Goal: Information Seeking & Learning: Learn about a topic

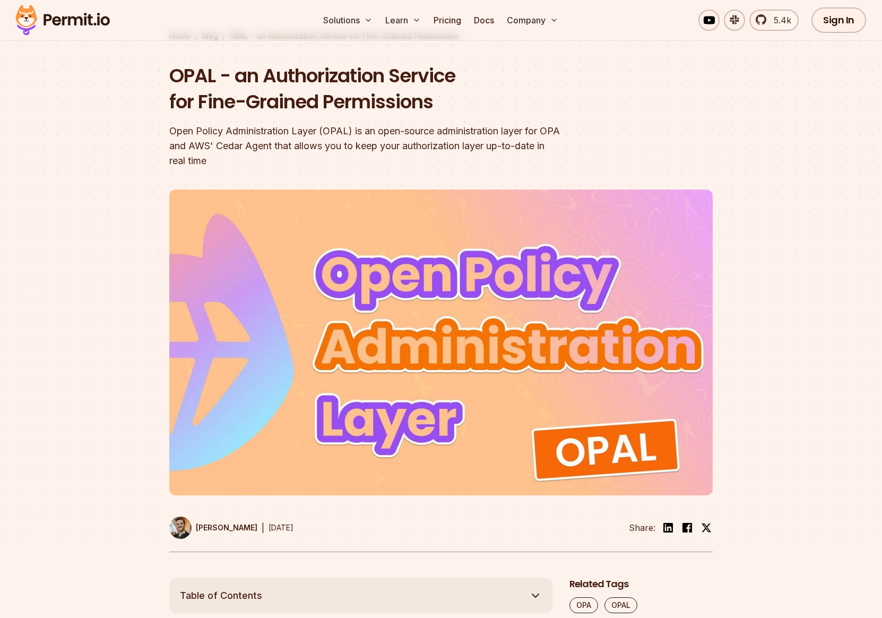
scroll to position [72, 0]
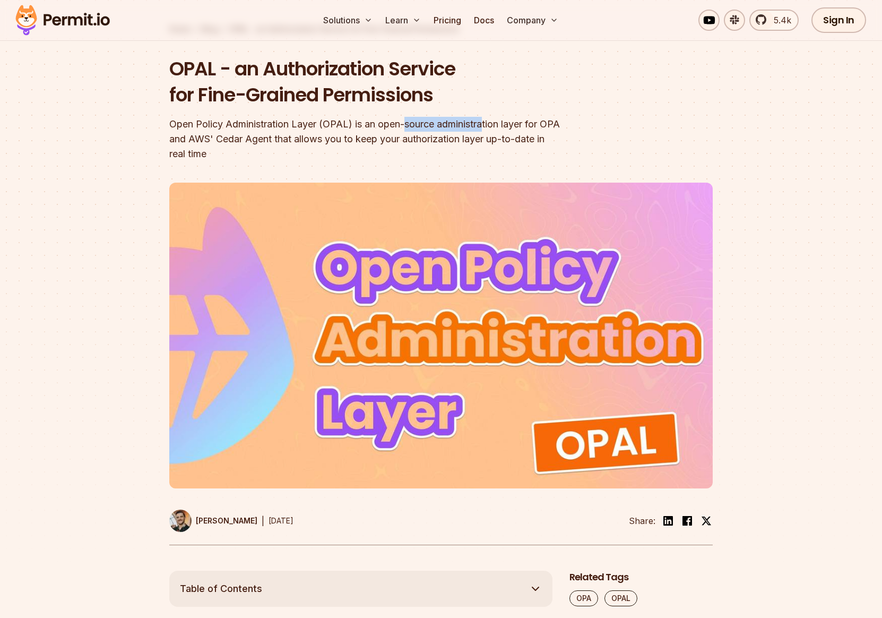
drag, startPoint x: 406, startPoint y: 123, endPoint x: 487, endPoint y: 119, distance: 81.8
click at [487, 119] on div "Open Policy Administration Layer (OPAL) is an open-source administration layer …" at bounding box center [373, 139] width 408 height 45
drag, startPoint x: 569, startPoint y: 122, endPoint x: 234, endPoint y: 124, distance: 335.0
click at [234, 124] on div "Open Policy Administration Layer (OPAL) is an open-source administration layer …" at bounding box center [373, 139] width 408 height 45
click at [237, 138] on div "Open Policy Administration Layer (OPAL) is an open-source administration layer …" at bounding box center [373, 139] width 408 height 45
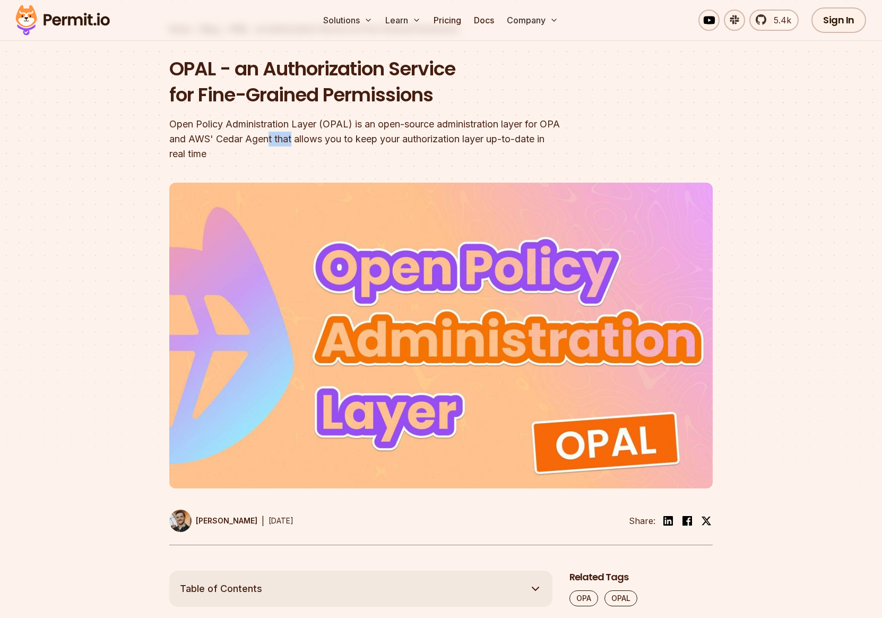
drag, startPoint x: 268, startPoint y: 138, endPoint x: 294, endPoint y: 138, distance: 26.0
click at [294, 138] on div "Open Policy Administration Layer (OPAL) is an open-source administration layer …" at bounding box center [373, 139] width 408 height 45
drag, startPoint x: 535, startPoint y: 139, endPoint x: 244, endPoint y: 136, distance: 291.5
click at [252, 136] on div "Open Policy Administration Layer (OPAL) is an open-source administration layer …" at bounding box center [373, 139] width 408 height 45
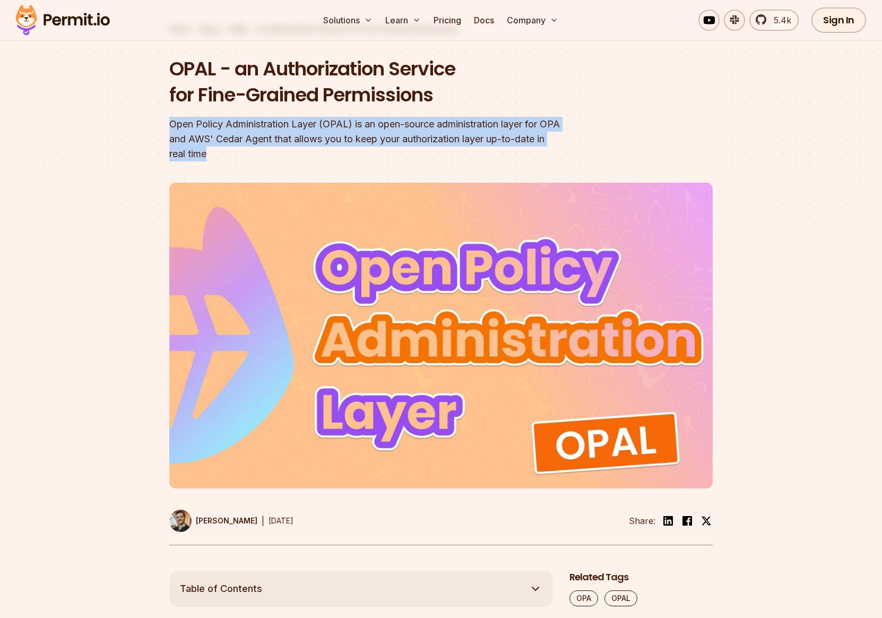
drag, startPoint x: 170, startPoint y: 123, endPoint x: 216, endPoint y: 152, distance: 54.6
click at [216, 152] on div "Open Policy Administration Layer (OPAL) is an open-source administration layer …" at bounding box center [373, 139] width 408 height 45
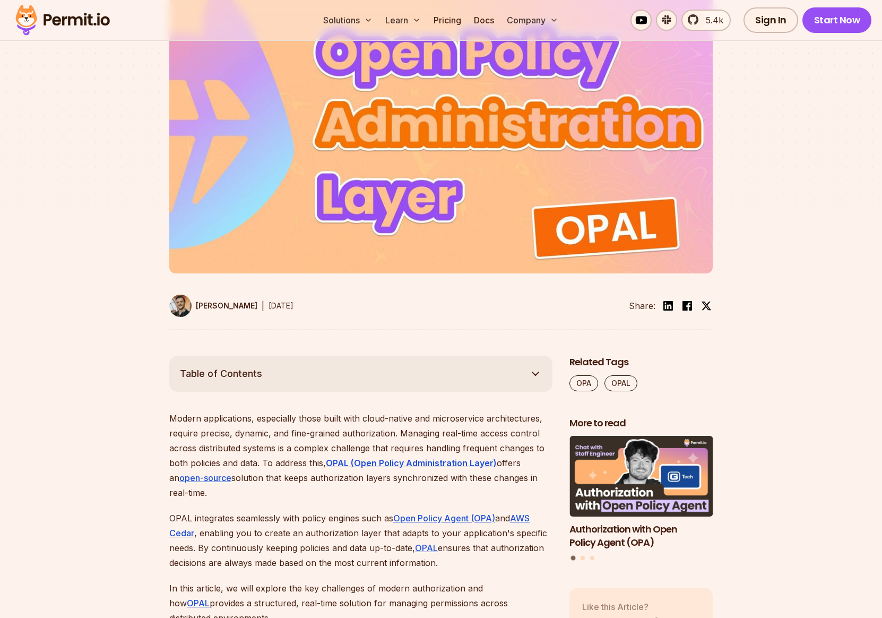
scroll to position [341, 0]
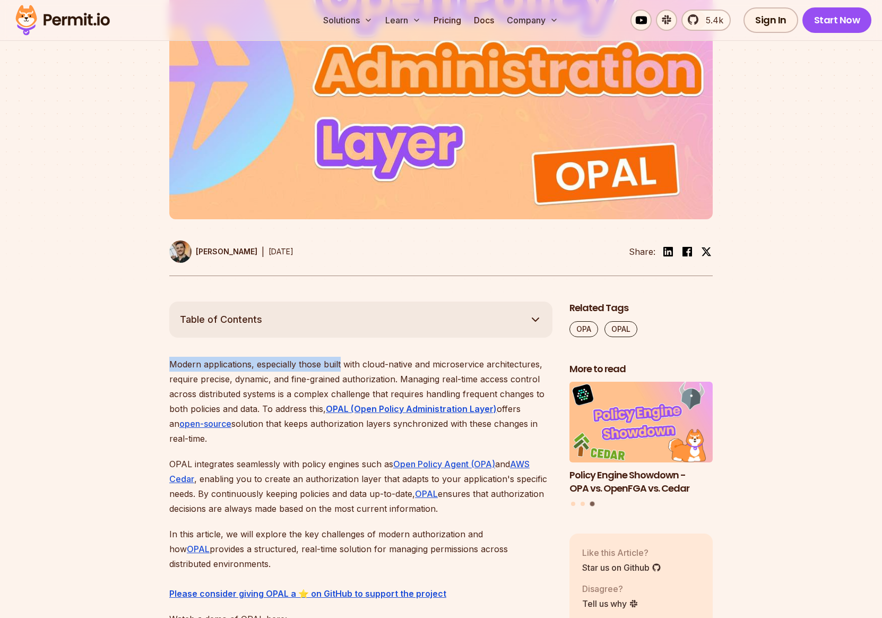
drag, startPoint x: 171, startPoint y: 365, endPoint x: 341, endPoint y: 362, distance: 169.9
click at [341, 362] on p "Modern applications, especially those built with cloud-native and microservice …" at bounding box center [360, 401] width 383 height 89
click at [376, 365] on p "Modern applications, especially those built with cloud-native and microservice …" at bounding box center [360, 401] width 383 height 89
drag, startPoint x: 417, startPoint y: 364, endPoint x: 514, endPoint y: 364, distance: 97.2
click at [492, 364] on p "Modern applications, especially those built with cloud-native and microservice …" at bounding box center [360, 401] width 383 height 89
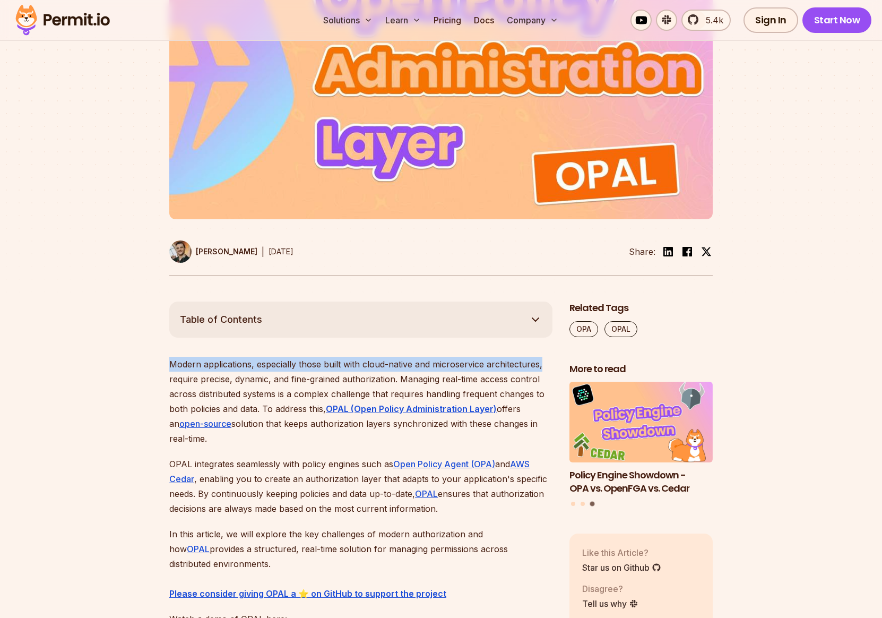
drag, startPoint x: 541, startPoint y: 365, endPoint x: 169, endPoint y: 365, distance: 372.1
click at [169, 365] on p "Modern applications, especially those built with cloud-native and microservice …" at bounding box center [360, 401] width 383 height 89
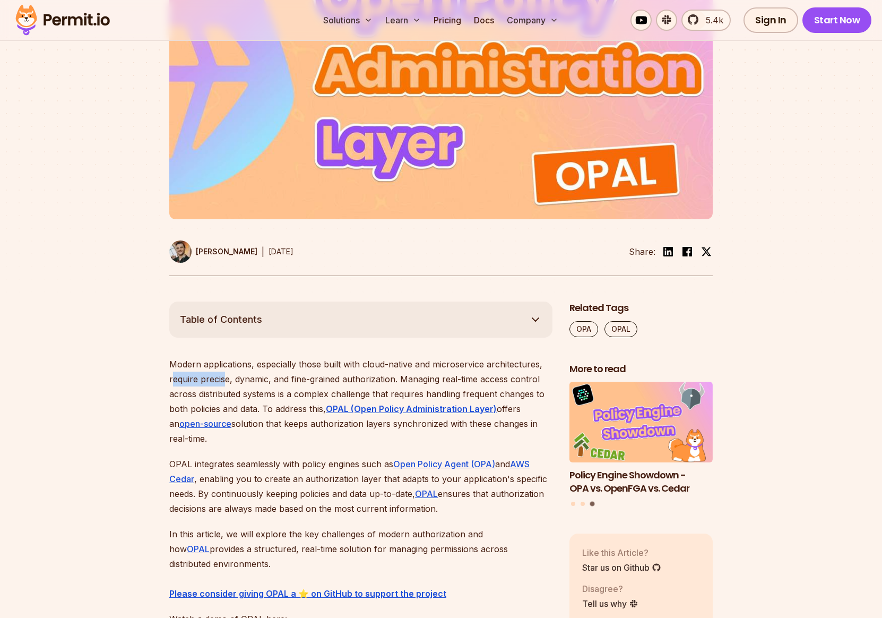
drag, startPoint x: 171, startPoint y: 380, endPoint x: 224, endPoint y: 379, distance: 53.1
click at [224, 379] on p "Modern applications, especially those built with cloud-native and microservice …" at bounding box center [360, 401] width 383 height 89
drag, startPoint x: 262, startPoint y: 380, endPoint x: 379, endPoint y: 381, distance: 116.3
click at [378, 381] on p "Modern applications, especially those built with cloud-native and microservice …" at bounding box center [360, 401] width 383 height 89
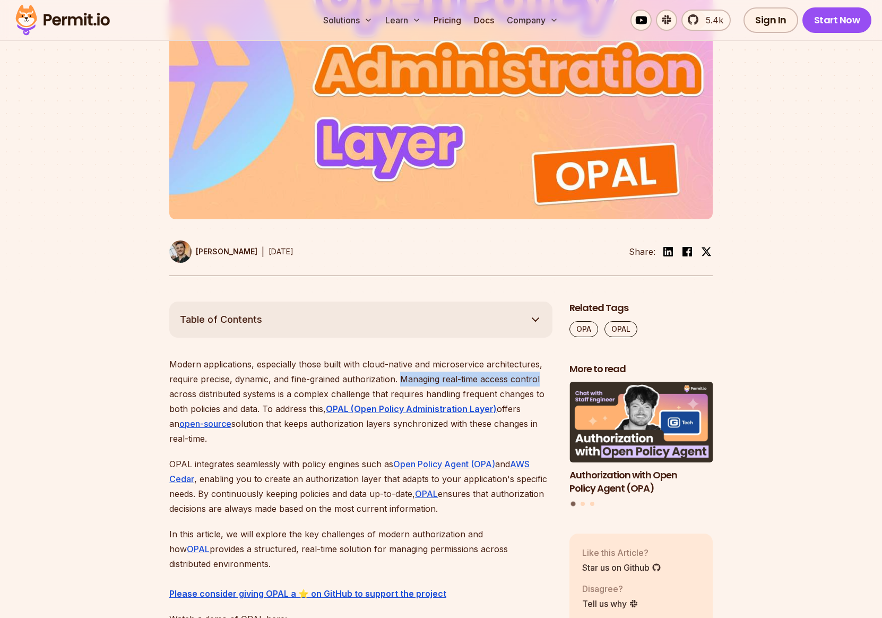
drag, startPoint x: 403, startPoint y: 379, endPoint x: 543, endPoint y: 383, distance: 140.2
click at [543, 383] on p "Modern applications, especially those built with cloud-native and microservice …" at bounding box center [360, 401] width 383 height 89
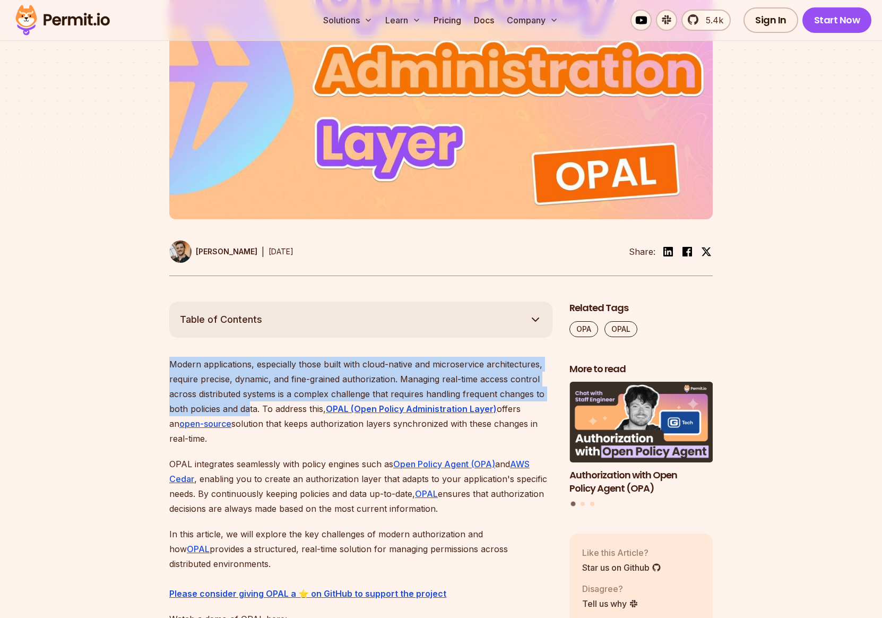
drag, startPoint x: 170, startPoint y: 364, endPoint x: 260, endPoint y: 405, distance: 98.6
click at [260, 405] on p "Modern applications, especially those built with cloud-native and microservice …" at bounding box center [360, 401] width 383 height 89
drag, startPoint x: 269, startPoint y: 410, endPoint x: 170, endPoint y: 362, distance: 109.5
click at [170, 362] on p "Modern applications, especially those built with cloud-native and microservice …" at bounding box center [360, 401] width 383 height 89
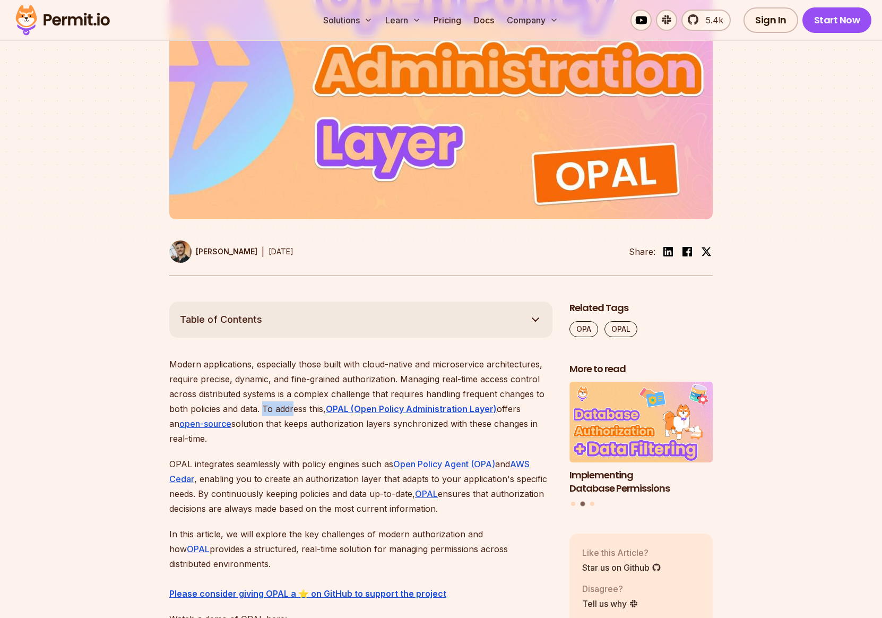
drag, startPoint x: 275, startPoint y: 408, endPoint x: 305, endPoint y: 410, distance: 29.8
click at [305, 410] on p "Modern applications, especially those built with cloud-native and microservice …" at bounding box center [360, 401] width 383 height 89
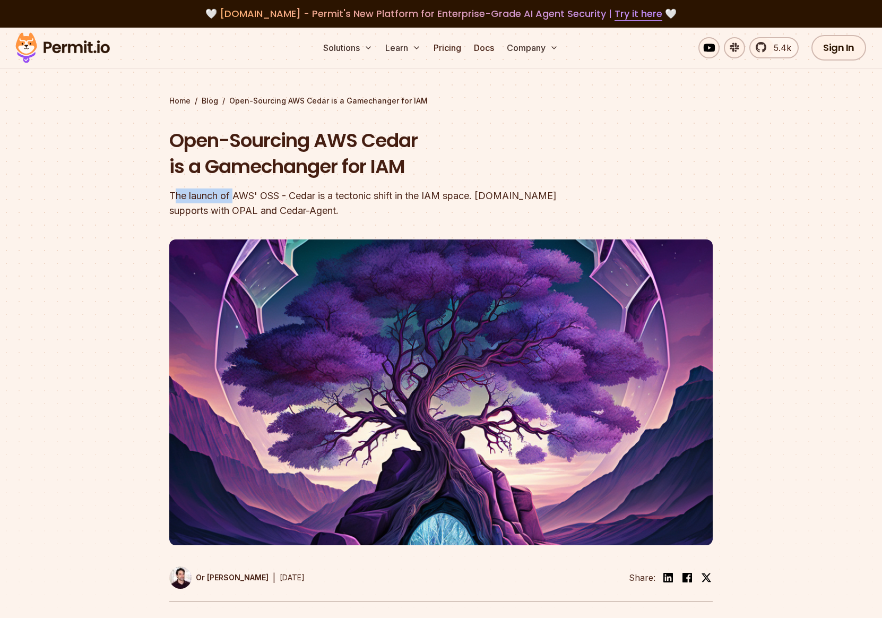
drag, startPoint x: 173, startPoint y: 193, endPoint x: 237, endPoint y: 192, distance: 64.3
click at [237, 192] on div "The launch of AWS' OSS - Cedar is a tectonic shift in the IAM space. Permit.io …" at bounding box center [373, 203] width 408 height 30
drag, startPoint x: 261, startPoint y: 195, endPoint x: 287, endPoint y: 195, distance: 26.0
click at [287, 195] on div "The launch of AWS' OSS - Cedar is a tectonic shift in the IAM space. Permit.io …" at bounding box center [373, 203] width 408 height 30
drag, startPoint x: 327, startPoint y: 196, endPoint x: 380, endPoint y: 195, distance: 52.6
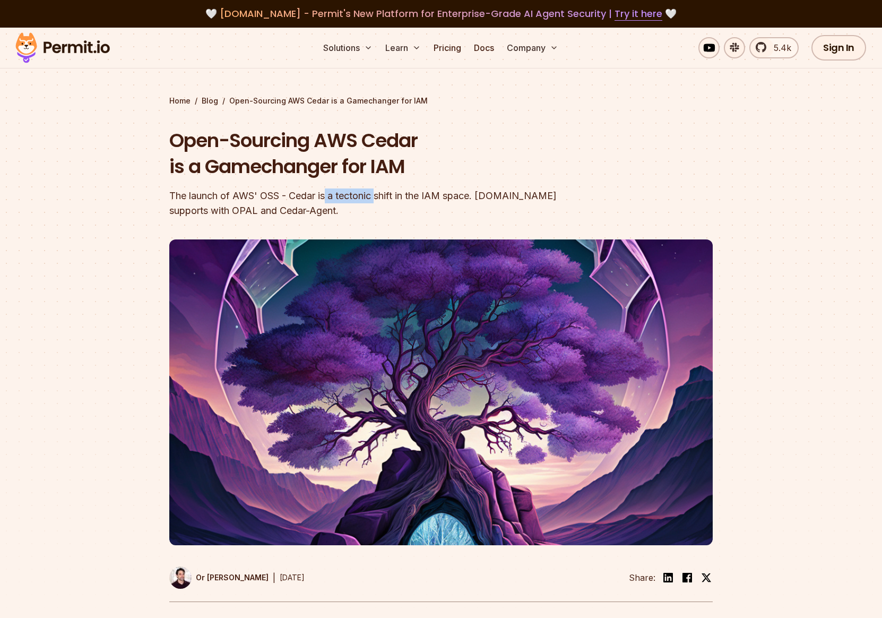
click at [377, 195] on div "The launch of AWS' OSS - Cedar is a tectonic shift in the IAM space. Permit.io …" at bounding box center [373, 203] width 408 height 30
drag, startPoint x: 580, startPoint y: 196, endPoint x: 525, endPoint y: 195, distance: 55.2
click at [537, 195] on header "Open-Sourcing AWS Cedar is a Gamechanger for IAM The launch of AWS' OSS - Cedar…" at bounding box center [441, 364] width 544 height 475
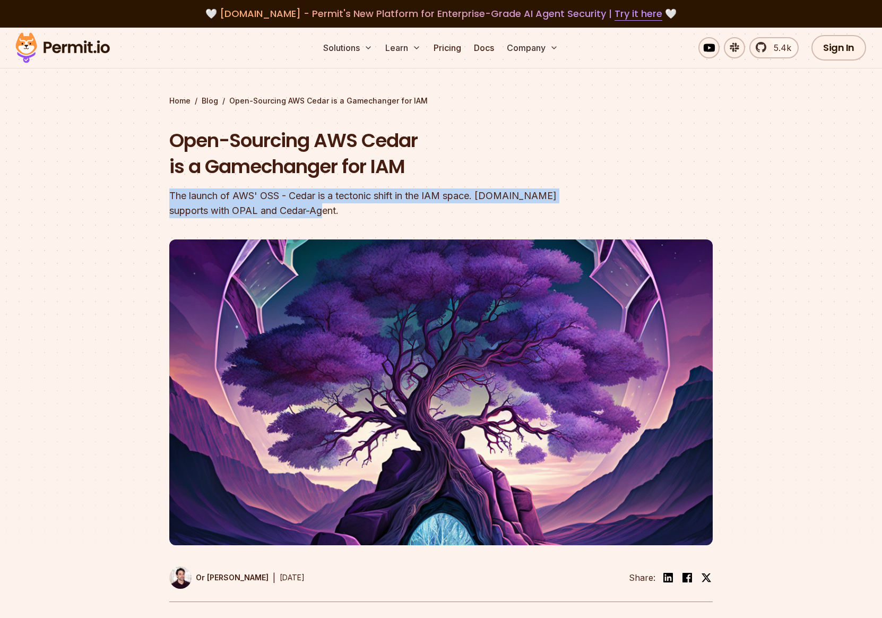
drag, startPoint x: 170, startPoint y: 195, endPoint x: 336, endPoint y: 207, distance: 166.0
click at [336, 207] on div "The launch of AWS' OSS - Cedar is a tectonic shift in the IAM space. Permit.io …" at bounding box center [373, 203] width 408 height 30
click at [322, 210] on div "The launch of AWS' OSS - Cedar is a tectonic shift in the IAM space. Permit.io …" at bounding box center [373, 203] width 408 height 30
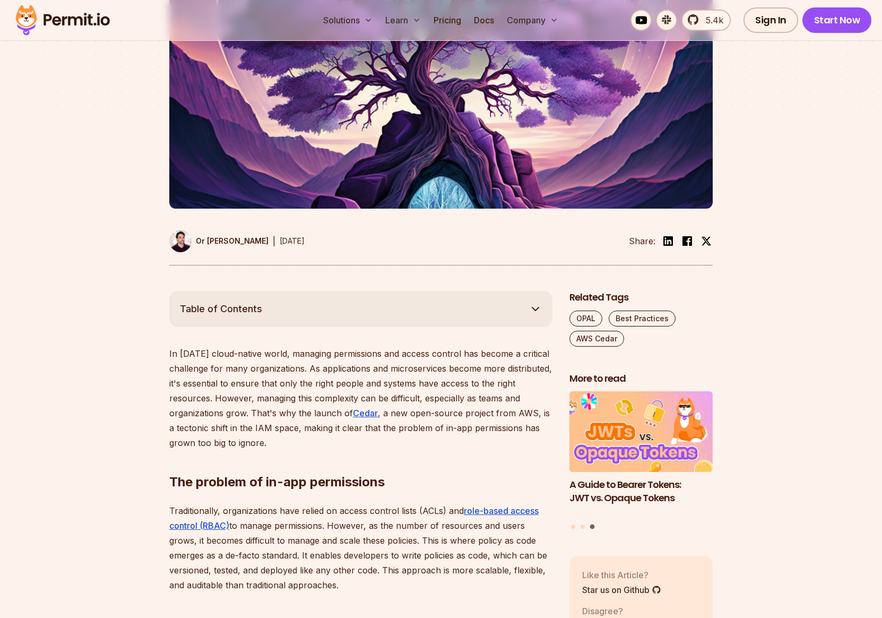
scroll to position [436, 0]
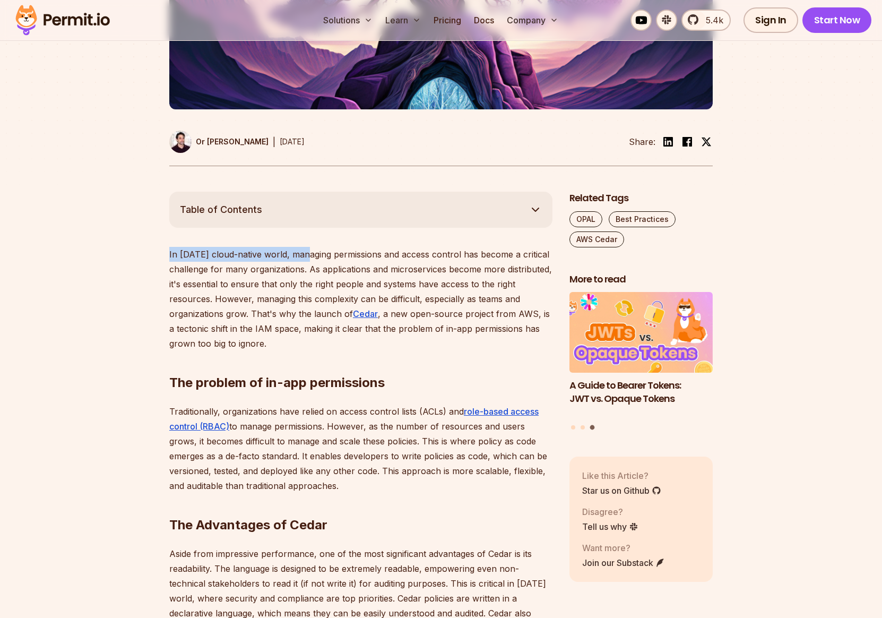
drag, startPoint x: 170, startPoint y: 254, endPoint x: 302, endPoint y: 254, distance: 131.7
click at [302, 254] on p "In today's cloud-native world, managing permissions and access control has beco…" at bounding box center [360, 299] width 383 height 104
click at [304, 255] on p "In today's cloud-native world, managing permissions and access control has beco…" at bounding box center [360, 299] width 383 height 104
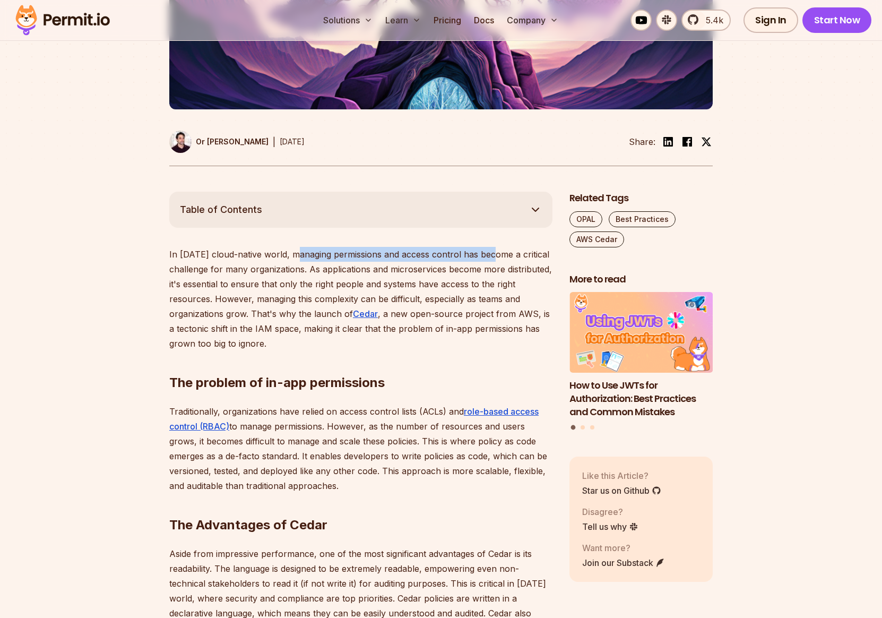
drag, startPoint x: 293, startPoint y: 255, endPoint x: 488, endPoint y: 252, distance: 195.4
click at [488, 252] on p "In today's cloud-native world, managing permissions and access control has beco…" at bounding box center [360, 299] width 383 height 104
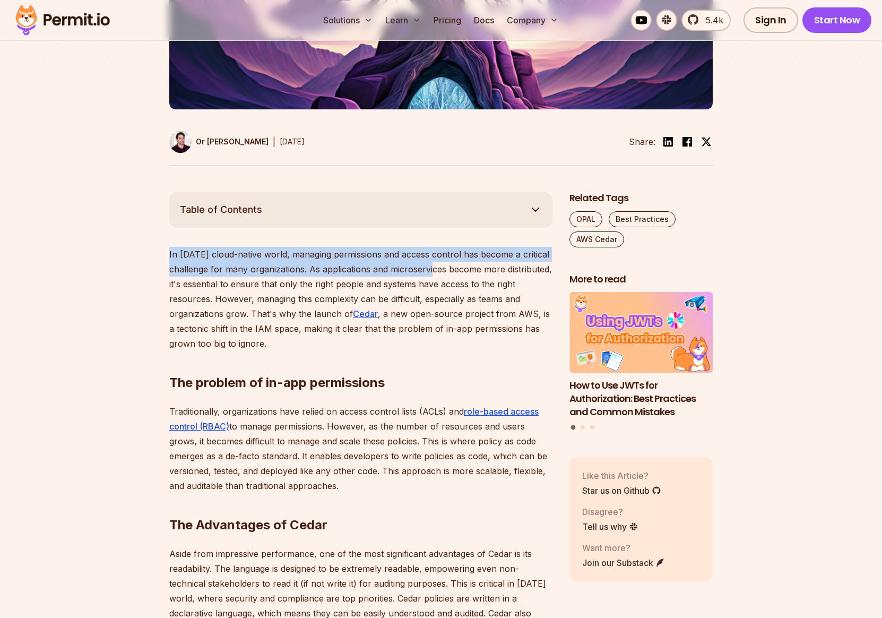
drag, startPoint x: 169, startPoint y: 254, endPoint x: 427, endPoint y: 268, distance: 258.3
click at [427, 268] on p "In today's cloud-native world, managing permissions and access control has beco…" at bounding box center [360, 299] width 383 height 104
click at [417, 272] on p "In today's cloud-native world, managing permissions and access control has beco…" at bounding box center [360, 299] width 383 height 104
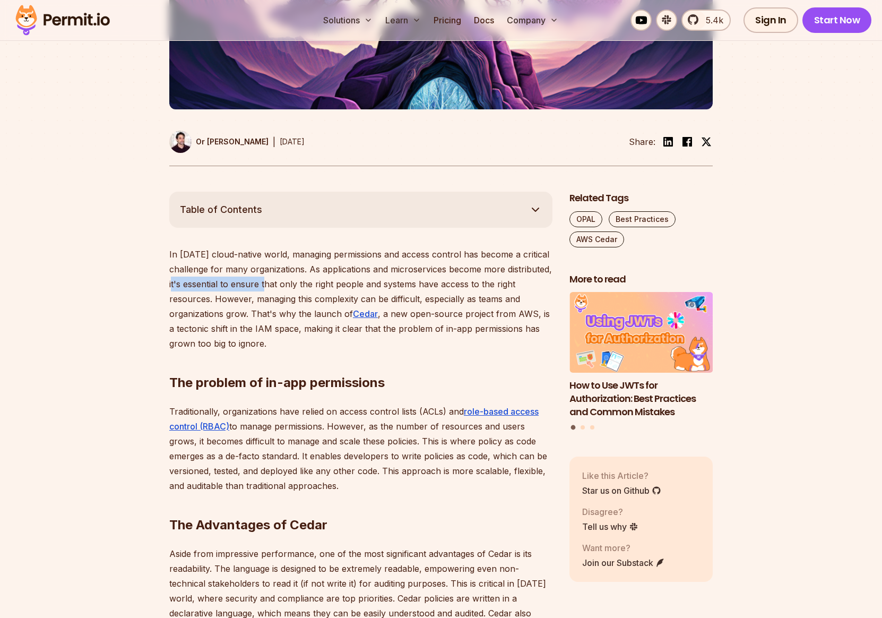
drag, startPoint x: 169, startPoint y: 286, endPoint x: 262, endPoint y: 282, distance: 93.0
click at [262, 282] on p "In today's cloud-native world, managing permissions and access control has beco…" at bounding box center [360, 299] width 383 height 104
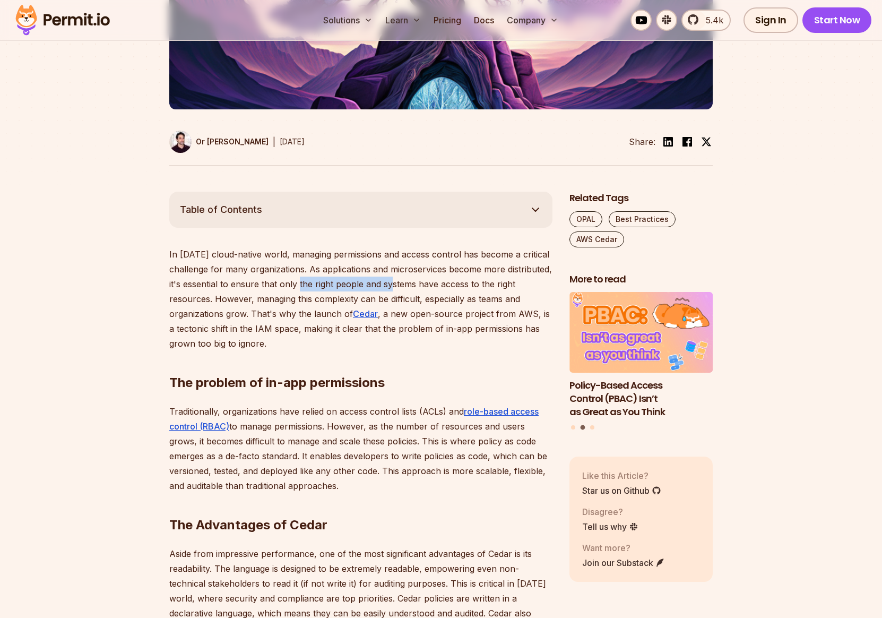
drag, startPoint x: 296, startPoint y: 284, endPoint x: 385, endPoint y: 283, distance: 89.2
click at [385, 283] on p "In today's cloud-native world, managing permissions and access control has beco…" at bounding box center [360, 299] width 383 height 104
drag, startPoint x: 218, startPoint y: 298, endPoint x: 387, endPoint y: 299, distance: 169.4
click at [387, 299] on p "In today's cloud-native world, managing permissions and access control has beco…" at bounding box center [360, 299] width 383 height 104
drag, startPoint x: 433, startPoint y: 300, endPoint x: 504, endPoint y: 299, distance: 71.1
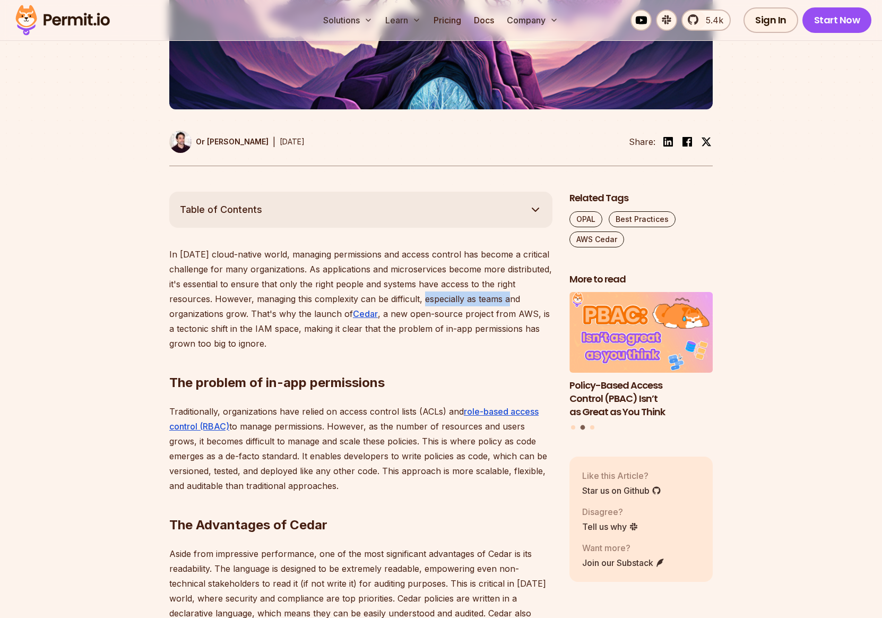
click at [504, 299] on p "In today's cloud-native world, managing permissions and access control has beco…" at bounding box center [360, 299] width 383 height 104
click at [522, 300] on p "In today's cloud-native world, managing permissions and access control has beco…" at bounding box center [360, 299] width 383 height 104
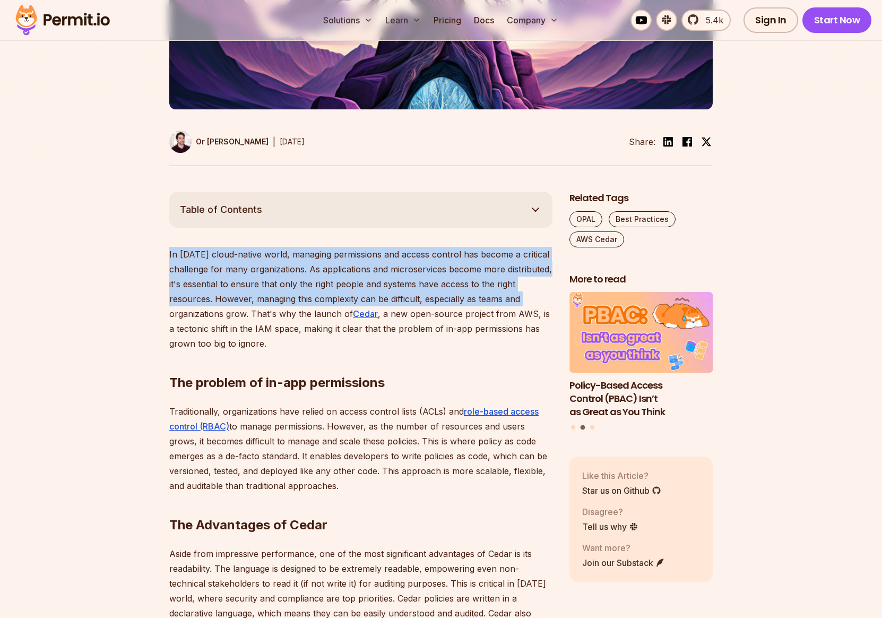
drag, startPoint x: 510, startPoint y: 300, endPoint x: 154, endPoint y: 254, distance: 358.6
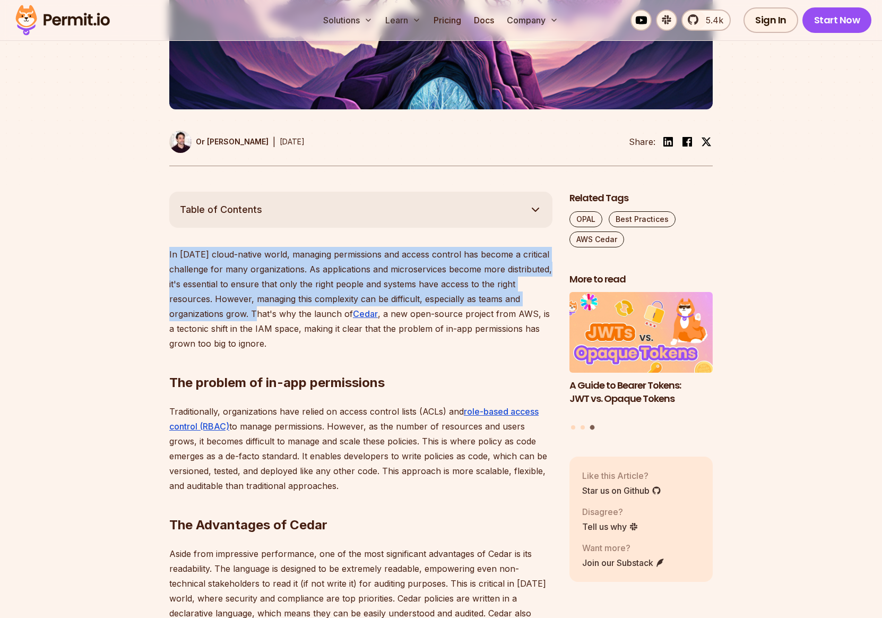
drag, startPoint x: 250, startPoint y: 314, endPoint x: 167, endPoint y: 256, distance: 100.9
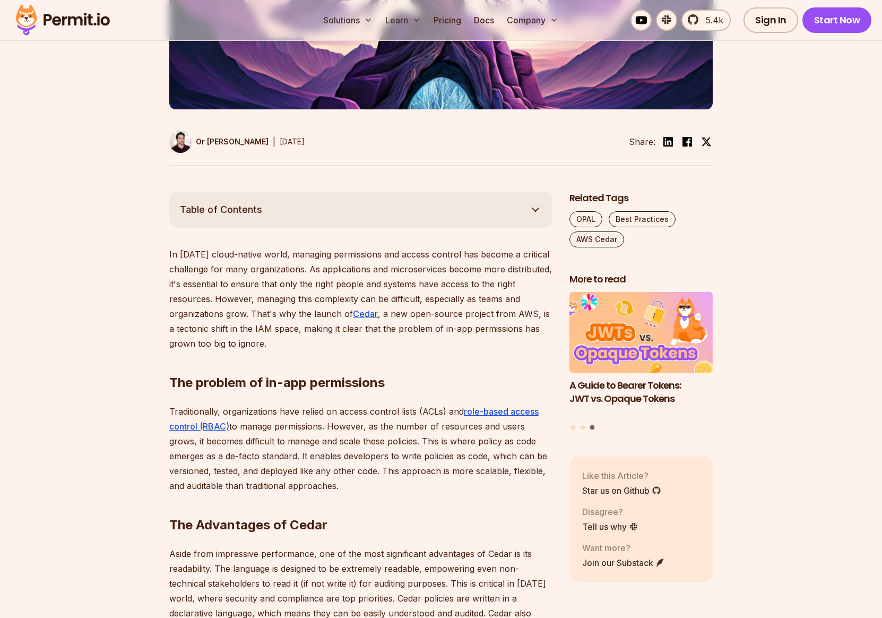
click at [258, 312] on p "In today's cloud-native world, managing permissions and access control has beco…" at bounding box center [360, 299] width 383 height 104
drag, startPoint x: 251, startPoint y: 315, endPoint x: 331, endPoint y: 314, distance: 79.6
click at [331, 314] on p "In today's cloud-native world, managing permissions and access control has beco…" at bounding box center [360, 299] width 383 height 104
click at [303, 316] on p "In today's cloud-native world, managing permissions and access control has beco…" at bounding box center [360, 299] width 383 height 104
drag, startPoint x: 383, startPoint y: 315, endPoint x: 521, endPoint y: 313, distance: 138.0
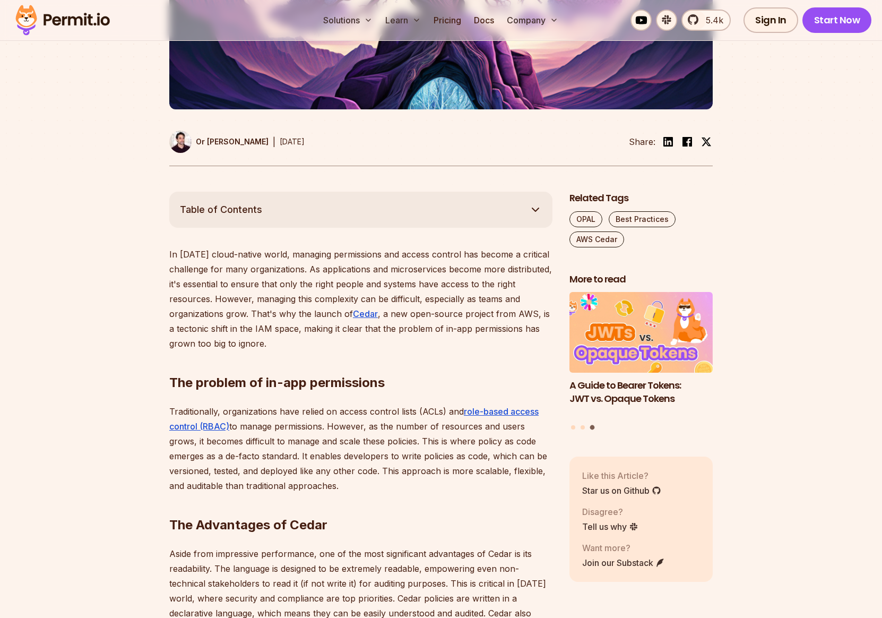
click at [521, 313] on p "In today's cloud-native world, managing permissions and access control has beco…" at bounding box center [360, 299] width 383 height 104
drag, startPoint x: 529, startPoint y: 313, endPoint x: 383, endPoint y: 315, distance: 146.5
click at [383, 315] on p "In today's cloud-native world, managing permissions and access control has beco…" at bounding box center [360, 299] width 383 height 104
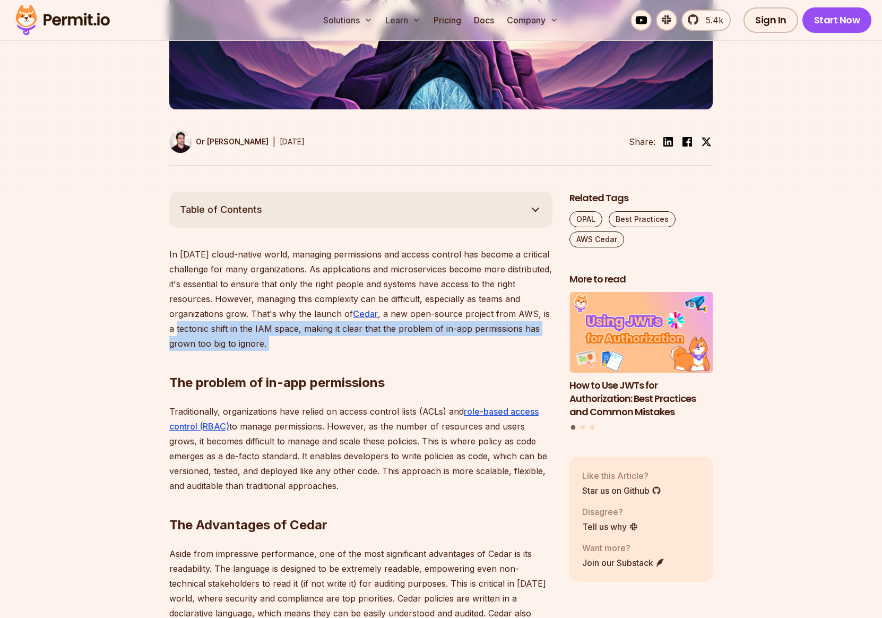
drag, startPoint x: 170, startPoint y: 329, endPoint x: 271, endPoint y: 340, distance: 102.0
click at [266, 329] on p "In today's cloud-native world, managing permissions and access control has beco…" at bounding box center [360, 299] width 383 height 104
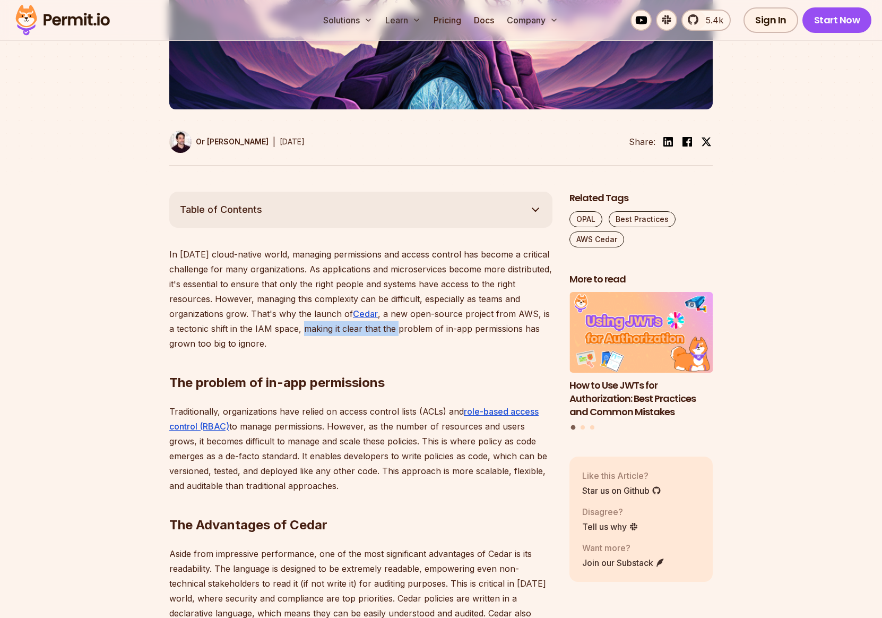
drag, startPoint x: 298, startPoint y: 330, endPoint x: 389, endPoint y: 329, distance: 91.3
click at [389, 329] on p "In today's cloud-native world, managing permissions and access control has beco…" at bounding box center [360, 299] width 383 height 104
click at [459, 330] on p "In today's cloud-native world, managing permissions and access control has beco…" at bounding box center [360, 299] width 383 height 104
drag, startPoint x: 531, startPoint y: 329, endPoint x: 354, endPoint y: 336, distance: 178.0
click at [405, 334] on p "In today's cloud-native world, managing permissions and access control has beco…" at bounding box center [360, 299] width 383 height 104
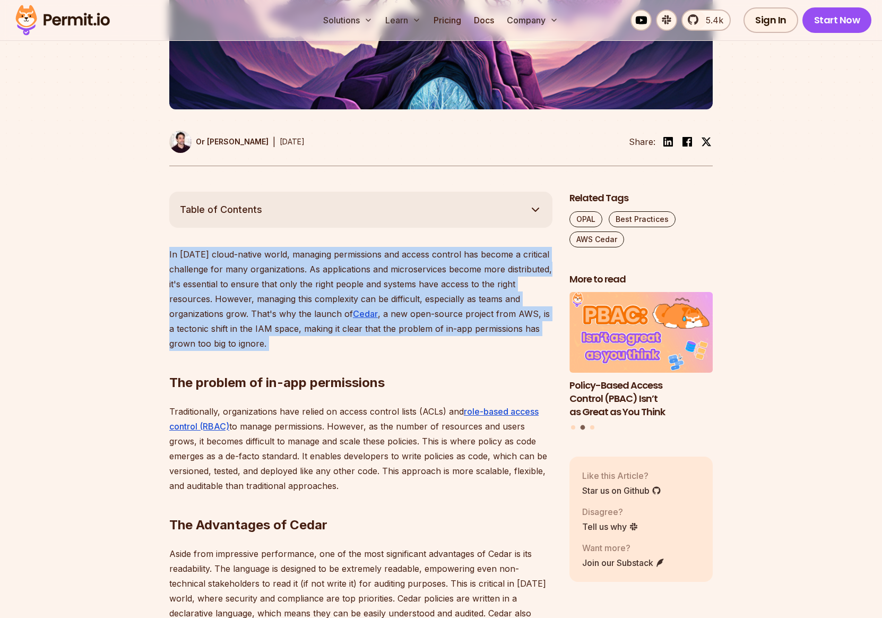
drag, startPoint x: 276, startPoint y: 342, endPoint x: 161, endPoint y: 255, distance: 144.4
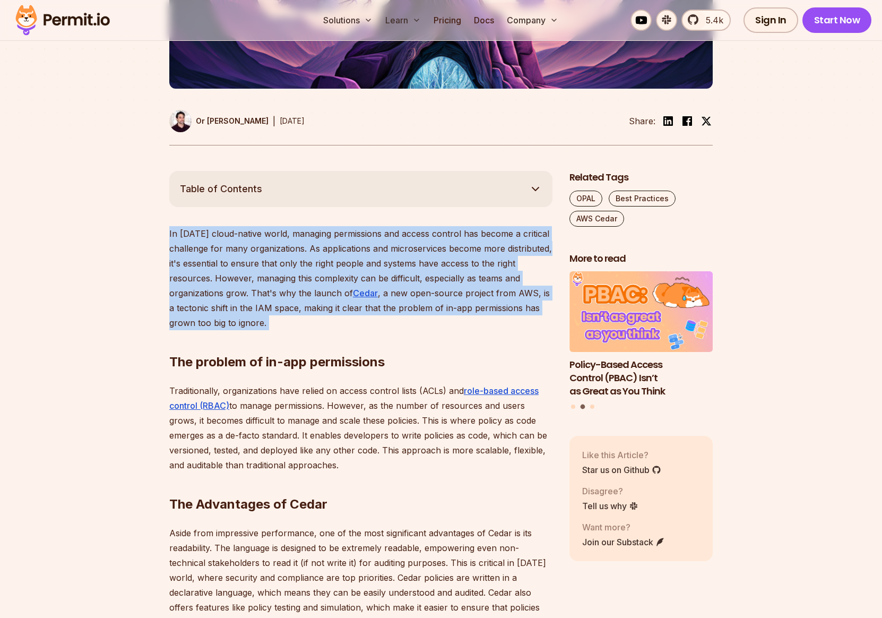
scroll to position [527, 0]
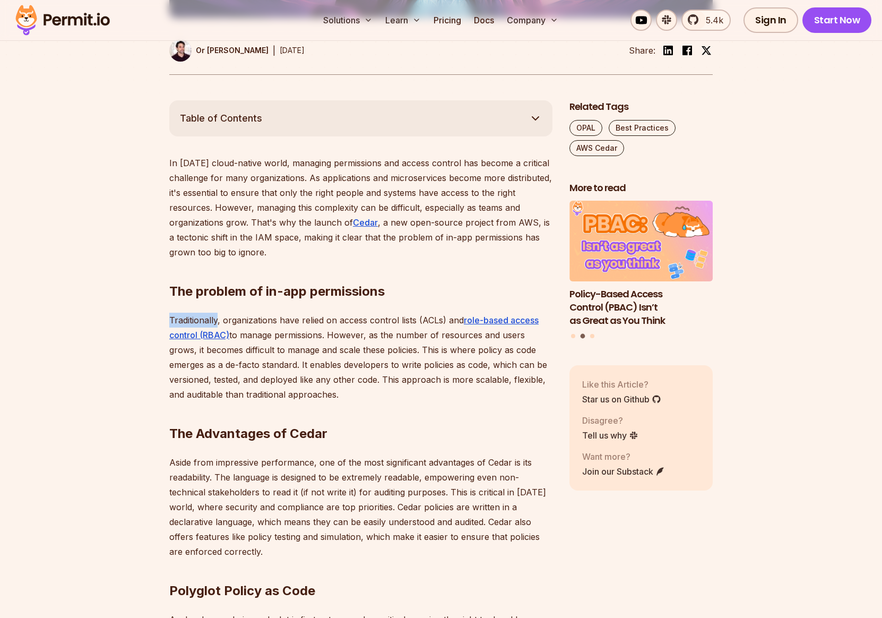
drag, startPoint x: 170, startPoint y: 321, endPoint x: 217, endPoint y: 322, distance: 46.7
click at [217, 322] on p "Traditionally, organizations have relied on access control lists (ACLs) and rol…" at bounding box center [360, 357] width 383 height 89
drag, startPoint x: 331, startPoint y: 321, endPoint x: 367, endPoint y: 321, distance: 36.1
click at [367, 321] on p "Traditionally, organizations have relied on access control lists (ACLs) and rol…" at bounding box center [360, 357] width 383 height 89
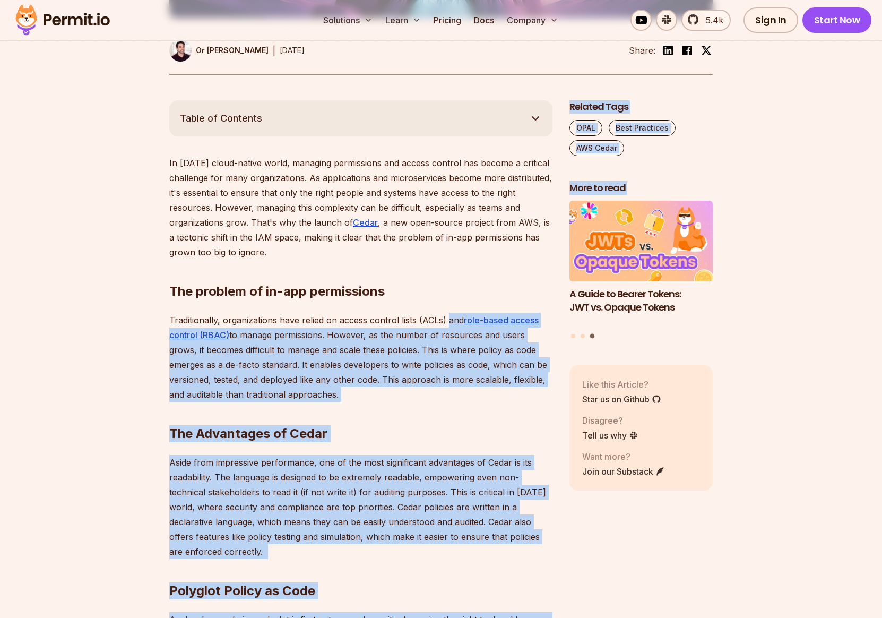
drag, startPoint x: 449, startPoint y: 320, endPoint x: 564, endPoint y: 320, distance: 115.7
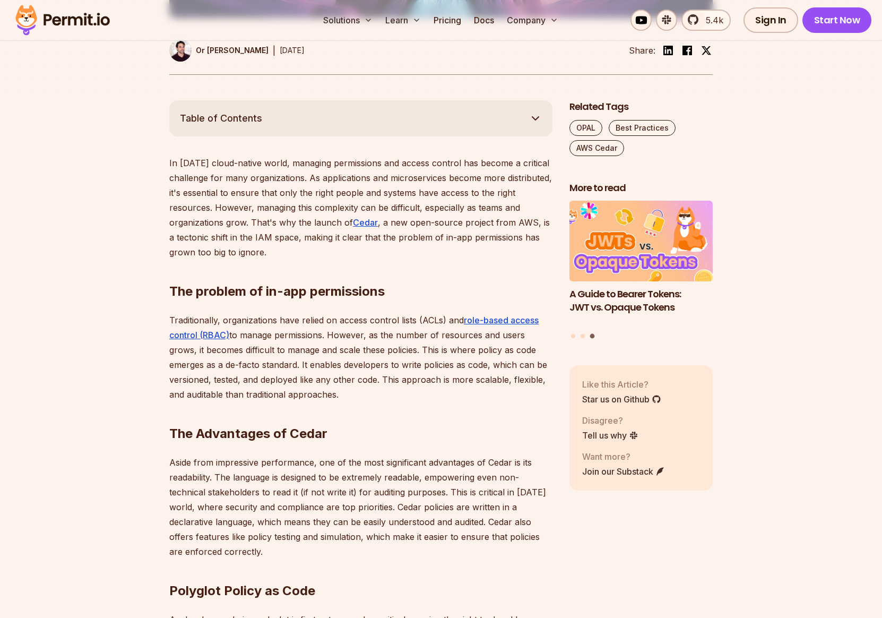
click at [198, 322] on p "Traditionally, organizations have relied on access control lists (ACLs) and rol…" at bounding box center [360, 357] width 383 height 89
drag, startPoint x: 169, startPoint y: 320, endPoint x: 251, endPoint y: 321, distance: 81.8
click at [251, 321] on p "Traditionally, organizations have relied on access control lists (ACLs) and rol…" at bounding box center [360, 357] width 383 height 89
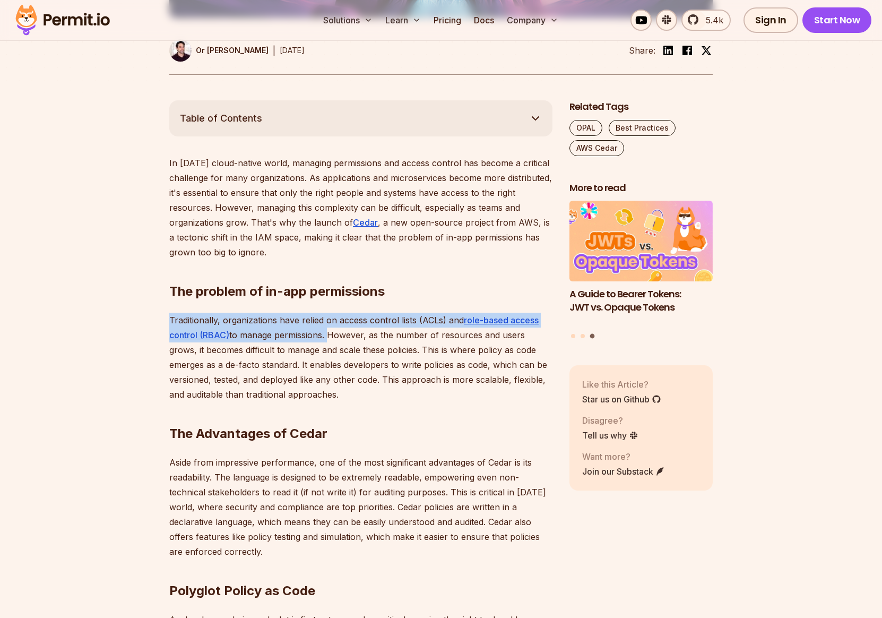
drag, startPoint x: 328, startPoint y: 335, endPoint x: 170, endPoint y: 320, distance: 157.8
click at [170, 320] on p "Traditionally, organizations have relied on access control lists (ACLs) and rol…" at bounding box center [360, 357] width 383 height 89
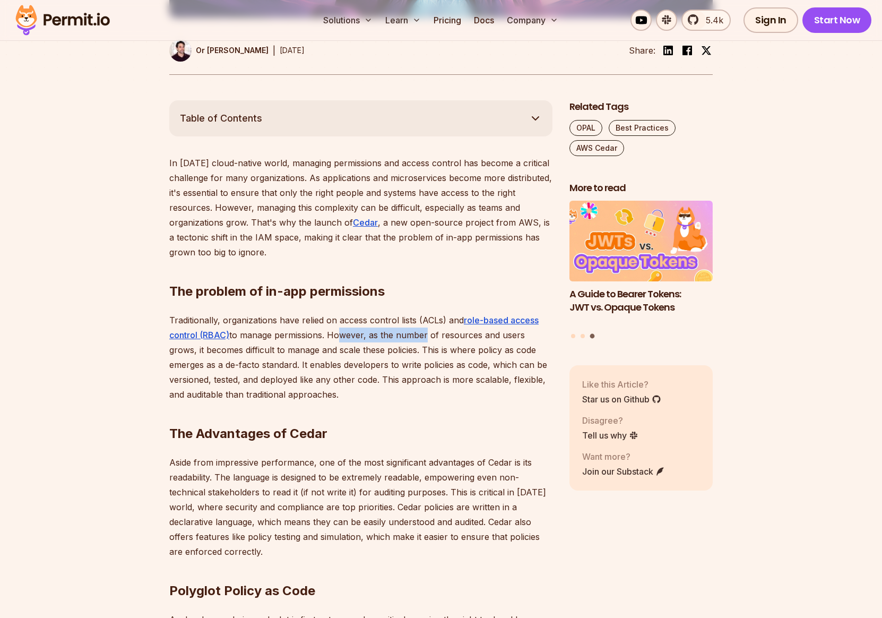
drag, startPoint x: 333, startPoint y: 335, endPoint x: 424, endPoint y: 334, distance: 90.8
click at [424, 334] on p "Traditionally, organizations have relied on access control lists (ACLs) and rol…" at bounding box center [360, 357] width 383 height 89
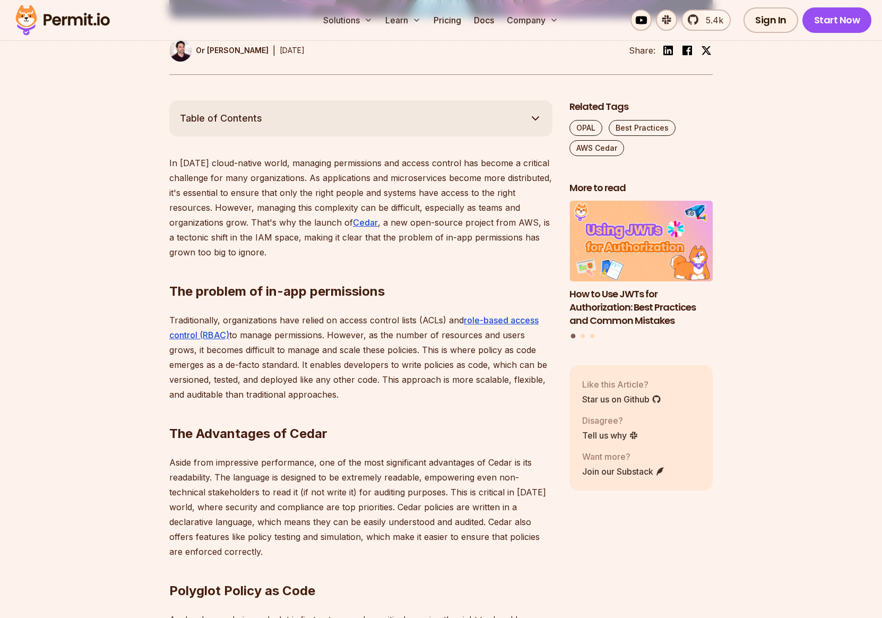
click at [468, 337] on p "Traditionally, organizations have relied on access control lists (ACLs) and rol…" at bounding box center [360, 357] width 383 height 89
drag, startPoint x: 170, startPoint y: 350, endPoint x: 289, endPoint y: 349, distance: 119.5
click at [289, 349] on p "Traditionally, organizations have relied on access control lists (ACLs) and rol…" at bounding box center [360, 357] width 383 height 89
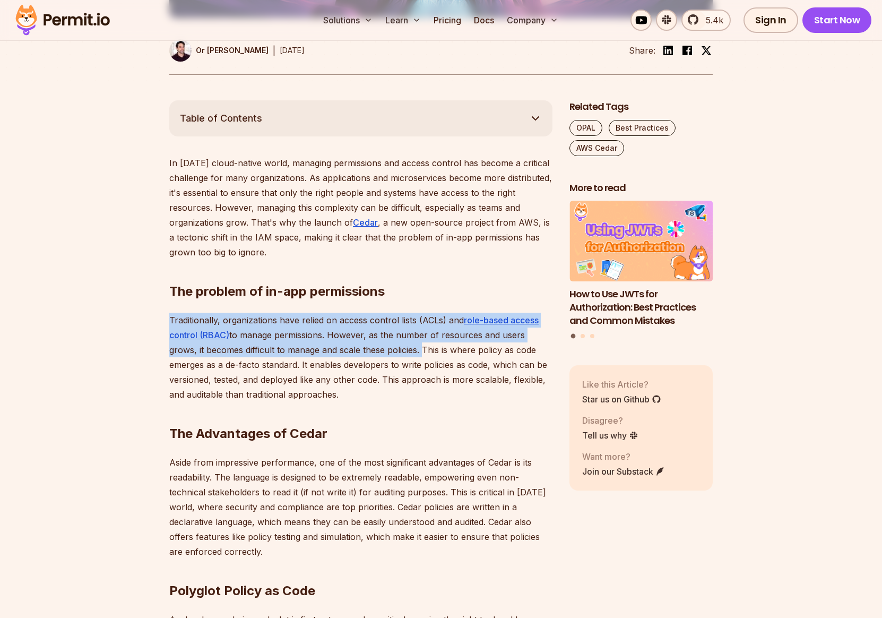
drag, startPoint x: 391, startPoint y: 351, endPoint x: 167, endPoint y: 320, distance: 226.2
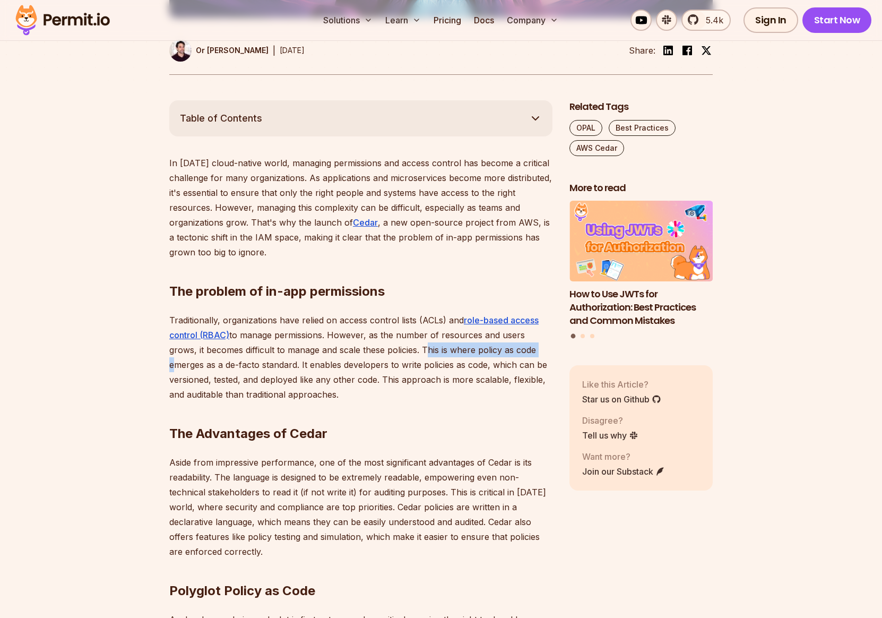
drag, startPoint x: 396, startPoint y: 349, endPoint x: 513, endPoint y: 351, distance: 116.8
click at [513, 351] on p "Traditionally, organizations have relied on access control lists (ACLs) and rol…" at bounding box center [360, 357] width 383 height 89
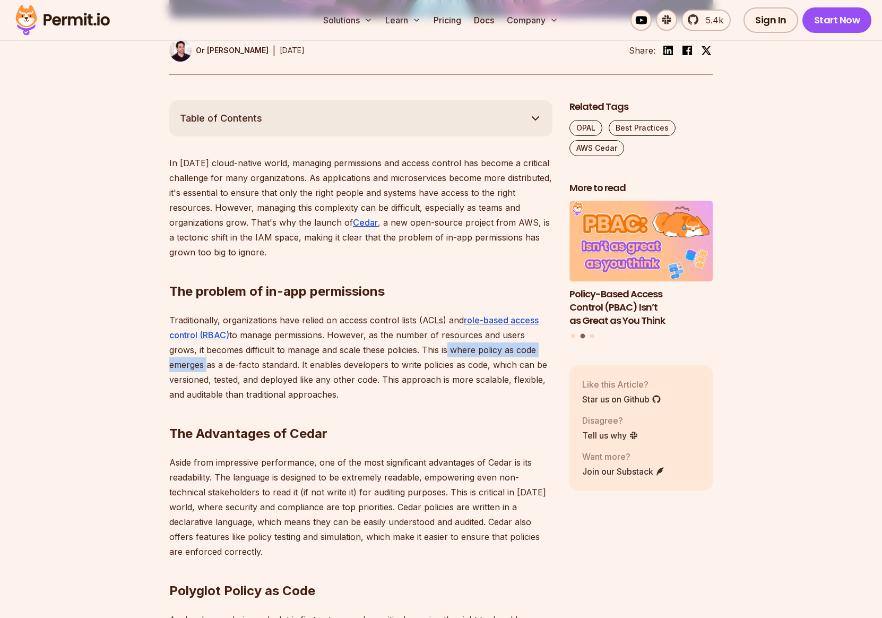
drag, startPoint x: 551, startPoint y: 351, endPoint x: 416, endPoint y: 352, distance: 134.3
click at [416, 352] on p "Traditionally, organizations have relied on access control lists (ACLs) and rol…" at bounding box center [360, 357] width 383 height 89
drag, startPoint x: 167, startPoint y: 366, endPoint x: 250, endPoint y: 364, distance: 83.4
drag, startPoint x: 265, startPoint y: 365, endPoint x: 452, endPoint y: 362, distance: 186.4
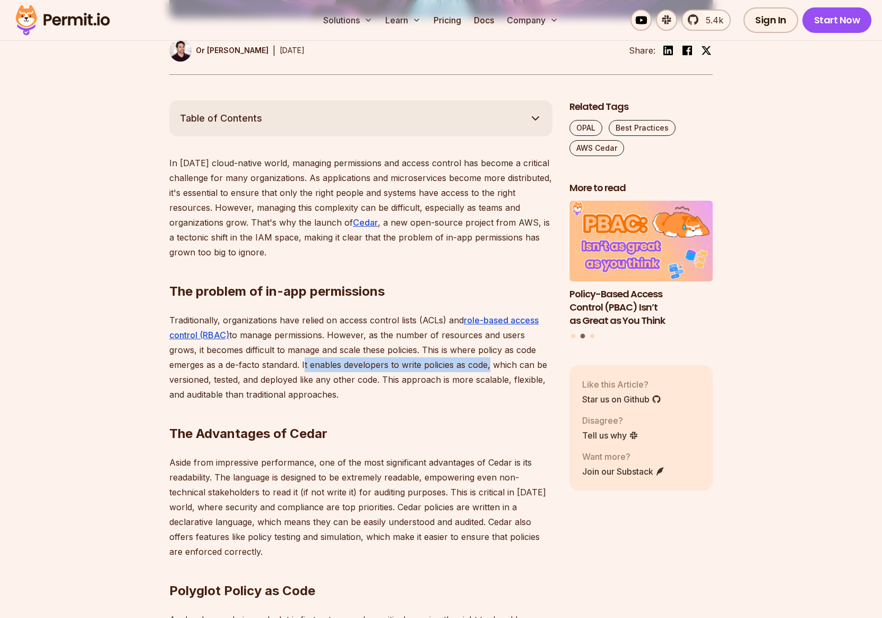
click at [452, 362] on p "Traditionally, organizations have relied on access control lists (ACLs) and rol…" at bounding box center [360, 357] width 383 height 89
click at [492, 367] on p "Traditionally, organizations have relied on access control lists (ACLs) and rol…" at bounding box center [360, 357] width 383 height 89
drag, startPoint x: 169, startPoint y: 380, endPoint x: 223, endPoint y: 379, distance: 54.2
click at [223, 379] on p "Traditionally, organizations have relied on access control lists (ACLs) and rol…" at bounding box center [360, 357] width 383 height 89
drag, startPoint x: 250, startPoint y: 379, endPoint x: 281, endPoint y: 377, distance: 31.3
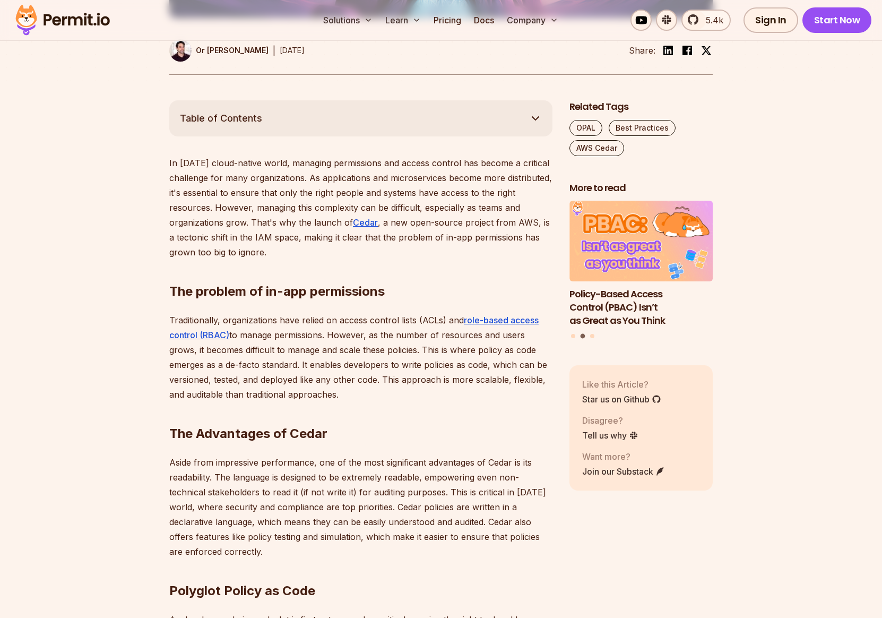
click at [251, 379] on p "Traditionally, organizations have relied on access control lists (ACLs) and rol…" at bounding box center [360, 357] width 383 height 89
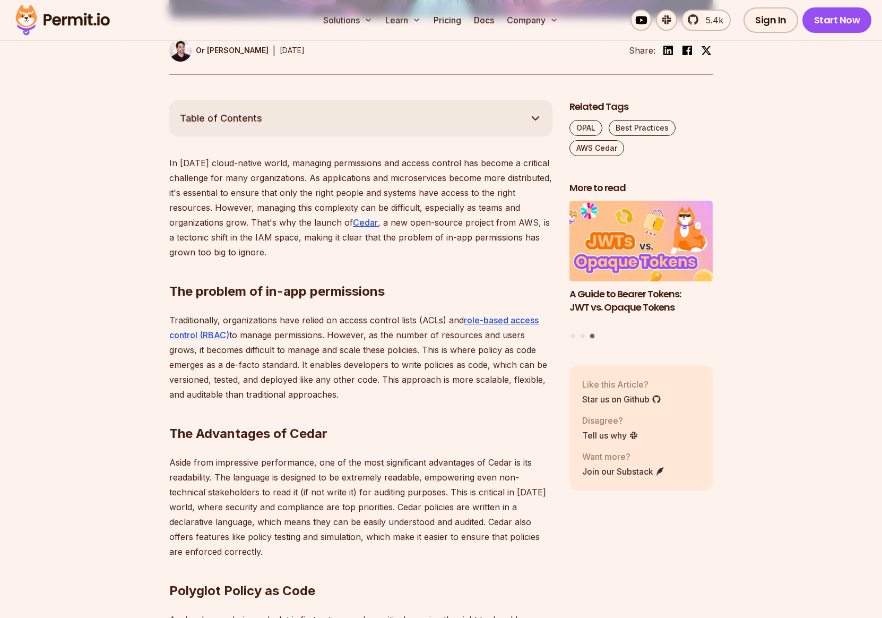
click at [282, 377] on p "Traditionally, organizations have relied on access control lists (ACLs) and rol…" at bounding box center [360, 357] width 383 height 89
drag, startPoint x: 383, startPoint y: 380, endPoint x: 488, endPoint y: 380, distance: 105.1
click at [488, 380] on p "Traditionally, organizations have relied on access control lists (ACLs) and rol…" at bounding box center [360, 357] width 383 height 89
click at [255, 394] on p "Traditionally, organizations have relied on access control lists (ACLs) and rol…" at bounding box center [360, 357] width 383 height 89
drag, startPoint x: 175, startPoint y: 394, endPoint x: 222, endPoint y: 396, distance: 47.3
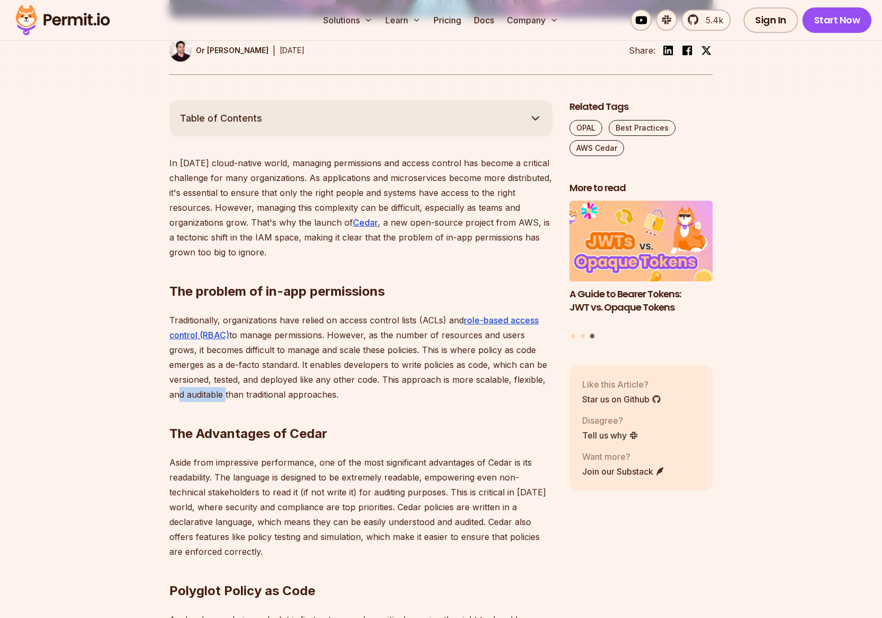
click at [222, 396] on p "Traditionally, organizations have relied on access control lists (ACLs) and rol…" at bounding box center [360, 357] width 383 height 89
click at [241, 396] on p "Traditionally, organizations have relied on access control lists (ACLs) and rol…" at bounding box center [360, 357] width 383 height 89
click at [258, 394] on p "Traditionally, organizations have relied on access control lists (ACLs) and rol…" at bounding box center [360, 357] width 383 height 89
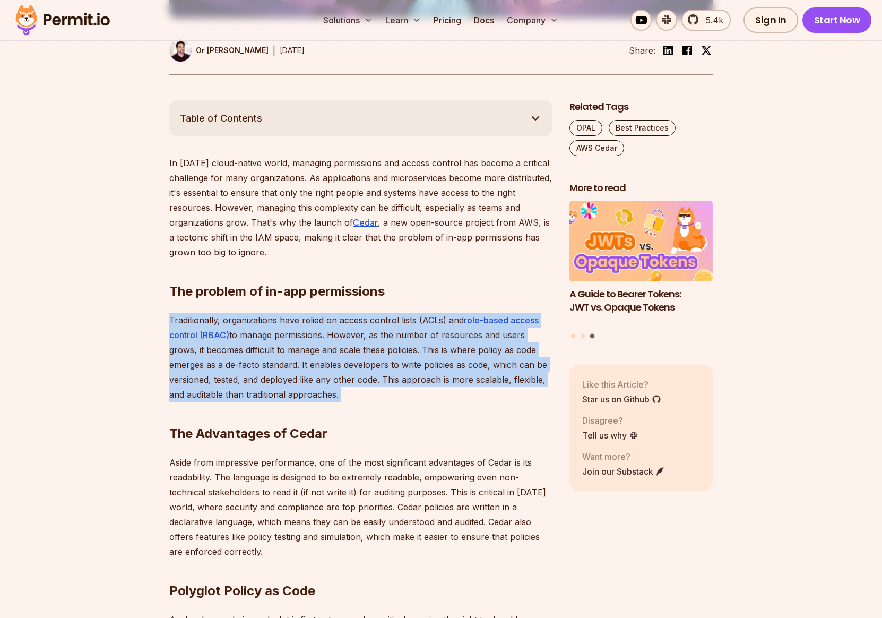
drag, startPoint x: 345, startPoint y: 396, endPoint x: 162, endPoint y: 319, distance: 197.9
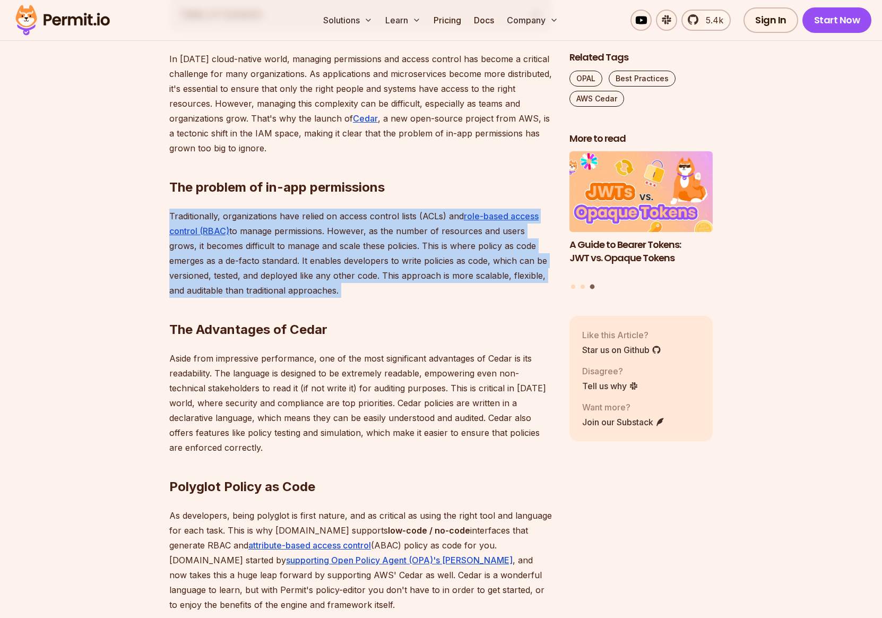
scroll to position [685, 0]
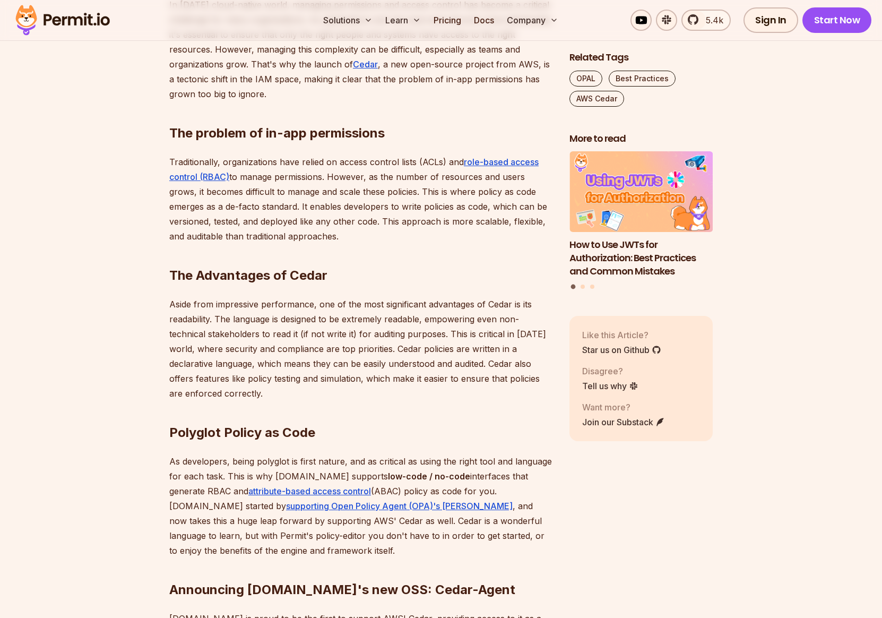
drag, startPoint x: 174, startPoint y: 273, endPoint x: 344, endPoint y: 273, distance: 170.4
click at [344, 273] on h2 "The Advantages of Cedar" at bounding box center [360, 254] width 383 height 59
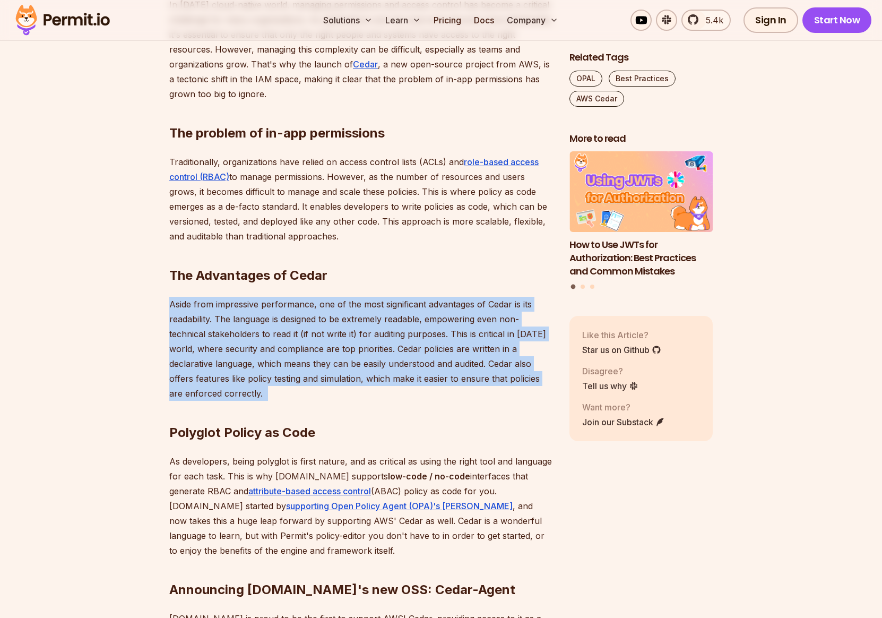
drag, startPoint x: 170, startPoint y: 305, endPoint x: 297, endPoint y: 388, distance: 151.5
click at [297, 388] on div "In today's cloud-native world, managing permissions and access control has beco…" at bounding box center [360, 574] width 383 height 1155
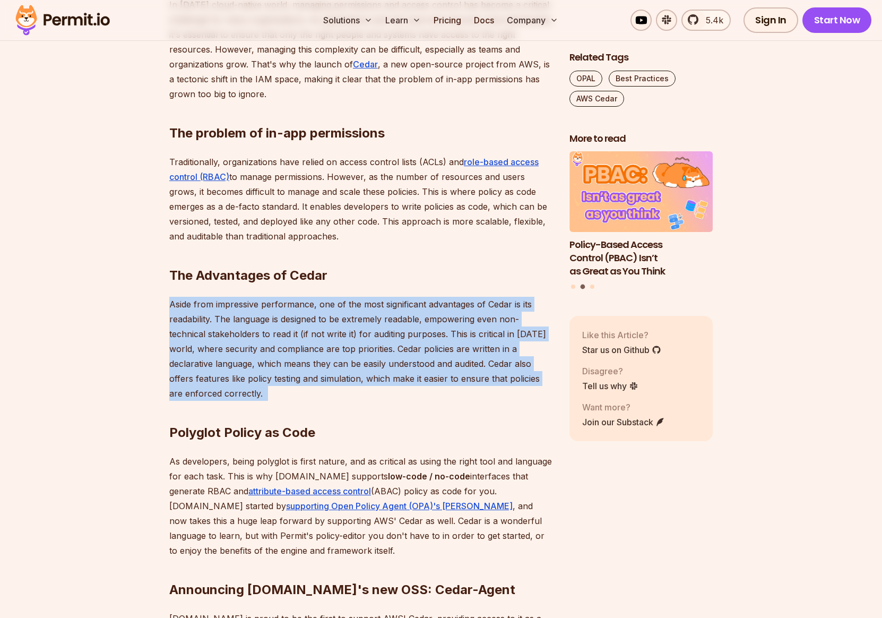
click at [175, 305] on p "Aside from impressive performance, one of the most significant advantages of Ce…" at bounding box center [360, 349] width 383 height 104
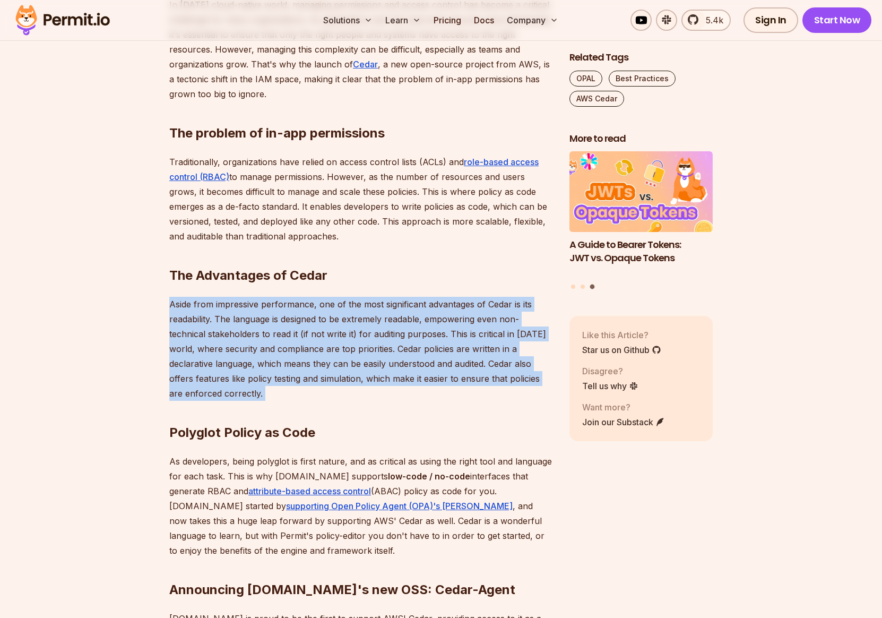
drag, startPoint x: 170, startPoint y: 304, endPoint x: 260, endPoint y: 391, distance: 125.0
click at [260, 391] on p "Aside from impressive performance, one of the most significant advantages of Ce…" at bounding box center [360, 349] width 383 height 104
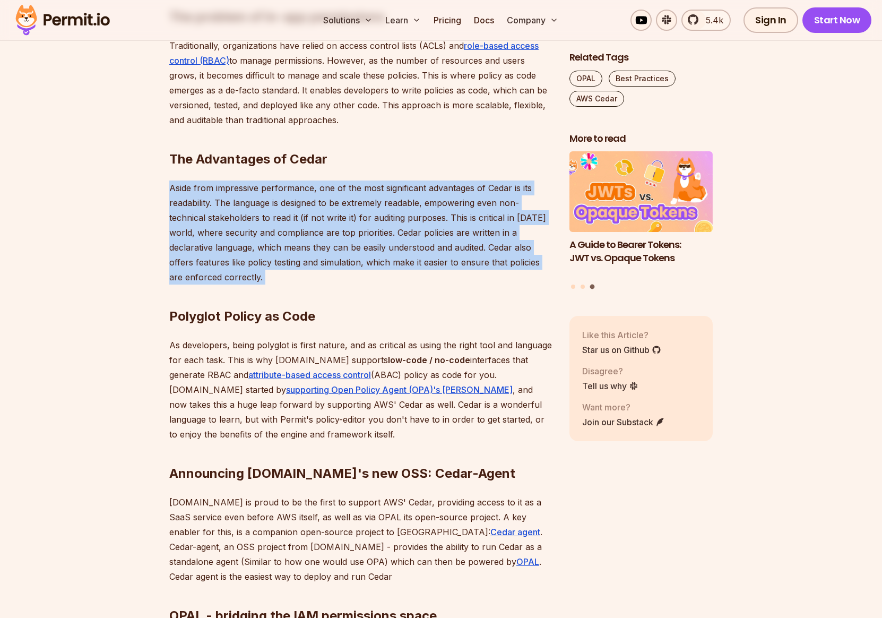
scroll to position [856, 0]
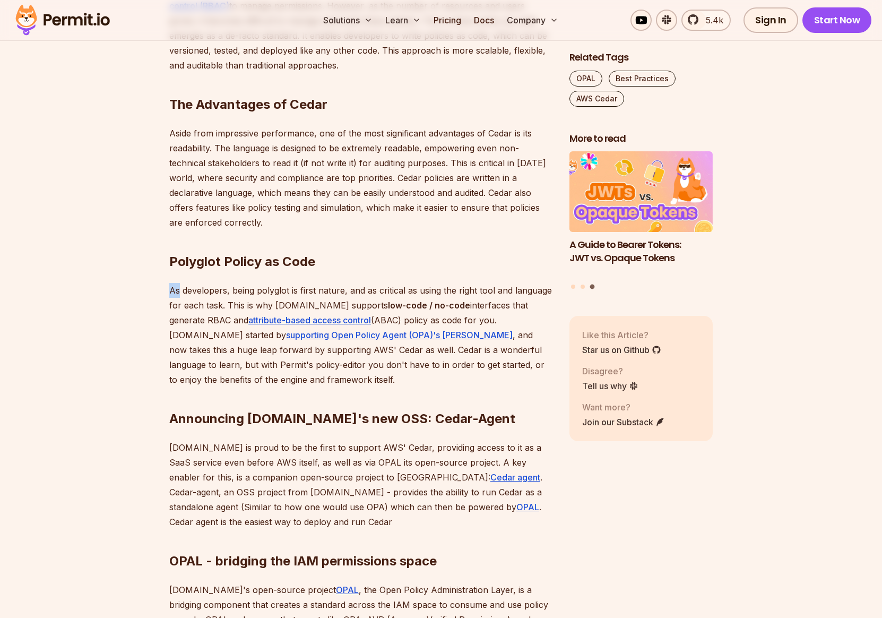
drag, startPoint x: 170, startPoint y: 291, endPoint x: 178, endPoint y: 290, distance: 7.5
click at [178, 290] on p "As developers, being polyglot is first nature, and as critical as using the rig…" at bounding box center [360, 335] width 383 height 104
click at [225, 293] on p "As developers, being polyglot is first nature, and as critical as using the rig…" at bounding box center [360, 335] width 383 height 104
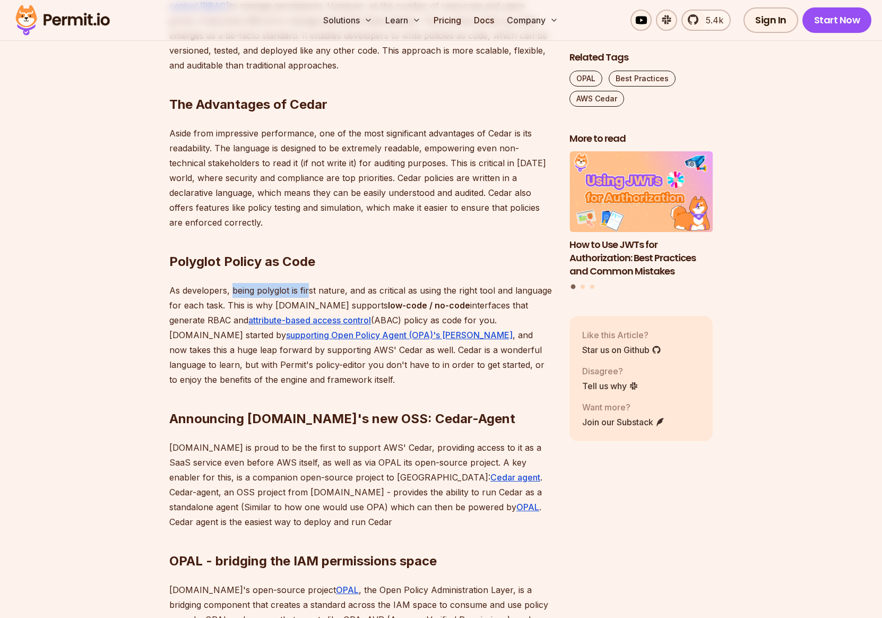
drag, startPoint x: 231, startPoint y: 291, endPoint x: 308, endPoint y: 291, distance: 77.5
click at [308, 291] on p "As developers, being polyglot is first nature, and as critical as using the rig…" at bounding box center [360, 335] width 383 height 104
drag, startPoint x: 349, startPoint y: 290, endPoint x: 379, endPoint y: 293, distance: 29.3
click at [379, 293] on p "As developers, being polyglot is first nature, and as critical as using the rig…" at bounding box center [360, 335] width 383 height 104
drag, startPoint x: 428, startPoint y: 291, endPoint x: 501, endPoint y: 292, distance: 72.2
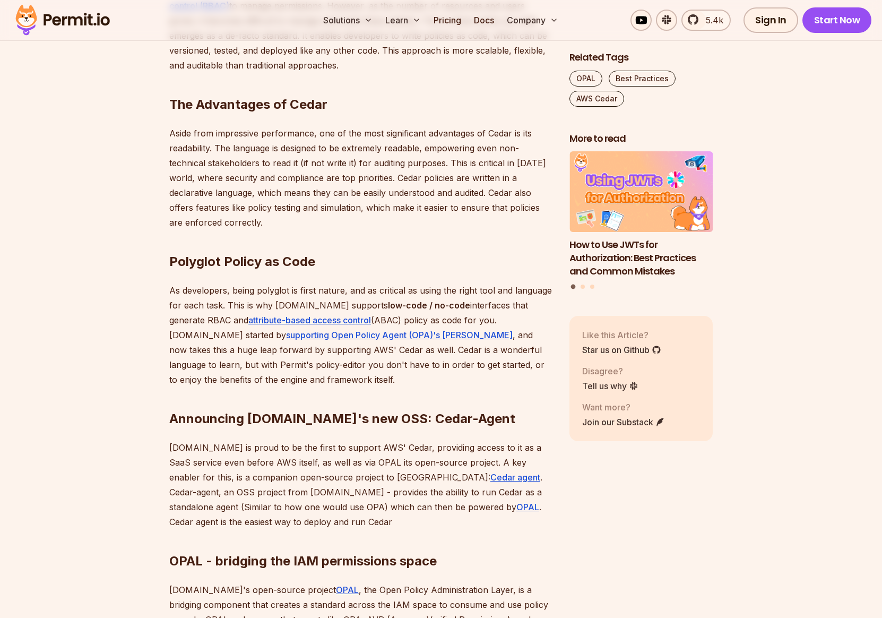
click at [501, 292] on p "As developers, being polyglot is first nature, and as critical as using the rig…" at bounding box center [360, 335] width 383 height 104
drag, startPoint x: 532, startPoint y: 291, endPoint x: 345, endPoint y: 287, distance: 187.4
click at [346, 287] on p "As developers, being polyglot is first nature, and as critical as using the rig…" at bounding box center [360, 335] width 383 height 104
drag, startPoint x: 228, startPoint y: 305, endPoint x: 247, endPoint y: 306, distance: 19.1
click at [247, 306] on p "As developers, being polyglot is first nature, and as critical as using the rig…" at bounding box center [360, 335] width 383 height 104
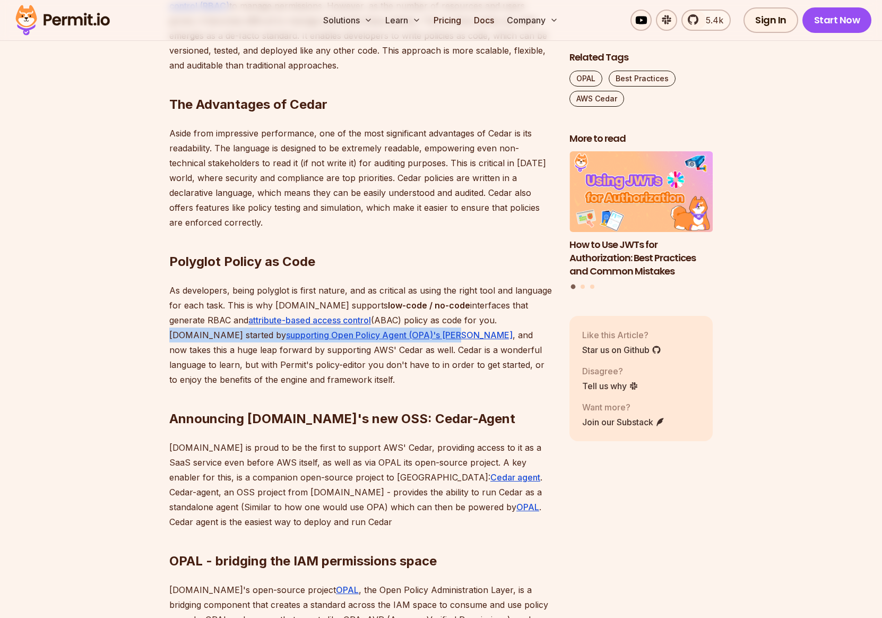
drag, startPoint x: 461, startPoint y: 321, endPoint x: 348, endPoint y: 333, distance: 114.3
click at [347, 333] on p "As developers, being polyglot is first nature, and as critical as using the rig…" at bounding box center [360, 335] width 383 height 104
drag, startPoint x: 354, startPoint y: 336, endPoint x: 514, endPoint y: 340, distance: 160.4
click at [504, 337] on p "As developers, being polyglot is first nature, and as critical as using the rig…" at bounding box center [360, 335] width 383 height 104
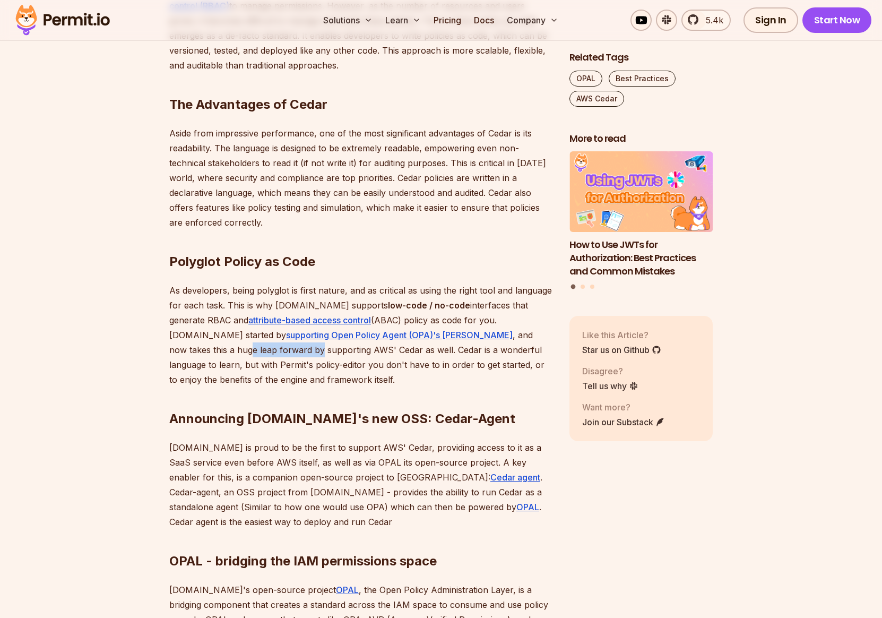
click at [525, 334] on p "As developers, being polyglot is first nature, and as critical as using the rig…" at bounding box center [360, 335] width 383 height 104
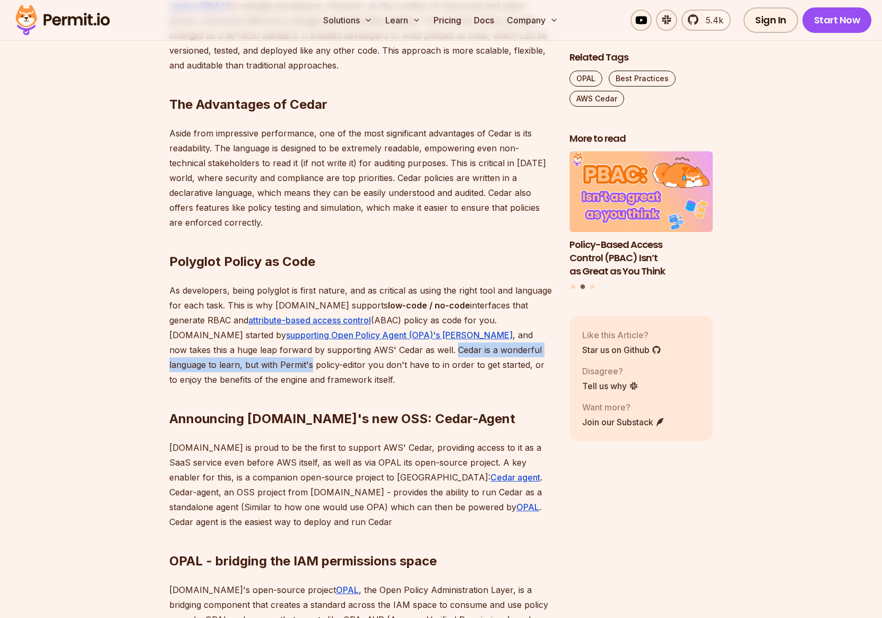
drag, startPoint x: 300, startPoint y: 350, endPoint x: 531, endPoint y: 347, distance: 230.9
click at [531, 347] on p "As developers, being polyglot is first nature, and as critical as using the rig…" at bounding box center [360, 335] width 383 height 104
click at [460, 350] on p "As developers, being polyglot is first nature, and as critical as using the rig…" at bounding box center [360, 335] width 383 height 104
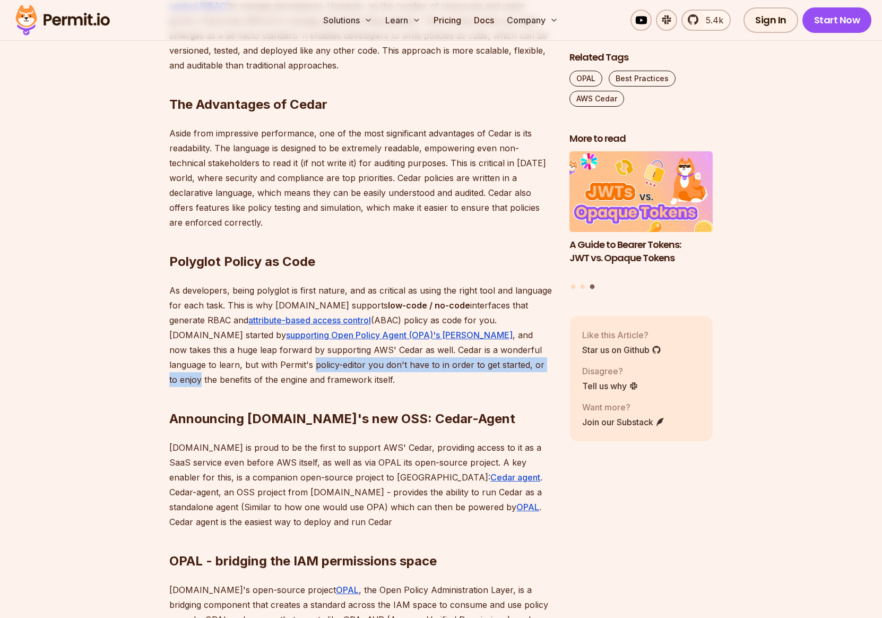
drag, startPoint x: 170, startPoint y: 366, endPoint x: 427, endPoint y: 360, distance: 257.5
click at [427, 360] on p "As developers, being polyglot is first nature, and as critical as using the rig…" at bounding box center [360, 335] width 383 height 104
click at [256, 365] on p "As developers, being polyglot is first nature, and as critical as using the rig…" at bounding box center [360, 335] width 383 height 104
drag, startPoint x: 225, startPoint y: 367, endPoint x: 291, endPoint y: 364, distance: 66.9
click at [291, 364] on p "As developers, being polyglot is first nature, and as critical as using the rig…" at bounding box center [360, 335] width 383 height 104
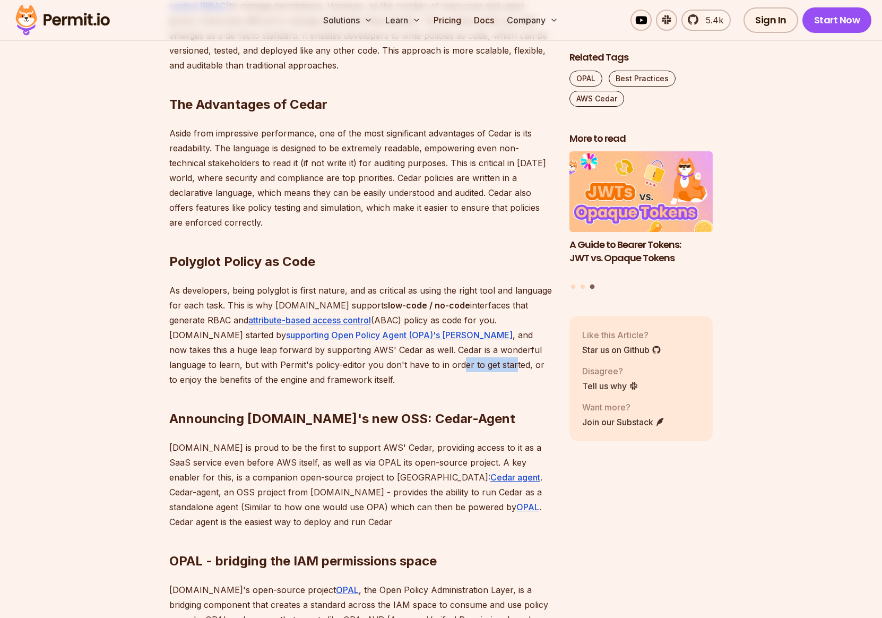
drag, startPoint x: 318, startPoint y: 366, endPoint x: 367, endPoint y: 364, distance: 49.4
click at [367, 363] on p "As developers, being polyglot is first nature, and as critical as using the rig…" at bounding box center [360, 335] width 383 height 104
drag, startPoint x: 391, startPoint y: 365, endPoint x: 529, endPoint y: 365, distance: 137.5
click at [509, 364] on p "As developers, being polyglot is first nature, and as critical as using the rig…" at bounding box center [360, 335] width 383 height 104
drag, startPoint x: 531, startPoint y: 365, endPoint x: 419, endPoint y: 365, distance: 112.0
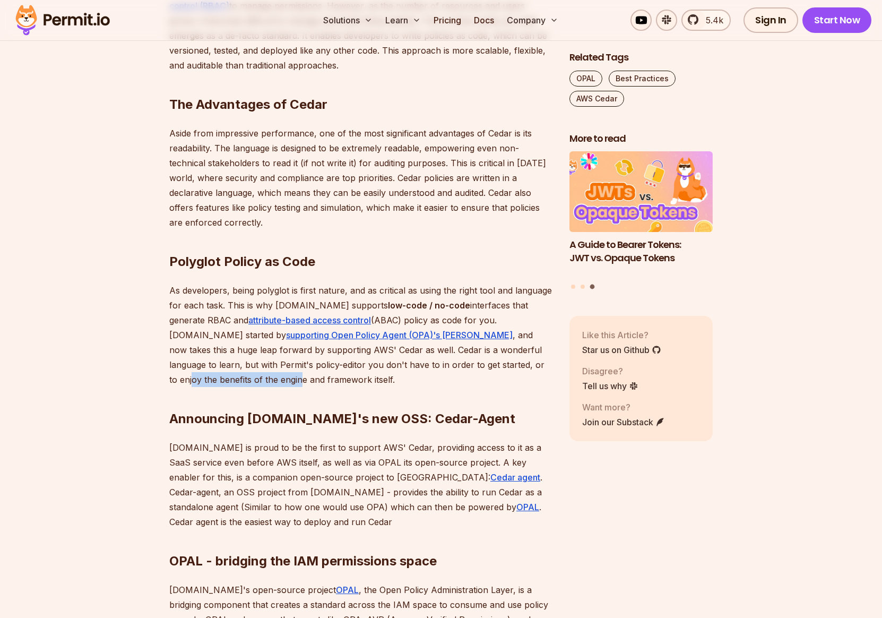
click at [419, 365] on p "As developers, being polyglot is first nature, and as critical as using the rig…" at bounding box center [360, 335] width 383 height 104
click at [480, 365] on p "As developers, being polyglot is first nature, and as critical as using the rig…" at bounding box center [360, 335] width 383 height 104
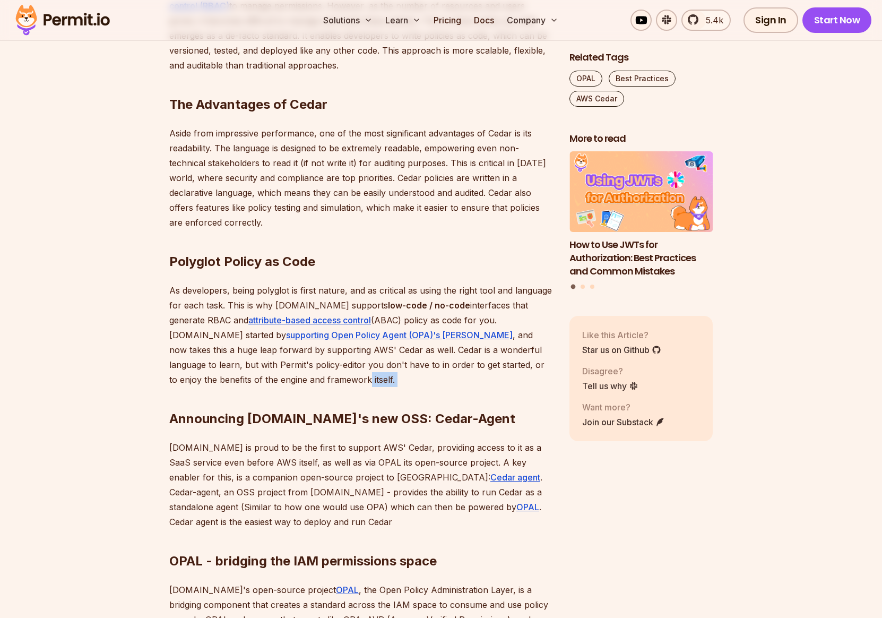
drag, startPoint x: 250, startPoint y: 380, endPoint x: 212, endPoint y: 379, distance: 37.2
click at [212, 379] on div "In today's cloud-native world, managing permissions and access control has beco…" at bounding box center [360, 403] width 383 height 1155
drag, startPoint x: 416, startPoint y: 365, endPoint x: 497, endPoint y: 361, distance: 81.3
click at [497, 361] on p "As developers, being polyglot is first nature, and as critical as using the rig…" at bounding box center [360, 335] width 383 height 104
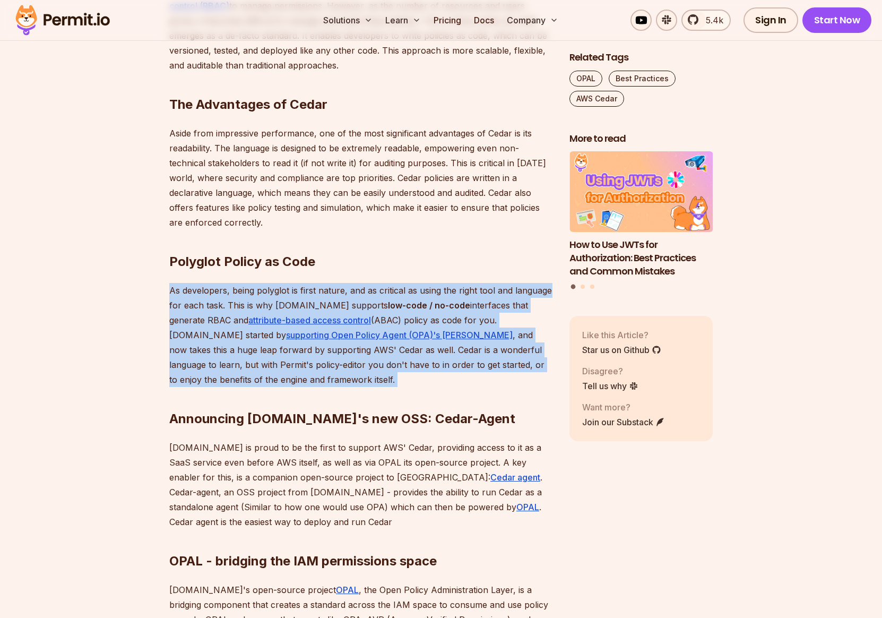
drag, startPoint x: 244, startPoint y: 380, endPoint x: 156, endPoint y: 287, distance: 128.1
click at [156, 287] on section "Table of Contents In today's cloud-native world, managing permissions and acces…" at bounding box center [441, 485] width 882 height 1429
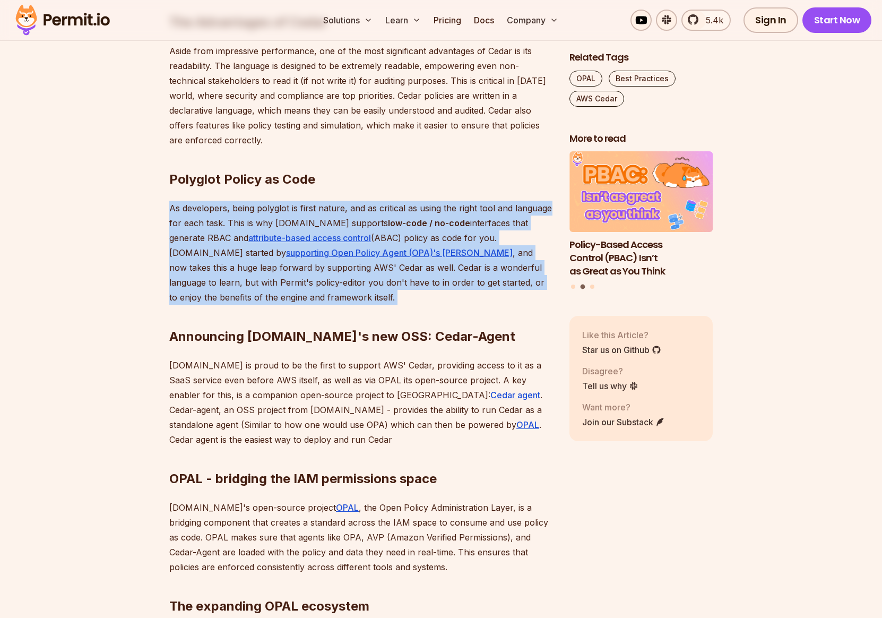
scroll to position [959, 0]
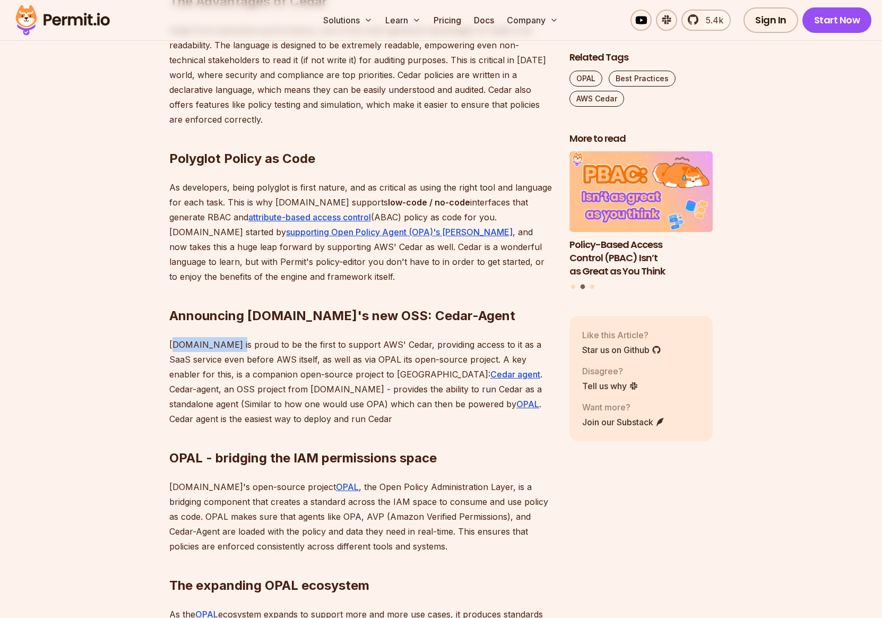
drag, startPoint x: 173, startPoint y: 344, endPoint x: 223, endPoint y: 345, distance: 51.0
click at [223, 345] on p "Permit.io is proud to be the first to support AWS' Cedar, providing access to i…" at bounding box center [360, 381] width 383 height 89
drag, startPoint x: 167, startPoint y: 343, endPoint x: 214, endPoint y: 344, distance: 47.3
click at [214, 344] on section "Table of Contents In today's cloud-native world, managing permissions and acces…" at bounding box center [441, 382] width 882 height 1429
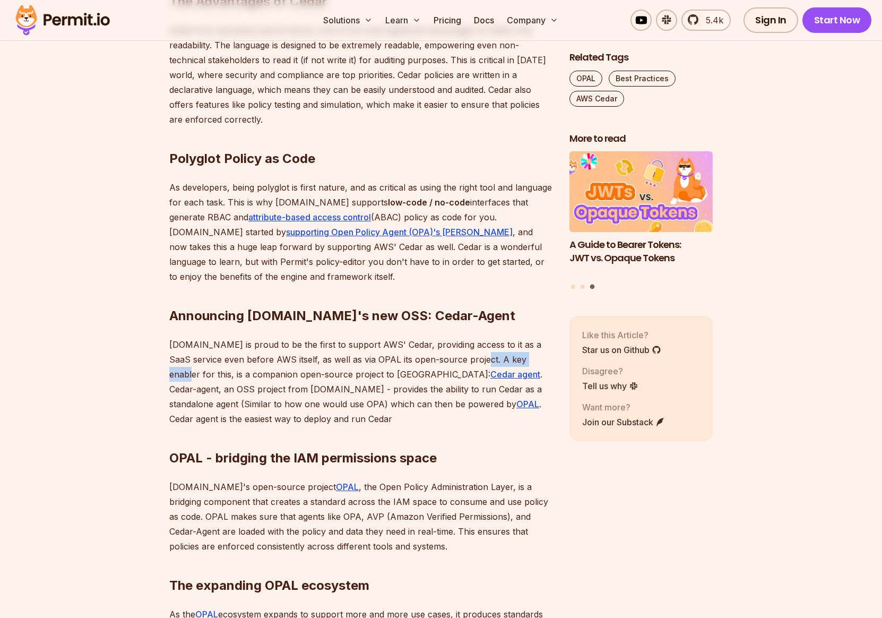
drag, startPoint x: 478, startPoint y: 360, endPoint x: 534, endPoint y: 360, distance: 56.3
click at [534, 360] on p "Permit.io is proud to be the first to support AWS' Cedar, providing access to i…" at bounding box center [360, 381] width 383 height 89
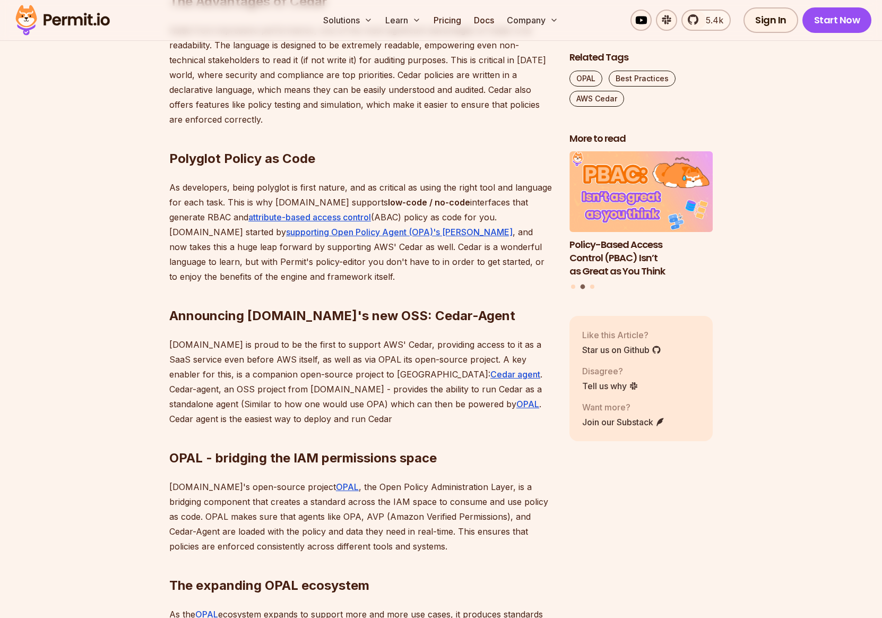
click at [444, 390] on p "Permit.io is proud to be the first to support AWS' Cedar, providing access to i…" at bounding box center [360, 381] width 383 height 89
drag, startPoint x: 238, startPoint y: 405, endPoint x: 310, endPoint y: 402, distance: 71.2
click at [310, 402] on p "Permit.io is proud to be the first to support AWS' Cedar, providing access to i…" at bounding box center [360, 381] width 383 height 89
click at [324, 402] on p "Permit.io is proud to be the first to support AWS' Cedar, providing access to i…" at bounding box center [360, 381] width 383 height 89
drag, startPoint x: 396, startPoint y: 402, endPoint x: 480, endPoint y: 404, distance: 84.4
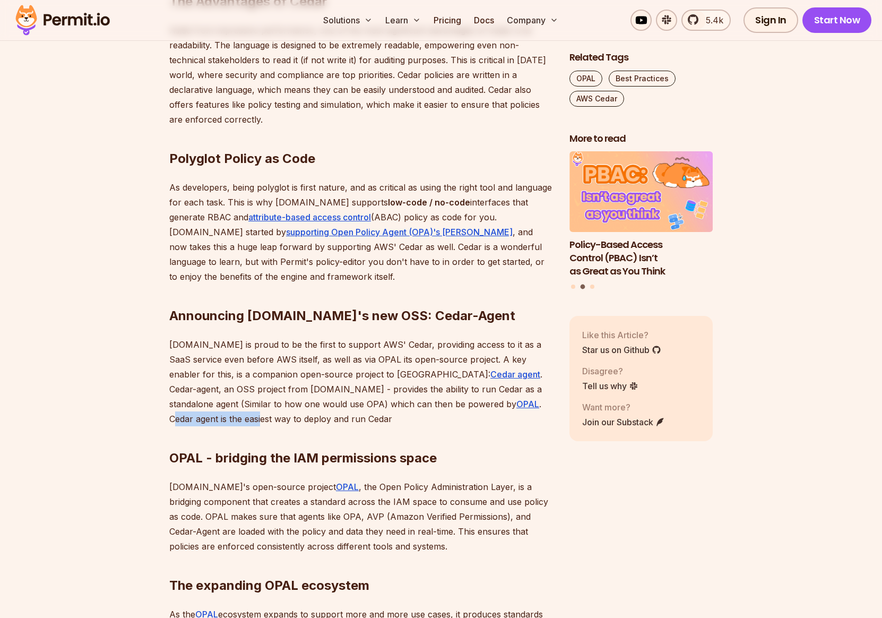
click at [480, 404] on p "Permit.io is proud to be the first to support AWS' Cedar, providing access to i…" at bounding box center [360, 381] width 383 height 89
click at [504, 403] on p "Permit.io is proud to be the first to support AWS' Cedar, providing access to i…" at bounding box center [360, 381] width 383 height 89
drag, startPoint x: 549, startPoint y: 403, endPoint x: 334, endPoint y: 401, distance: 215.0
click at [334, 401] on p "Permit.io is proud to be the first to support AWS' Cedar, providing access to i…" at bounding box center [360, 381] width 383 height 89
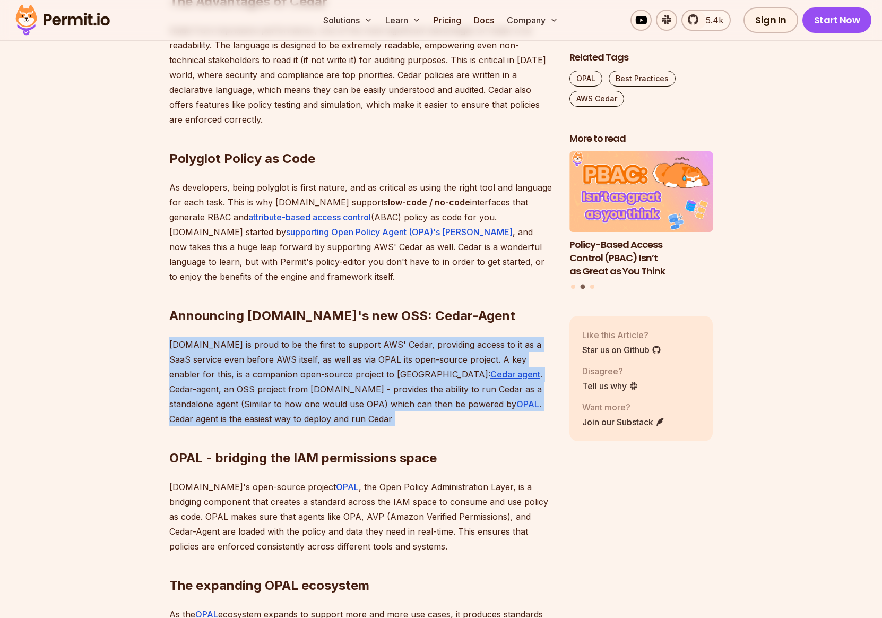
drag, startPoint x: 236, startPoint y: 418, endPoint x: 169, endPoint y: 345, distance: 99.6
click at [169, 345] on div "In today's cloud-native world, managing permissions and access control has beco…" at bounding box center [360, 300] width 383 height 1155
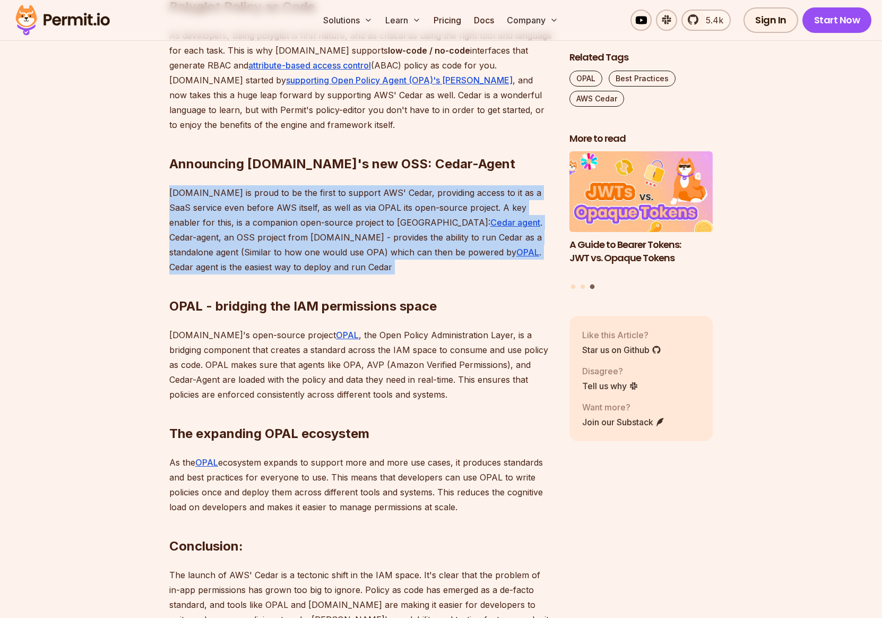
scroll to position [1119, 0]
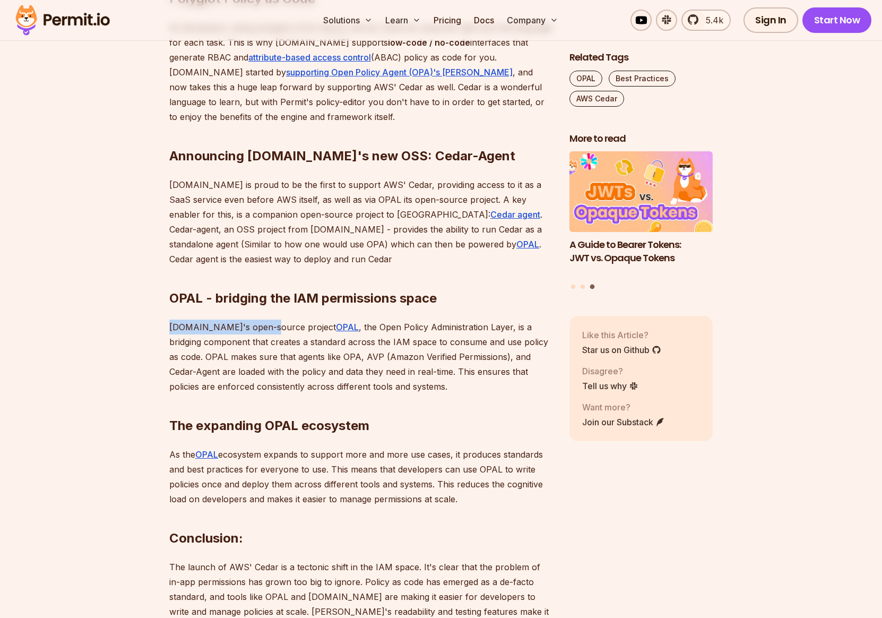
drag, startPoint x: 171, startPoint y: 328, endPoint x: 263, endPoint y: 324, distance: 91.9
click at [263, 324] on p "Permit.io's open-source project OPAL , the Open Policy Administration Layer, is…" at bounding box center [360, 357] width 383 height 74
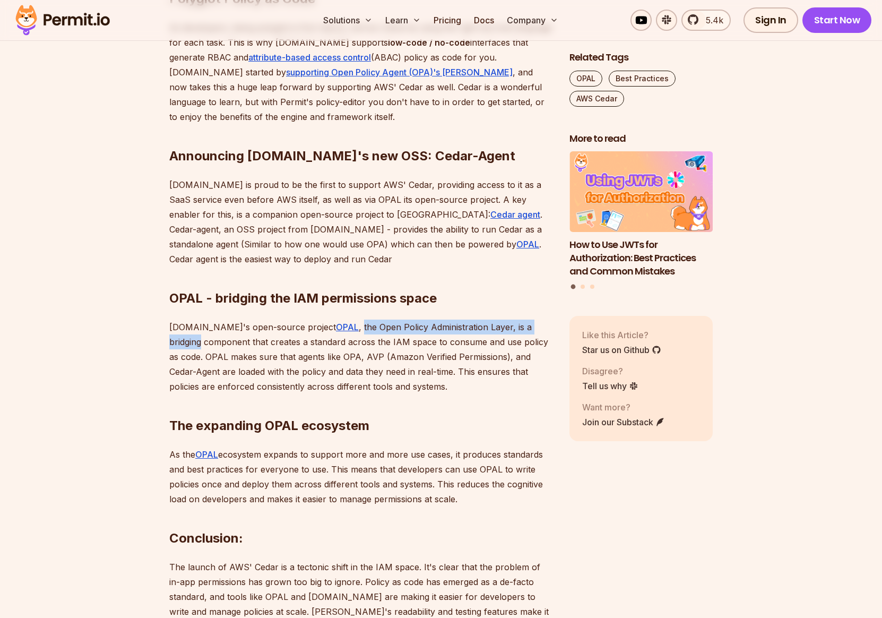
drag, startPoint x: 326, startPoint y: 326, endPoint x: 538, endPoint y: 324, distance: 211.3
click at [538, 324] on p "Permit.io's open-source project OPAL , the Open Policy Administration Layer, is…" at bounding box center [360, 357] width 383 height 74
drag, startPoint x: 169, startPoint y: 341, endPoint x: 240, endPoint y: 339, distance: 71.2
click at [240, 339] on section "Table of Contents In today's cloud-native world, managing permissions and acces…" at bounding box center [441, 222] width 882 height 1429
click at [264, 341] on p "Permit.io's open-source project OPAL , the Open Policy Administration Layer, is…" at bounding box center [360, 357] width 383 height 74
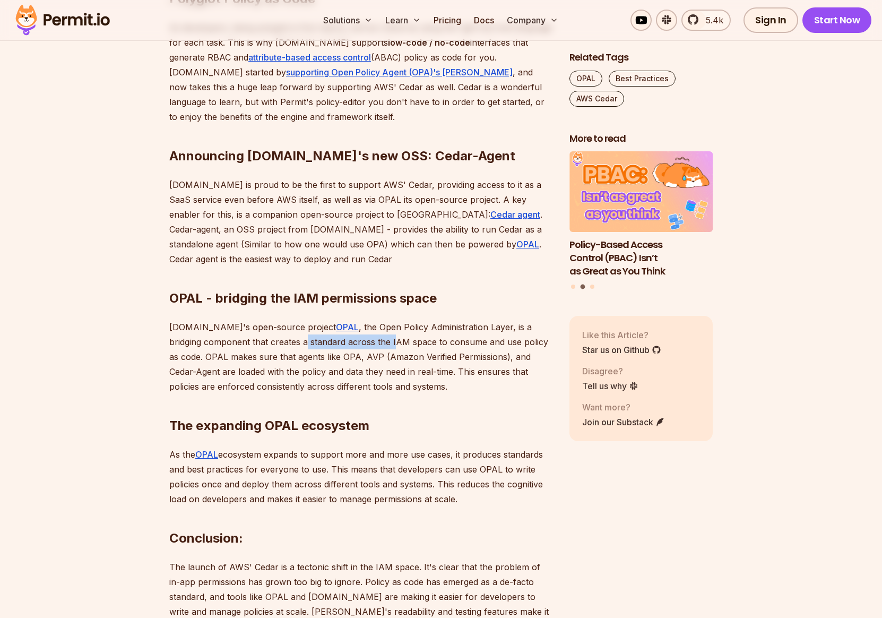
drag, startPoint x: 271, startPoint y: 342, endPoint x: 359, endPoint y: 342, distance: 88.1
click at [359, 342] on p "Permit.io's open-source project OPAL , the Open Policy Administration Layer, is…" at bounding box center [360, 357] width 383 height 74
click at [405, 341] on p "Permit.io's open-source project OPAL , the Open Policy Administration Layer, is…" at bounding box center [360, 357] width 383 height 74
drag, startPoint x: 482, startPoint y: 342, endPoint x: 534, endPoint y: 343, distance: 52.0
click at [534, 343] on p "Permit.io's open-source project OPAL , the Open Policy Administration Layer, is…" at bounding box center [360, 357] width 383 height 74
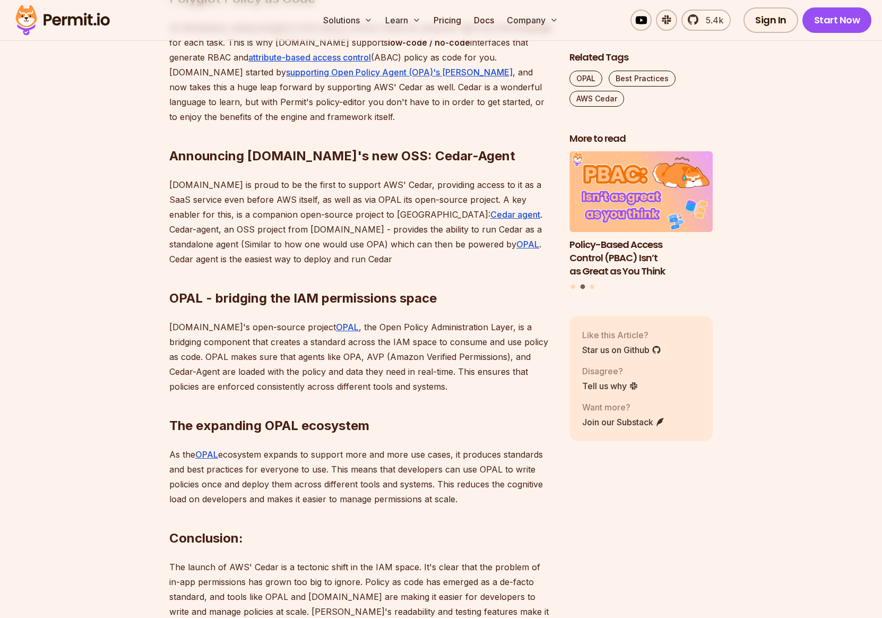
drag, startPoint x: 396, startPoint y: 345, endPoint x: 485, endPoint y: 343, distance: 89.2
click at [485, 343] on p "Permit.io's open-source project OPAL , the Open Policy Administration Layer, is…" at bounding box center [360, 357] width 383 height 74
drag, startPoint x: 543, startPoint y: 342, endPoint x: 236, endPoint y: 345, distance: 306.9
click at [249, 346] on p "Permit.io's open-source project OPAL , the Open Policy Administration Layer, is…" at bounding box center [360, 357] width 383 height 74
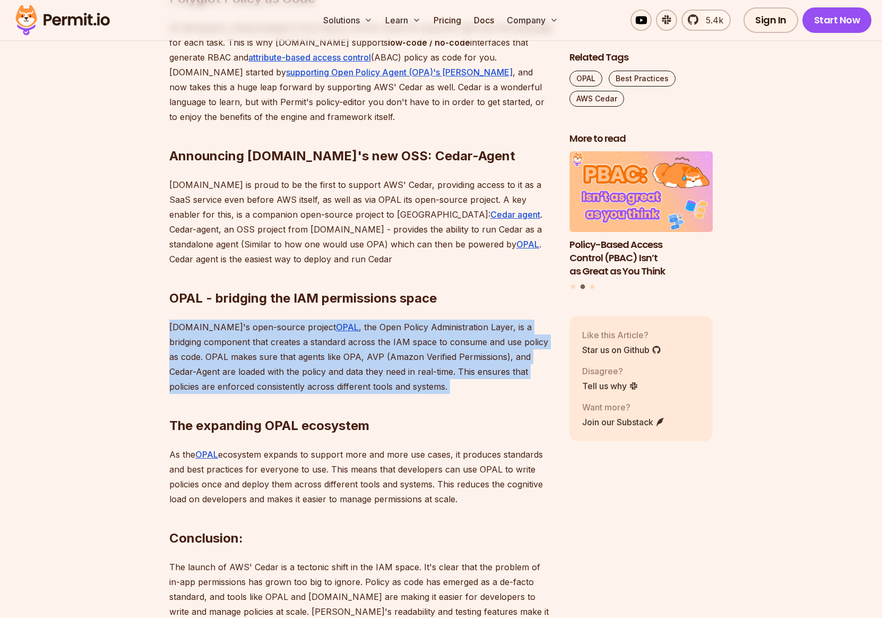
drag, startPoint x: 170, startPoint y: 327, endPoint x: 445, endPoint y: 379, distance: 279.9
click at [445, 379] on div "In today's cloud-native world, managing permissions and access control has beco…" at bounding box center [360, 141] width 383 height 1155
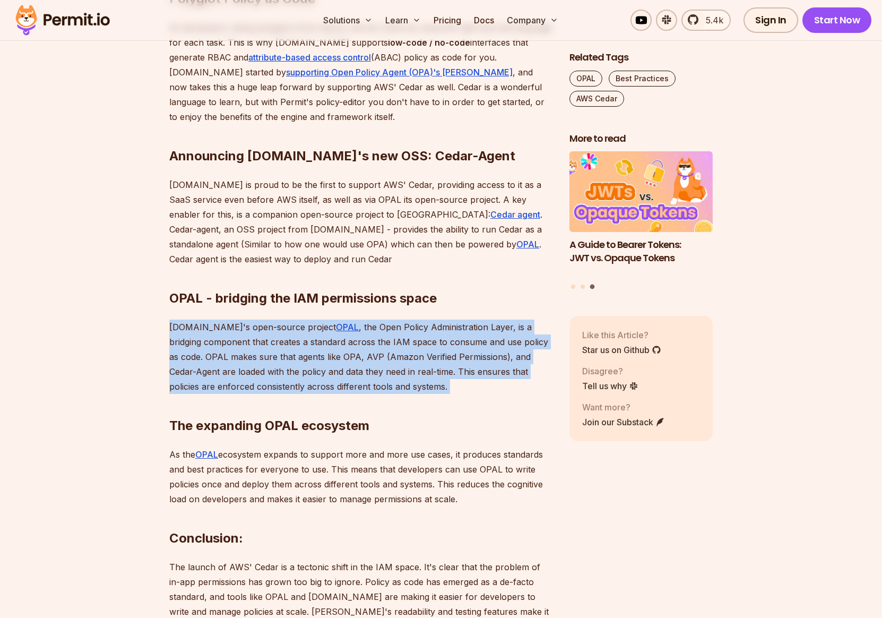
click at [229, 374] on p "Permit.io's open-source project OPAL , the Open Policy Administration Layer, is…" at bounding box center [360, 357] width 383 height 74
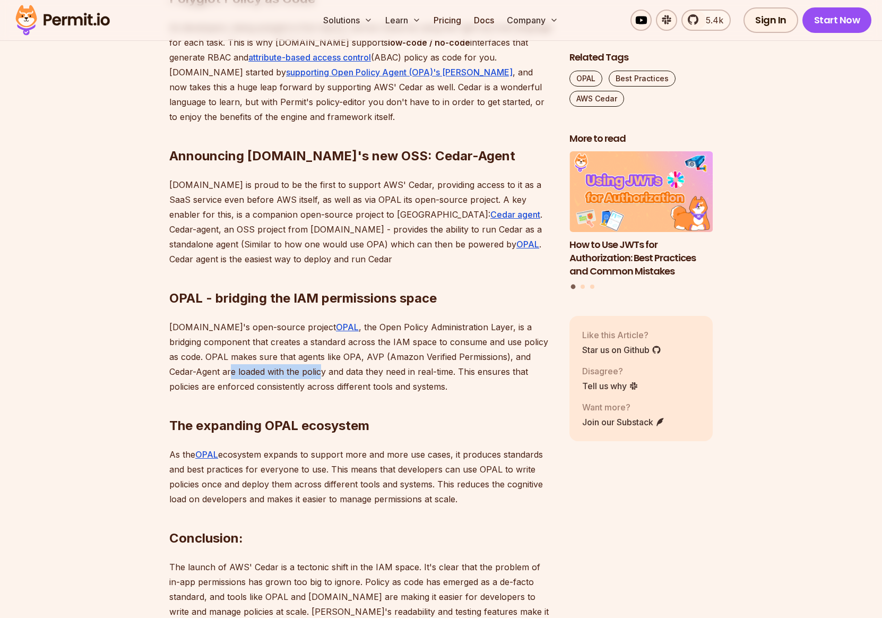
drag, startPoint x: 177, startPoint y: 372, endPoint x: 268, endPoint y: 371, distance: 90.8
click at [268, 371] on p "Permit.io's open-source project OPAL , the Open Policy Administration Layer, is…" at bounding box center [360, 357] width 383 height 74
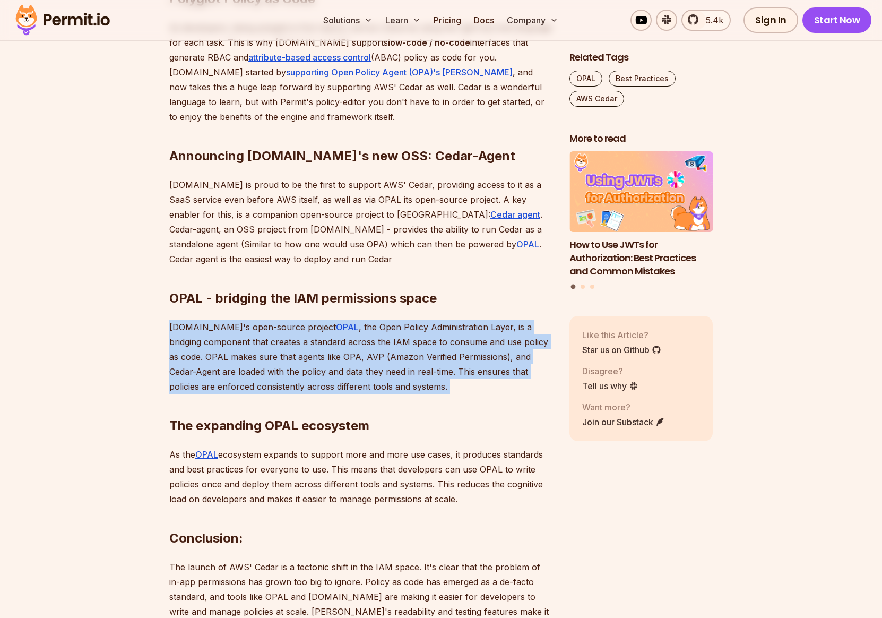
drag, startPoint x: 170, startPoint y: 325, endPoint x: 463, endPoint y: 385, distance: 298.6
click at [463, 385] on div "In today's cloud-native world, managing permissions and access control has beco…" at bounding box center [360, 141] width 383 height 1155
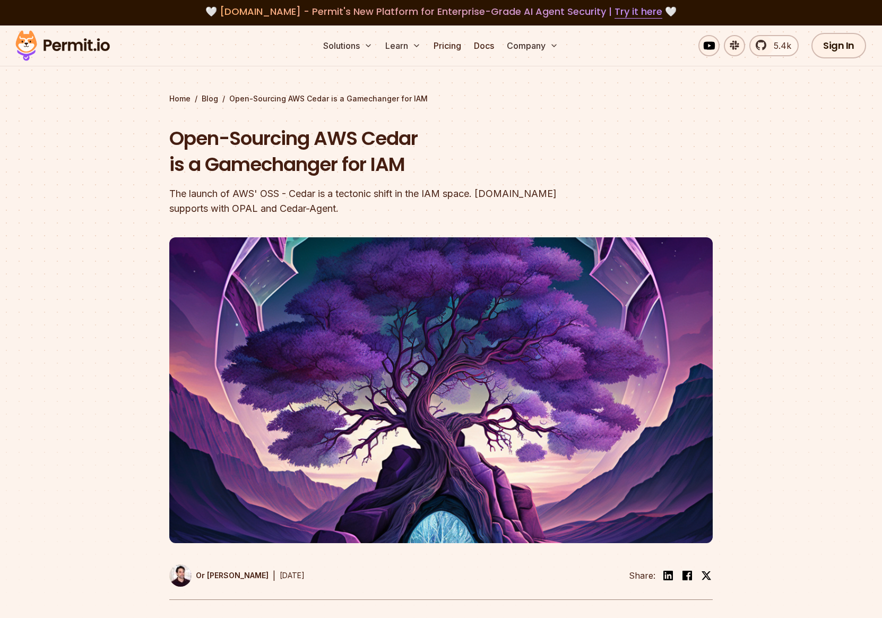
scroll to position [0, 0]
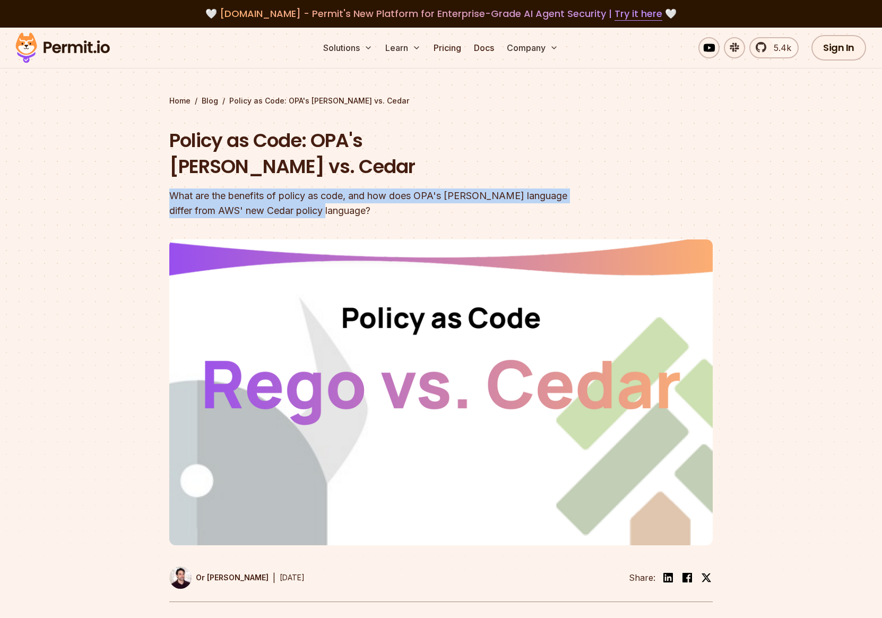
drag, startPoint x: 173, startPoint y: 169, endPoint x: 412, endPoint y: 179, distance: 239.7
click at [415, 188] on div "What are the benefits of policy as code, and how does OPA's Rego language diffe…" at bounding box center [373, 203] width 408 height 30
click at [346, 188] on div "What are the benefits of policy as code, and how does OPA's Rego language diffe…" at bounding box center [373, 203] width 408 height 30
drag, startPoint x: 171, startPoint y: 168, endPoint x: 368, endPoint y: 188, distance: 198.5
click at [368, 188] on div "What are the benefits of policy as code, and how does OPA's Rego language diffe…" at bounding box center [373, 203] width 408 height 30
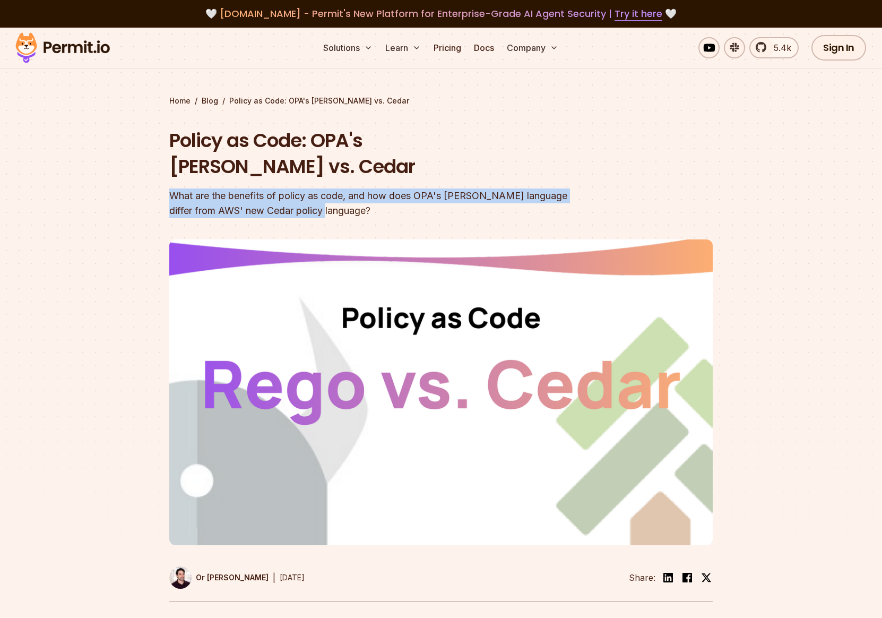
click at [329, 188] on div "What are the benefits of policy as code, and how does OPA's Rego language diffe…" at bounding box center [373, 203] width 408 height 30
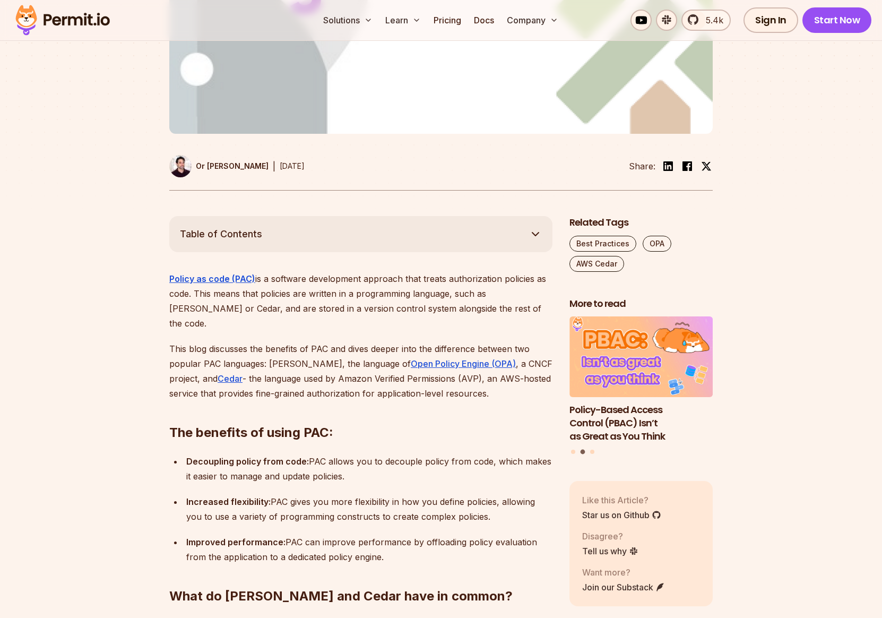
scroll to position [575, 0]
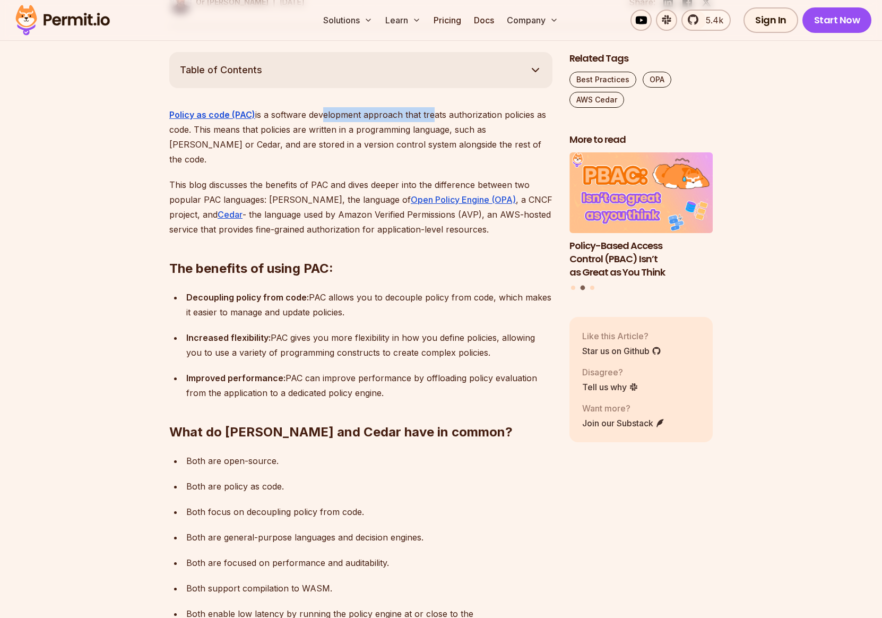
drag, startPoint x: 321, startPoint y: 91, endPoint x: 431, endPoint y: 89, distance: 109.4
click at [431, 107] on p "Policy as code (PAC) is a software development approach that treats authorizati…" at bounding box center [360, 136] width 383 height 59
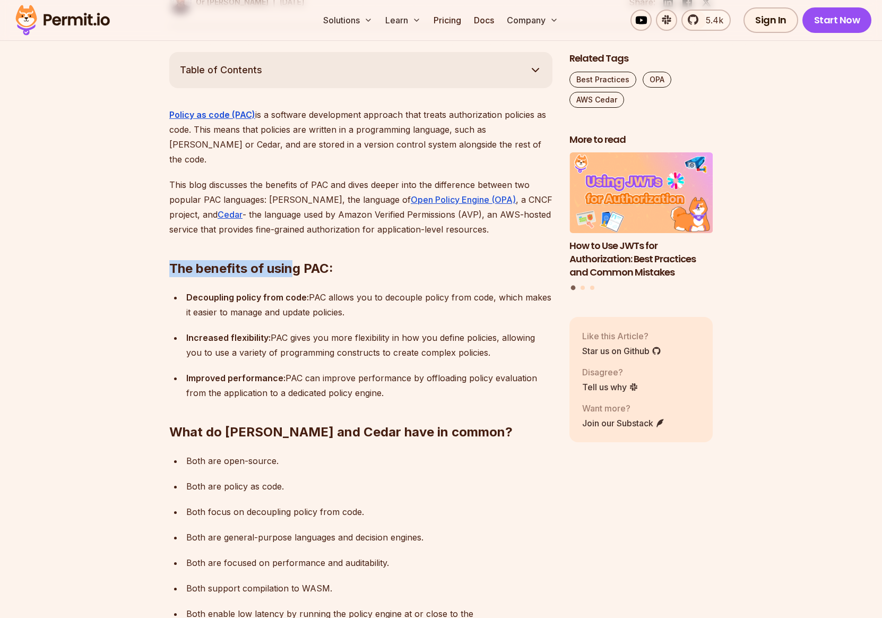
drag, startPoint x: 169, startPoint y: 227, endPoint x: 314, endPoint y: 220, distance: 145.1
click at [314, 220] on h2 "The benefits of using PAC:" at bounding box center [360, 247] width 383 height 59
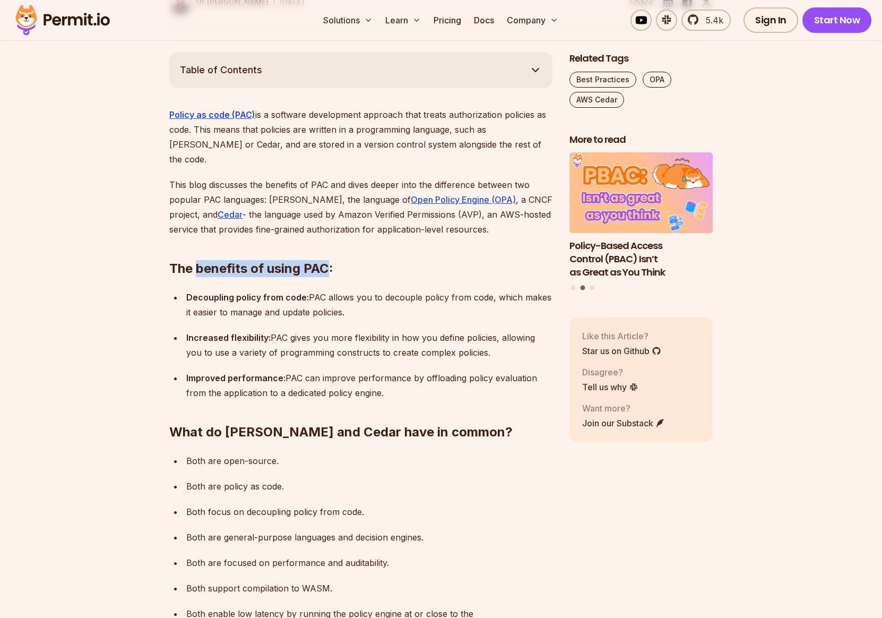
drag, startPoint x: 330, startPoint y: 225, endPoint x: 195, endPoint y: 222, distance: 134.9
click at [200, 222] on h2 "The benefits of using PAC:" at bounding box center [360, 247] width 383 height 59
click at [186, 225] on h2 "The benefits of using PAC:" at bounding box center [360, 247] width 383 height 59
drag, startPoint x: 168, startPoint y: 225, endPoint x: 329, endPoint y: 226, distance: 160.3
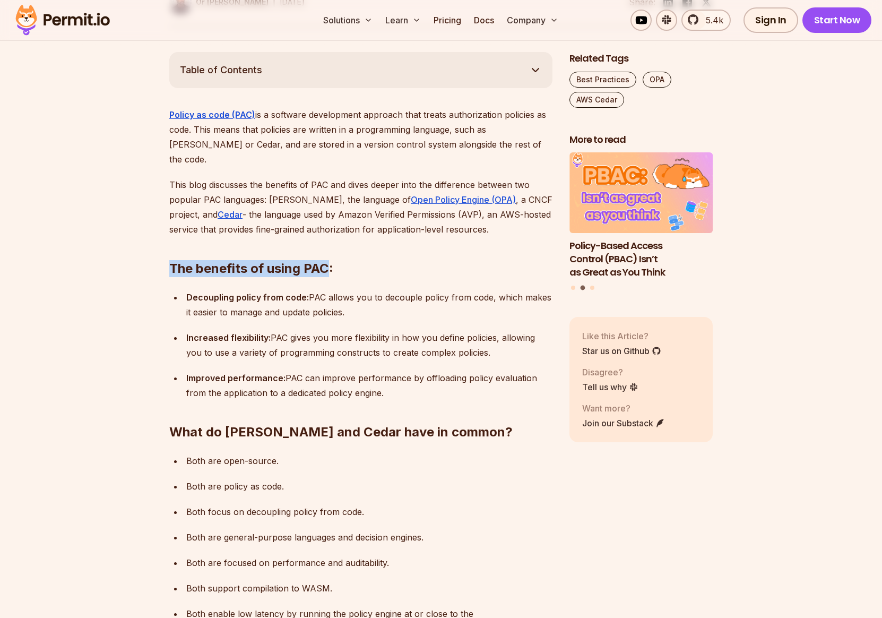
click at [292, 228] on h2 "The benefits of using PAC:" at bounding box center [360, 247] width 383 height 59
drag, startPoint x: 186, startPoint y: 255, endPoint x: 277, endPoint y: 253, distance: 90.3
click at [277, 292] on strong "Decoupling policy from code:" at bounding box center [247, 297] width 123 height 11
drag, startPoint x: 305, startPoint y: 255, endPoint x: 192, endPoint y: 250, distance: 113.2
click at [192, 292] on strong "Decoupling policy from code:" at bounding box center [247, 297] width 123 height 11
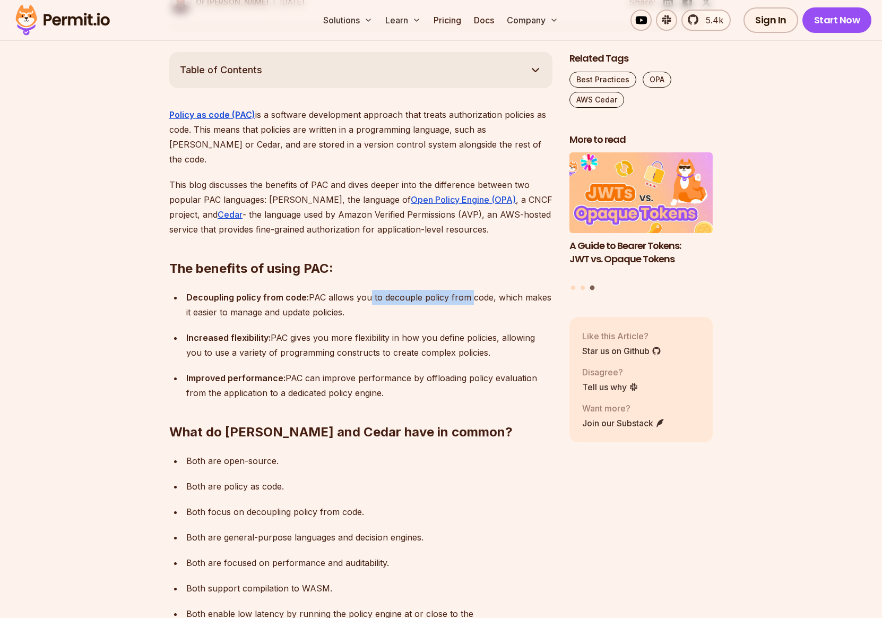
drag, startPoint x: 363, startPoint y: 256, endPoint x: 468, endPoint y: 256, distance: 104.6
click at [468, 290] on p "Decoupling policy from code: PAC allows you to decouple policy from code, which…" at bounding box center [369, 305] width 366 height 30
click at [493, 290] on p "Decoupling policy from code: PAC allows you to decouple policy from code, which…" at bounding box center [369, 305] width 366 height 30
drag, startPoint x: 346, startPoint y: 268, endPoint x: 162, endPoint y: 254, distance: 184.2
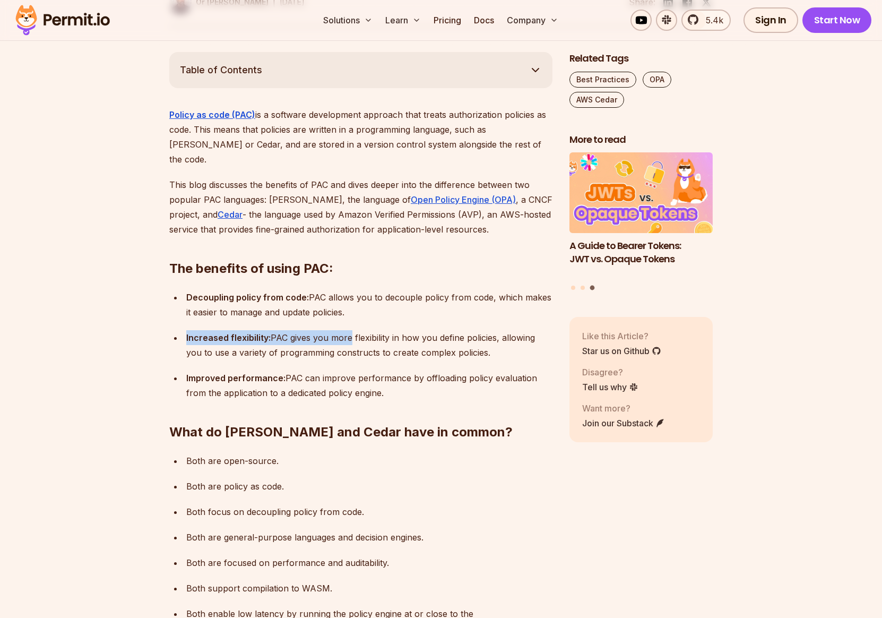
drag, startPoint x: 230, startPoint y: 297, endPoint x: 348, endPoint y: 297, distance: 117.3
click at [348, 330] on p "Increased flexibility: PAC gives you more flexibility in how you define policie…" at bounding box center [369, 345] width 366 height 30
click at [366, 330] on p "Increased flexibility: PAC gives you more flexibility in how you define policie…" at bounding box center [369, 345] width 366 height 30
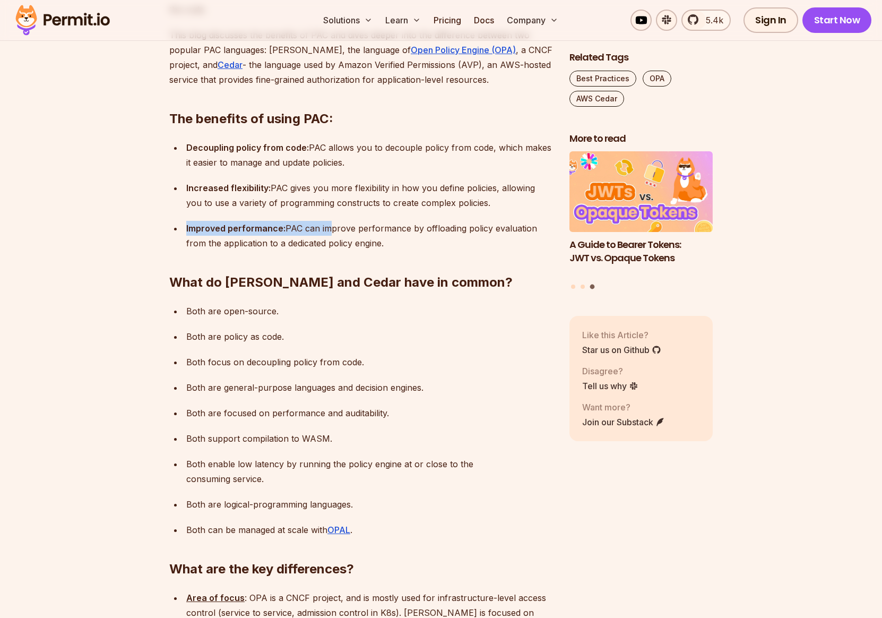
drag, startPoint x: 186, startPoint y: 186, endPoint x: 327, endPoint y: 186, distance: 141.2
click at [324, 221] on p "Improved performance: PAC can improve performance by offloading policy evaluati…" at bounding box center [369, 236] width 366 height 30
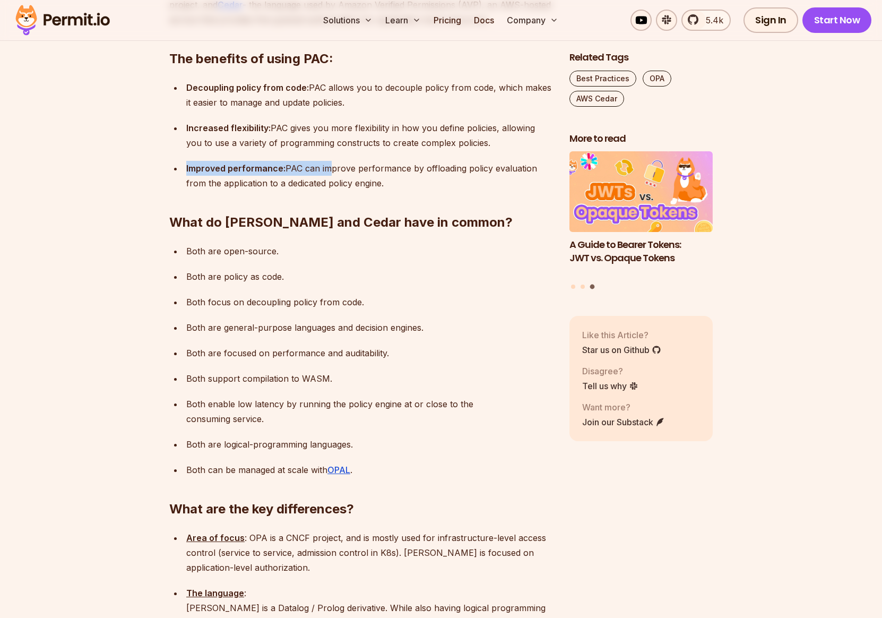
scroll to position [840, 0]
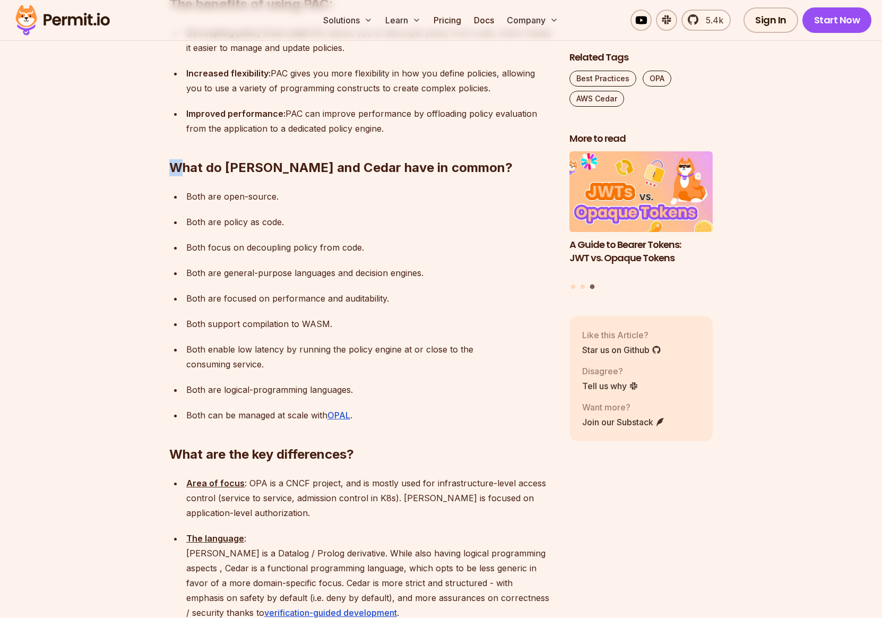
drag, startPoint x: 177, startPoint y: 124, endPoint x: 520, endPoint y: 115, distance: 342.5
click at [520, 117] on h2 "What do Rego and Cedar have in common?" at bounding box center [360, 146] width 383 height 59
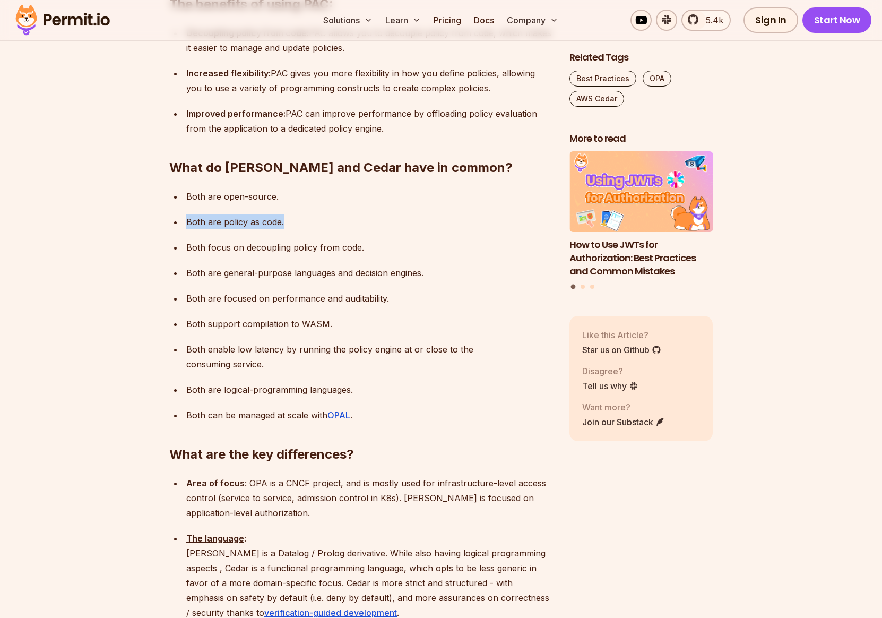
drag, startPoint x: 186, startPoint y: 180, endPoint x: 305, endPoint y: 174, distance: 119.6
click at [305, 214] on p "Both are policy as code." at bounding box center [369, 221] width 366 height 15
drag, startPoint x: 185, startPoint y: 207, endPoint x: 463, endPoint y: 202, distance: 278.2
click at [463, 240] on li "Both focus on decoupling policy from code." at bounding box center [367, 247] width 369 height 15
click at [194, 265] on p "Both are general-purpose languages and decision engines." at bounding box center [369, 272] width 366 height 15
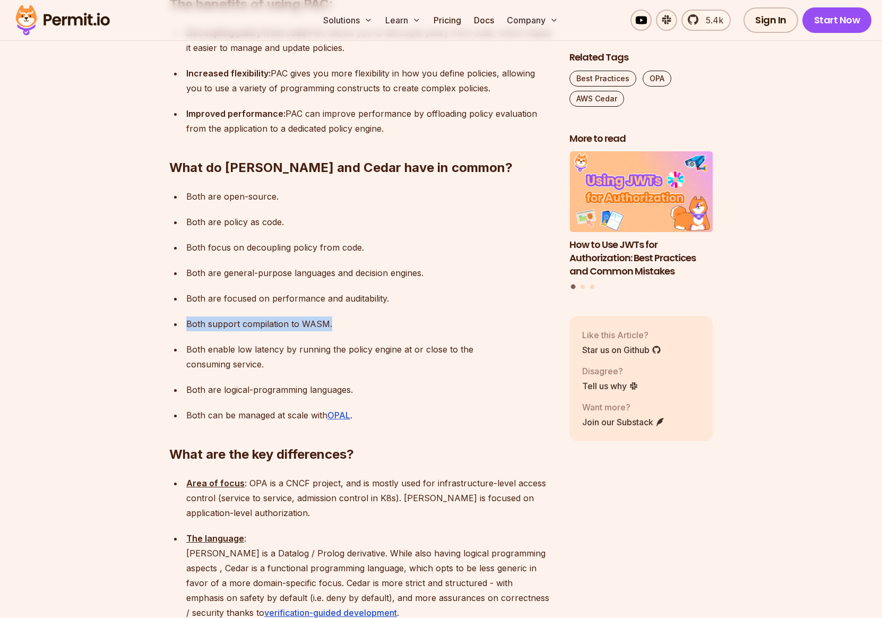
drag, startPoint x: 184, startPoint y: 280, endPoint x: 404, endPoint y: 280, distance: 219.8
click at [404, 316] on li "Both support compilation to WASM." at bounding box center [367, 323] width 369 height 15
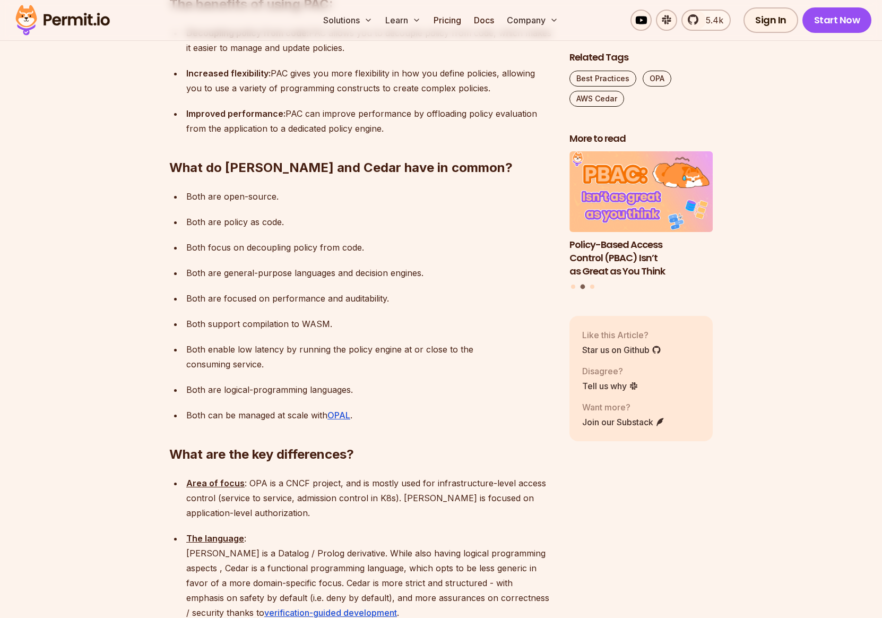
drag, startPoint x: 188, startPoint y: 307, endPoint x: 476, endPoint y: 294, distance: 288.1
click at [476, 294] on ul "Both are open-source. Both are policy as code. Both focus on decoupling policy …" at bounding box center [360, 306] width 383 height 234
drag, startPoint x: 276, startPoint y: 309, endPoint x: 391, endPoint y: 308, distance: 115.7
click at [391, 342] on p "Both enable low latency by running the policy engine at or close to the consumi…" at bounding box center [369, 357] width 366 height 30
click at [401, 342] on p "Both enable low latency by running the policy engine at or close to the consumi…" at bounding box center [369, 357] width 366 height 30
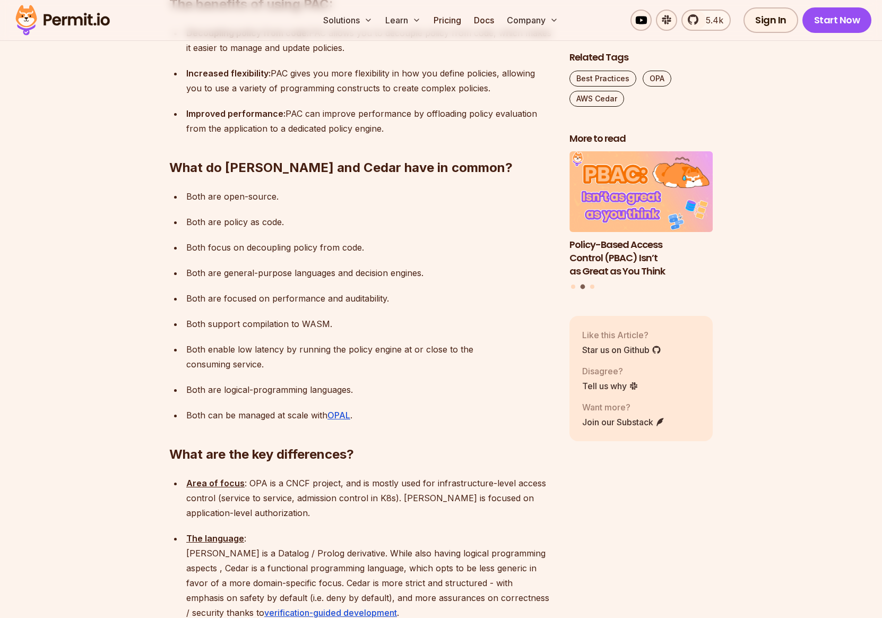
click at [409, 342] on p "Both enable low latency by running the policy engine at or close to the consumi…" at bounding box center [369, 357] width 366 height 30
click at [463, 342] on p "Both enable low latency by running the policy engine at or close to the consumi…" at bounding box center [369, 357] width 366 height 30
drag, startPoint x: 495, startPoint y: 306, endPoint x: 410, endPoint y: 310, distance: 85.5
click at [418, 342] on p "Both enable low latency by running the policy engine at or close to the consumi…" at bounding box center [369, 357] width 366 height 30
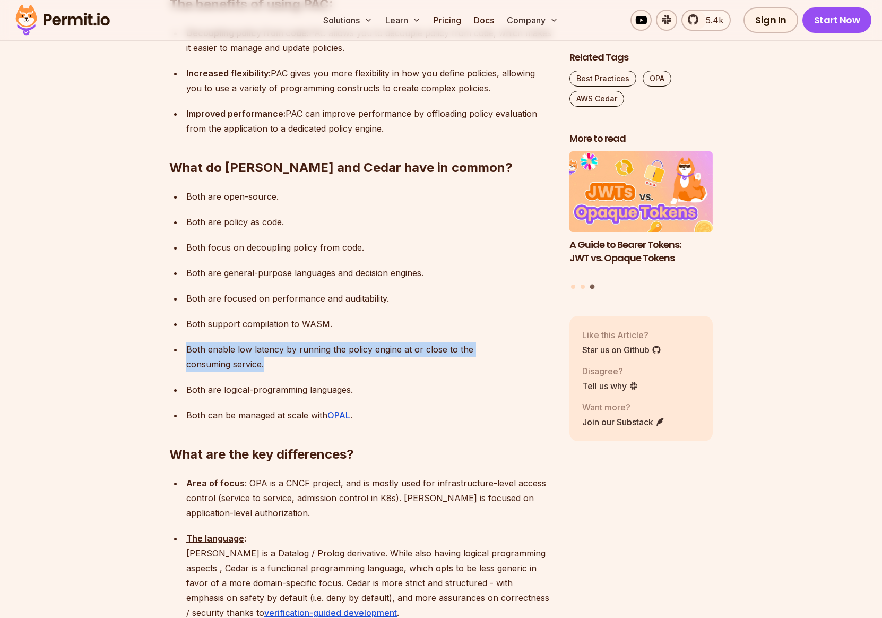
drag, startPoint x: 187, startPoint y: 307, endPoint x: 552, endPoint y: 309, distance: 365.2
click at [552, 342] on p "Both enable low latency by running the policy engine at or close to the consumi…" at bounding box center [369, 357] width 366 height 30
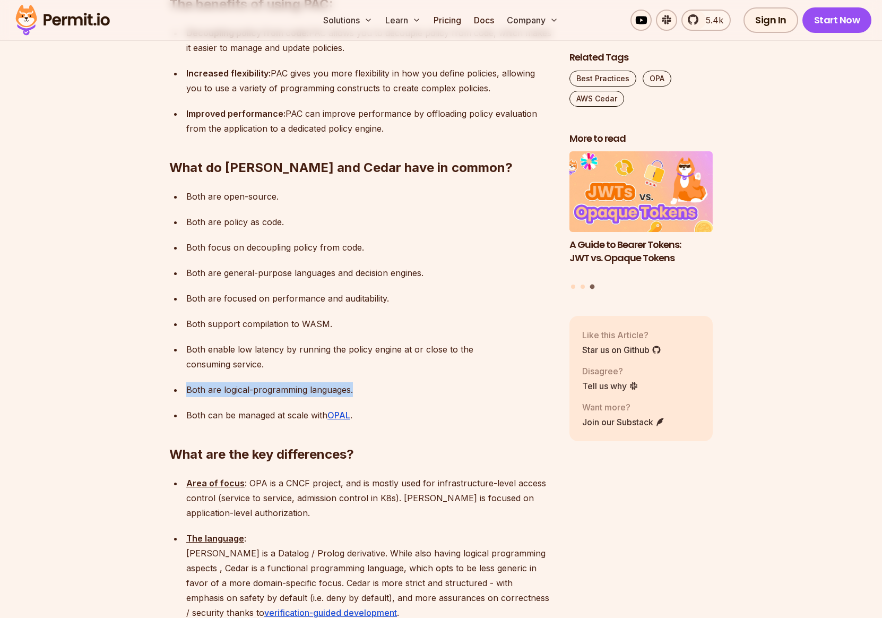
drag, startPoint x: 204, startPoint y: 334, endPoint x: 392, endPoint y: 331, distance: 187.4
click at [392, 382] on p "Both are logical-programming languages." at bounding box center [369, 389] width 366 height 15
click at [208, 408] on p "Both can be managed at scale with OPAL ." at bounding box center [369, 415] width 366 height 15
drag, startPoint x: 186, startPoint y: 359, endPoint x: 398, endPoint y: 359, distance: 211.3
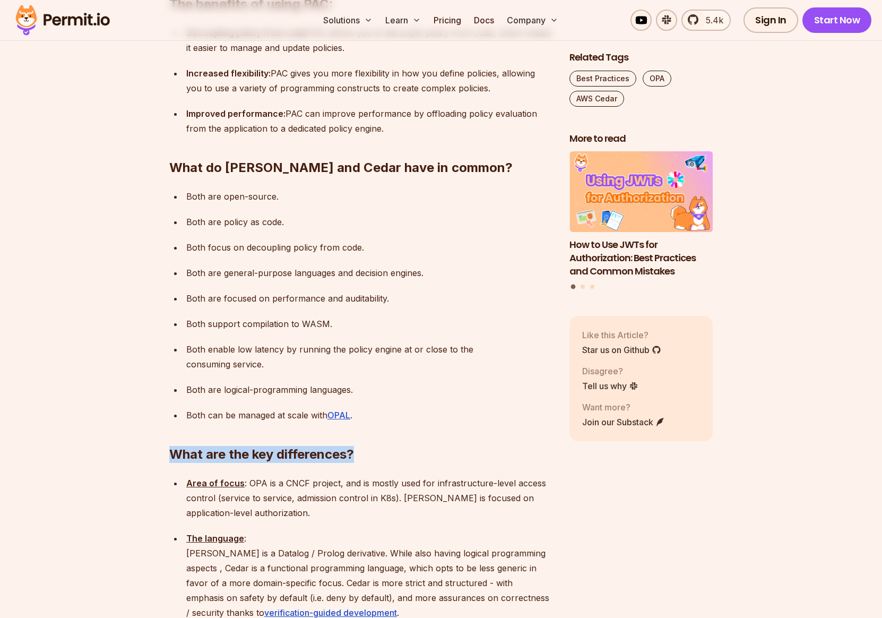
drag, startPoint x: 173, startPoint y: 396, endPoint x: 385, endPoint y: 394, distance: 211.8
click at [385, 403] on h2 "What are the key differences?" at bounding box center [360, 432] width 383 height 59
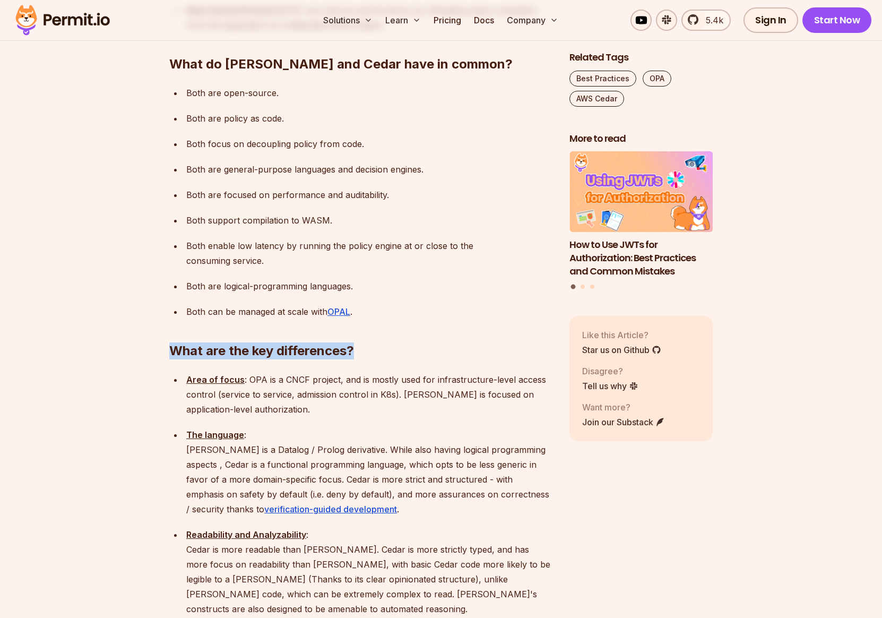
scroll to position [998, 0]
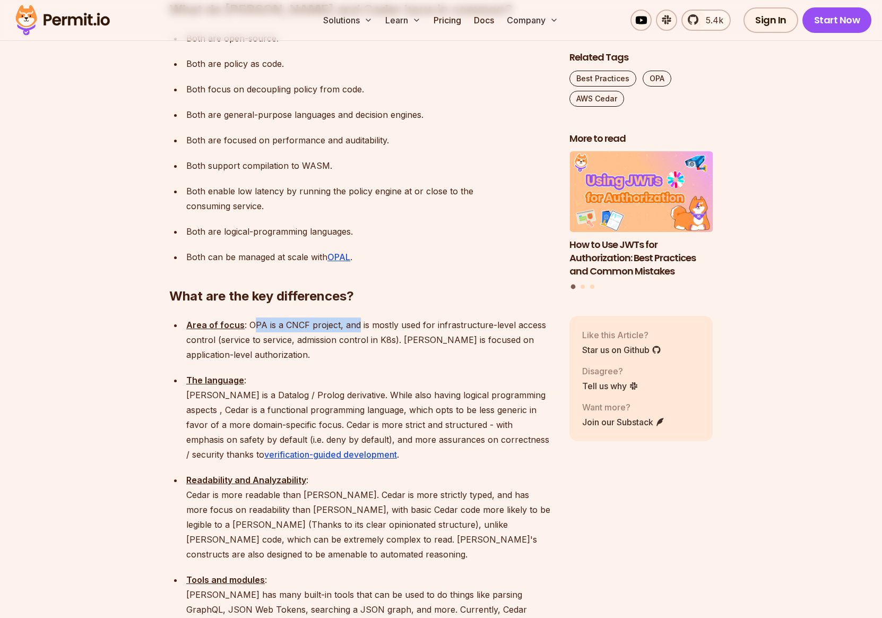
drag, startPoint x: 251, startPoint y: 270, endPoint x: 354, endPoint y: 264, distance: 103.7
click at [354, 317] on p "Area of focus : OPA is a CNCF project, and is mostly used for infrastructure-le…" at bounding box center [369, 339] width 366 height 45
click at [367, 317] on p "Area of focus : OPA is a CNCF project, and is mostly used for infrastructure-le…" at bounding box center [369, 339] width 366 height 45
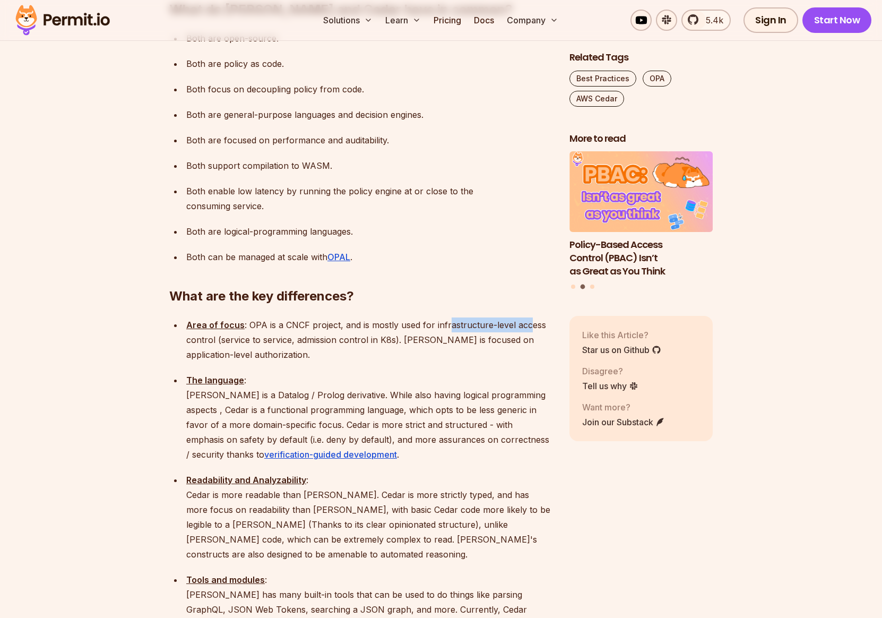
drag, startPoint x: 527, startPoint y: 268, endPoint x: 444, endPoint y: 265, distance: 82.3
click at [444, 317] on p "Area of focus : OPA is a CNCF project, and is mostly used for infrastructure-le…" at bounding box center [369, 339] width 366 height 45
drag, startPoint x: 221, startPoint y: 284, endPoint x: 395, endPoint y: 283, distance: 173.6
click at [395, 317] on p "Area of focus : OPA is a CNCF project, and is mostly used for infrastructure-le…" at bounding box center [369, 339] width 366 height 45
drag, startPoint x: 404, startPoint y: 283, endPoint x: 517, endPoint y: 288, distance: 112.6
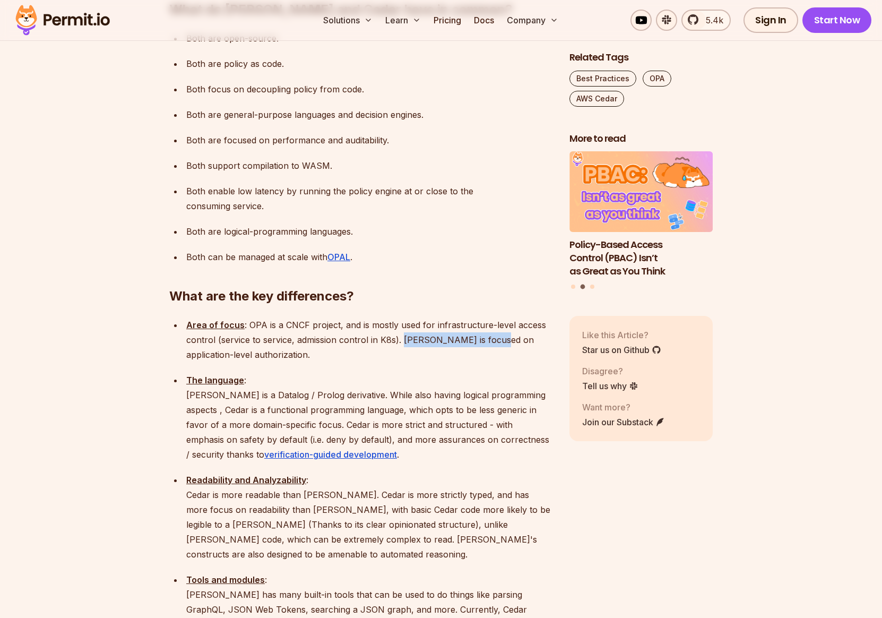
click at [497, 317] on p "Area of focus : OPA is a CNCF project, and is mostly used for infrastructure-le…" at bounding box center [369, 339] width 366 height 45
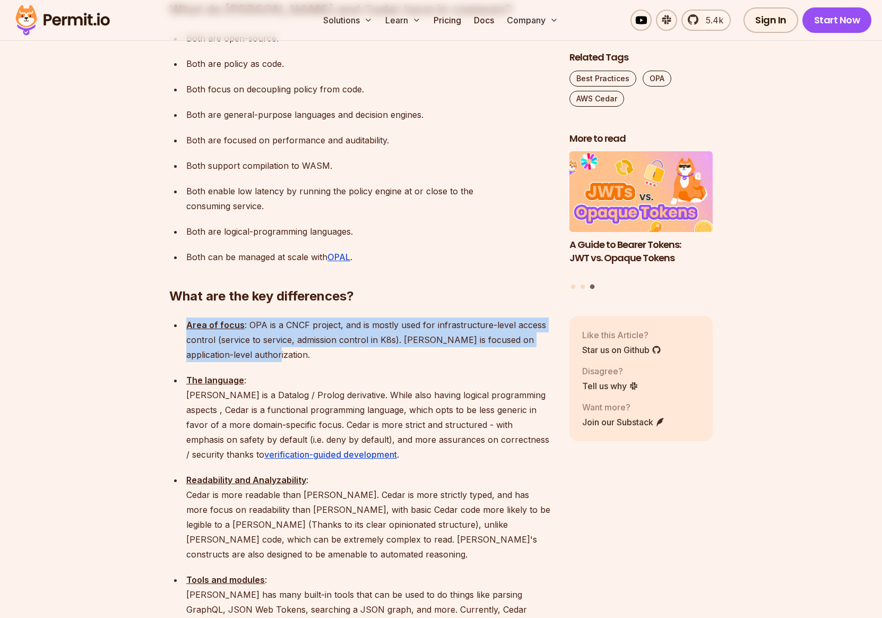
drag, startPoint x: 261, startPoint y: 300, endPoint x: 187, endPoint y: 266, distance: 81.0
click at [187, 317] on p "Area of focus : OPA is a CNCF project, and is mostly used for infrastructure-le…" at bounding box center [369, 339] width 366 height 45
drag, startPoint x: 186, startPoint y: 324, endPoint x: 303, endPoint y: 323, distance: 116.8
click at [303, 373] on p "The language : Rego is a Datalog / Prolog derivative. While also having logical…" at bounding box center [369, 417] width 366 height 89
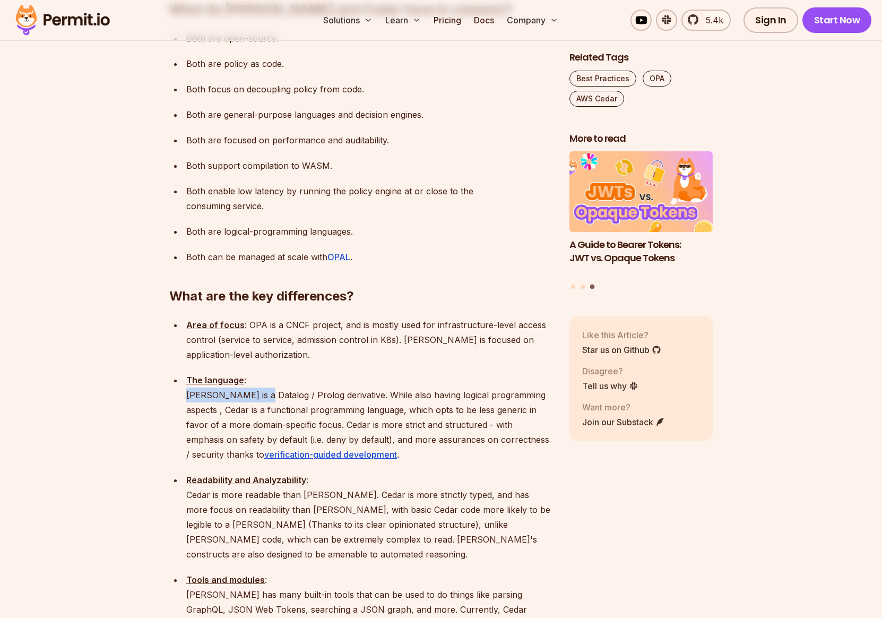
drag, startPoint x: 189, startPoint y: 339, endPoint x: 262, endPoint y: 342, distance: 72.8
click at [261, 373] on p "The language : Rego is a Datalog / Prolog derivative. While also having logical…" at bounding box center [369, 417] width 366 height 89
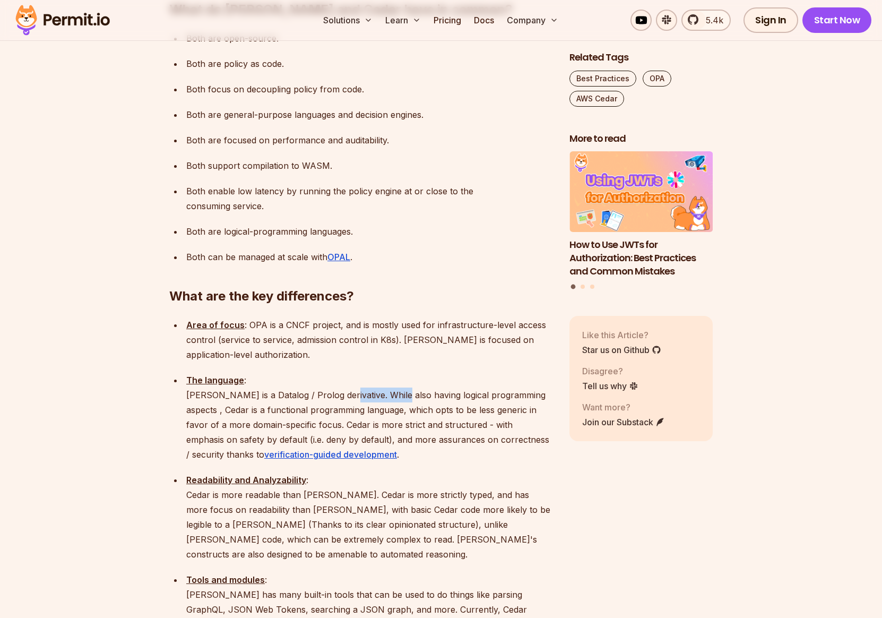
drag, startPoint x: 347, startPoint y: 338, endPoint x: 394, endPoint y: 338, distance: 47.3
click at [394, 373] on p "The language : Rego is a Datalog / Prolog derivative. While also having logical…" at bounding box center [369, 417] width 366 height 89
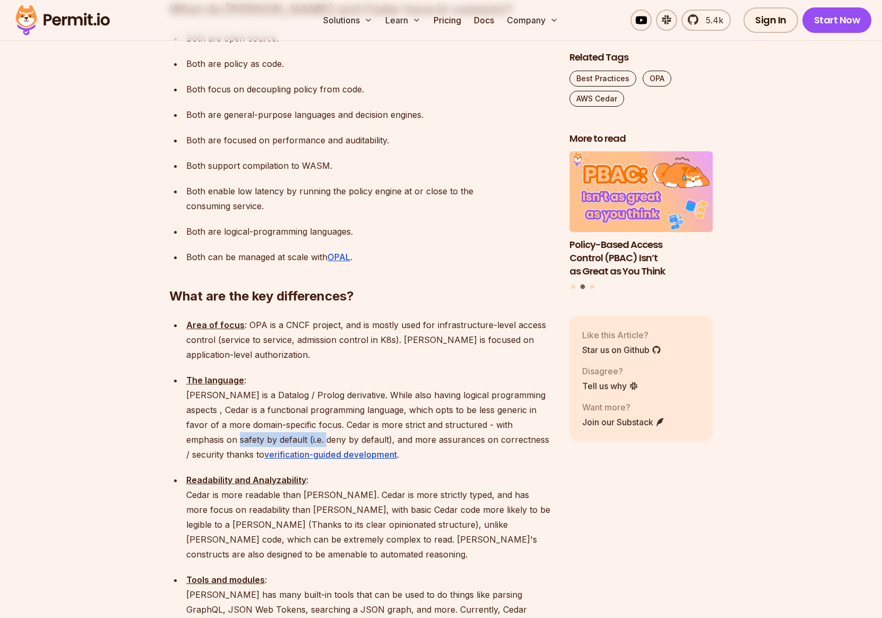
drag, startPoint x: 195, startPoint y: 384, endPoint x: 293, endPoint y: 381, distance: 97.8
click at [284, 381] on p "The language : Rego is a Datalog / Prolog derivative. While also having logical…" at bounding box center [369, 417] width 366 height 89
drag, startPoint x: 321, startPoint y: 383, endPoint x: 431, endPoint y: 380, distance: 109.4
click at [430, 380] on p "The language : Rego is a Datalog / Prolog derivative. While also having logical…" at bounding box center [369, 417] width 366 height 89
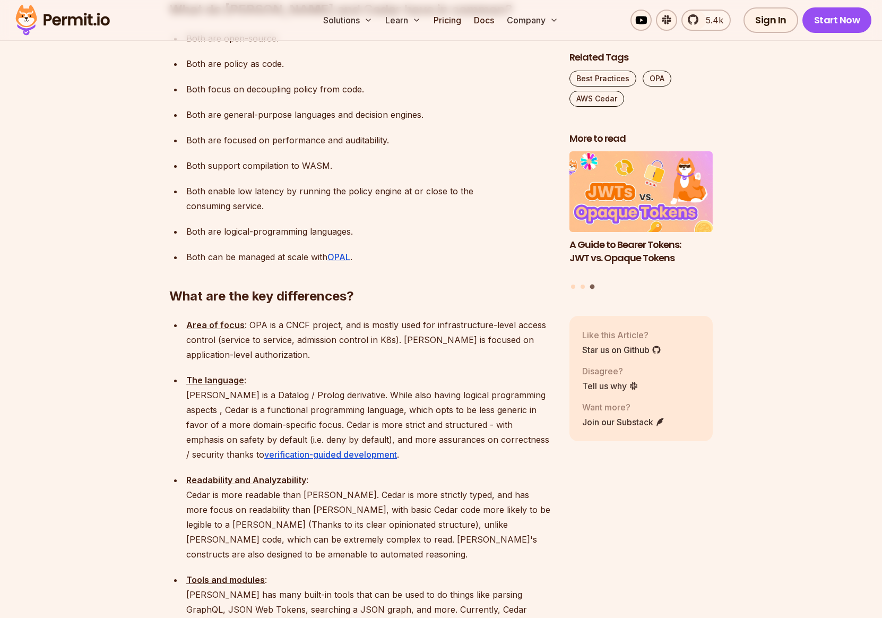
click at [435, 382] on p "The language : Rego is a Datalog / Prolog derivative. While also having logical…" at bounding box center [369, 417] width 366 height 89
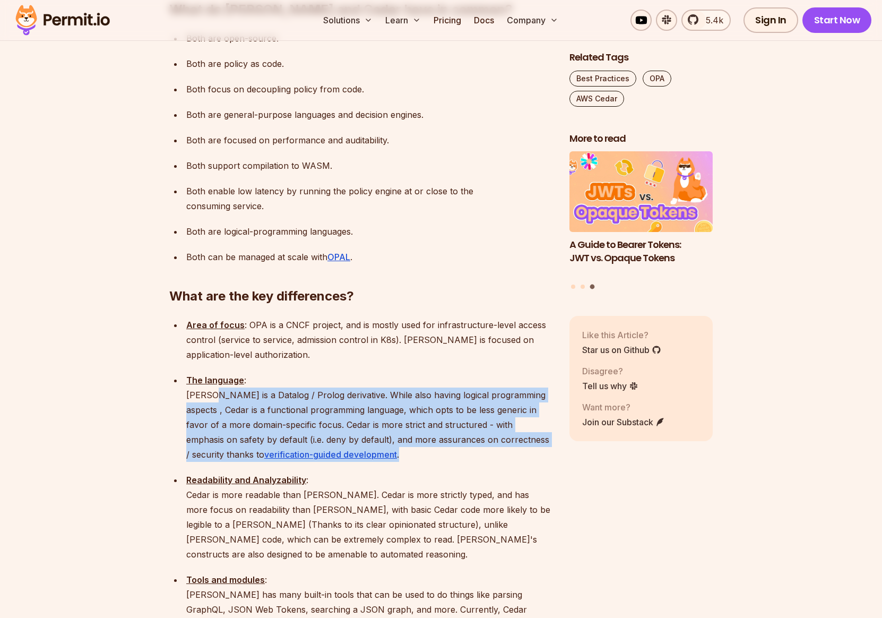
drag, startPoint x: 339, startPoint y: 398, endPoint x: 212, endPoint y: 334, distance: 142.2
click at [212, 373] on p "The language : Rego is a Datalog / Prolog derivative. While also having logical…" at bounding box center [369, 417] width 366 height 89
drag, startPoint x: 188, startPoint y: 337, endPoint x: 383, endPoint y: 399, distance: 205.0
click at [383, 399] on p "The language : Rego is a Datalog / Prolog derivative. While also having logical…" at bounding box center [369, 417] width 366 height 89
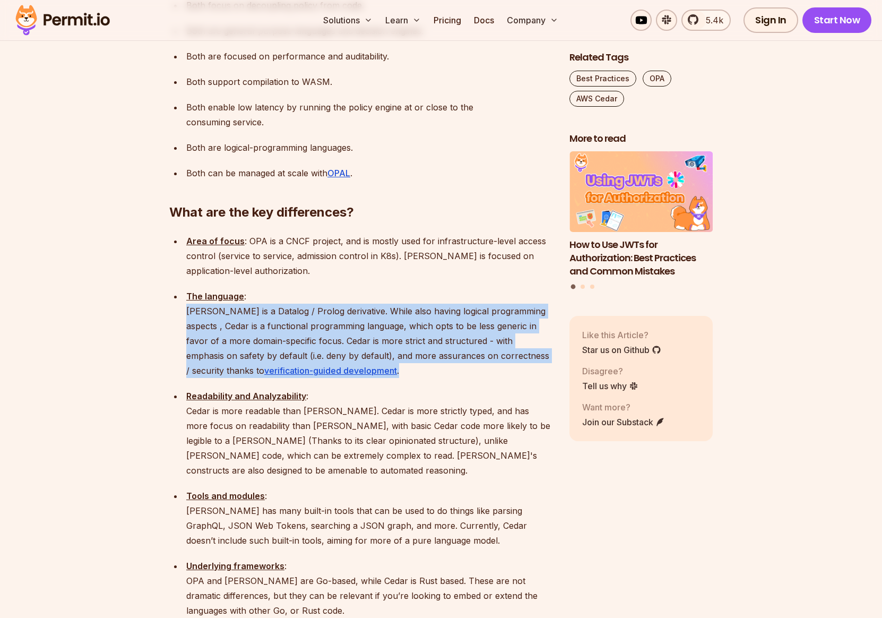
scroll to position [1096, 0]
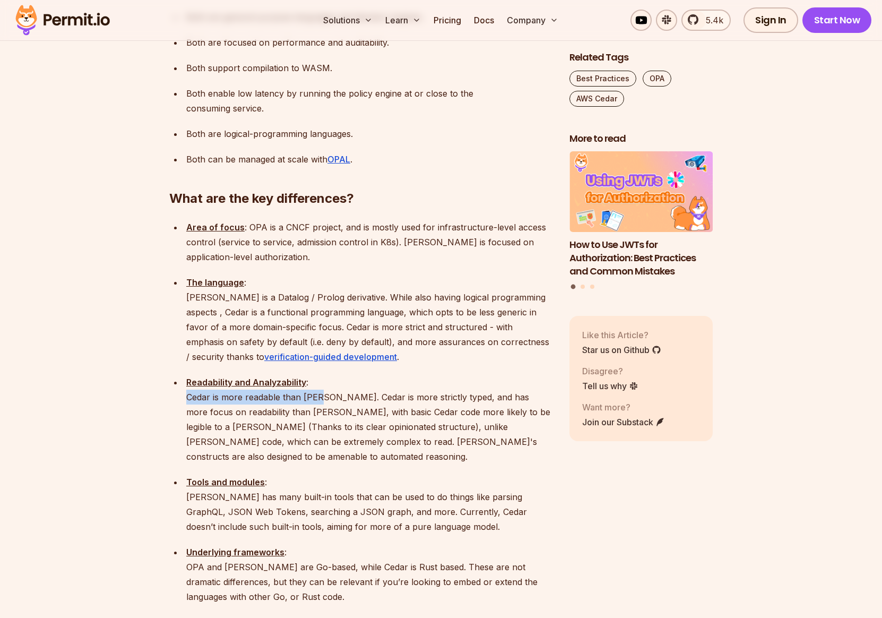
drag, startPoint x: 189, startPoint y: 342, endPoint x: 324, endPoint y: 341, distance: 134.8
click at [324, 375] on p "Readability and Analyzability : Cedar is more readable than Rego. Cedar is more…" at bounding box center [369, 419] width 366 height 89
drag, startPoint x: 333, startPoint y: 341, endPoint x: 496, endPoint y: 340, distance: 163.0
click at [496, 375] on p "Readability and Analyzability : Cedar is more readable than Rego. Cedar is more…" at bounding box center [369, 419] width 366 height 89
drag, startPoint x: 530, startPoint y: 341, endPoint x: 245, endPoint y: 334, distance: 285.2
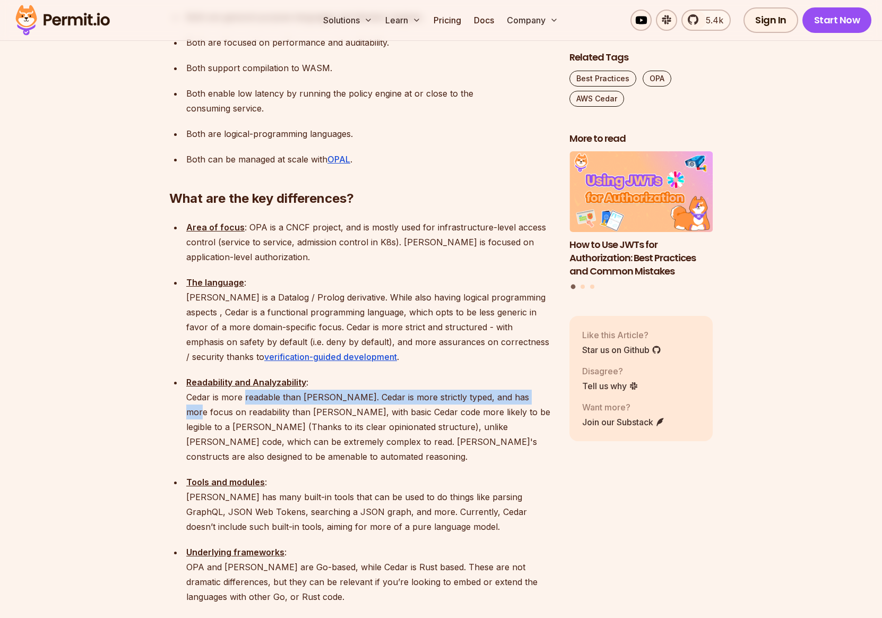
click at [245, 375] on p "Readability and Analyzability : Cedar is more readable than Rego. Cedar is more…" at bounding box center [369, 419] width 366 height 89
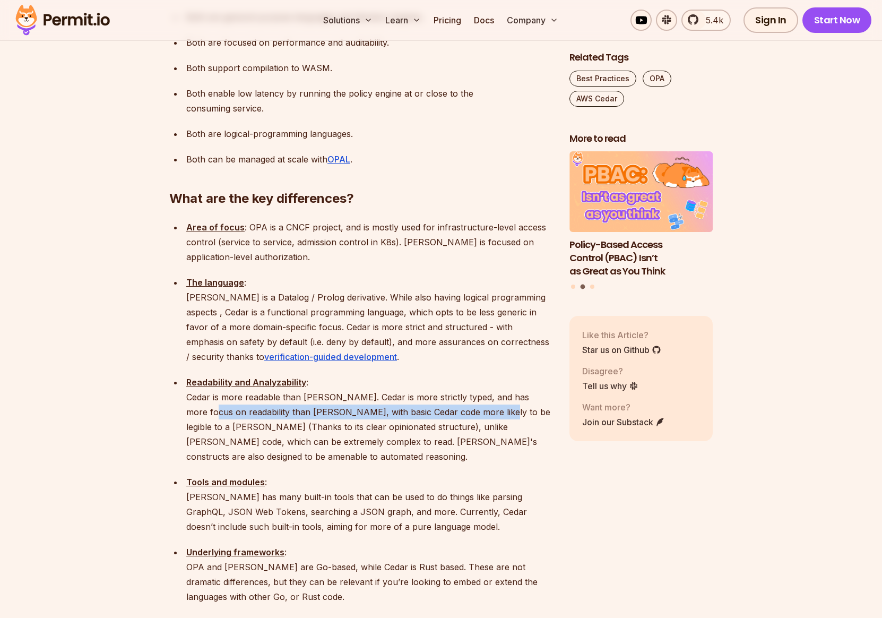
drag, startPoint x: 192, startPoint y: 354, endPoint x: 470, endPoint y: 354, distance: 278.2
click at [470, 375] on p "Readability and Analyzability : Cedar is more readable than Rego. Cedar is more…" at bounding box center [369, 419] width 366 height 89
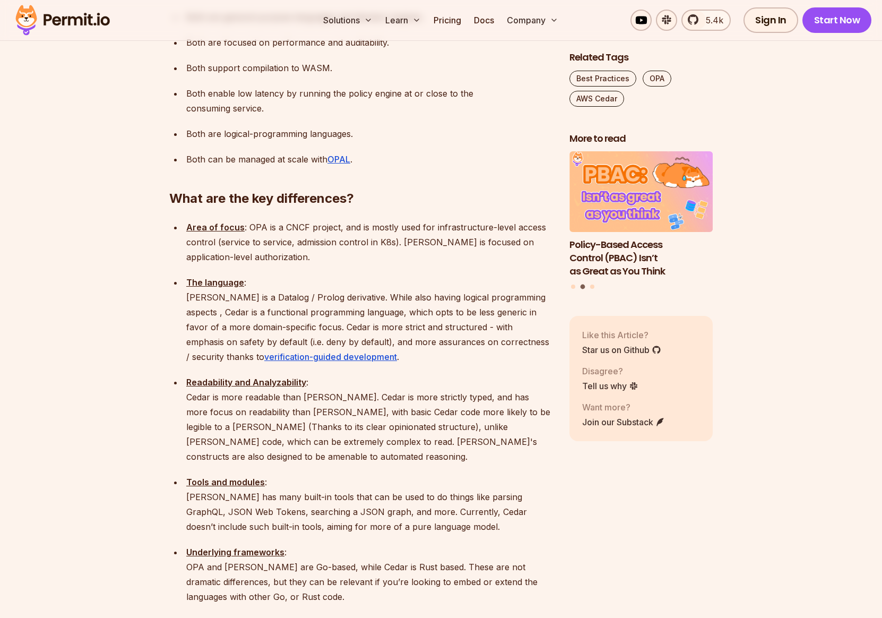
click at [505, 375] on p "Readability and Analyzability : Cedar is more readable than Rego. Cedar is more…" at bounding box center [369, 419] width 366 height 89
drag, startPoint x: 513, startPoint y: 355, endPoint x: 362, endPoint y: 351, distance: 150.8
click at [355, 375] on p "Readability and Analyzability : Cedar is more readable than Rego. Cedar is more…" at bounding box center [369, 419] width 366 height 89
drag, startPoint x: 190, startPoint y: 371, endPoint x: 305, endPoint y: 371, distance: 115.2
click at [305, 375] on p "Readability and Analyzability : Cedar is more readable than Rego. Cedar is more…" at bounding box center [369, 419] width 366 height 89
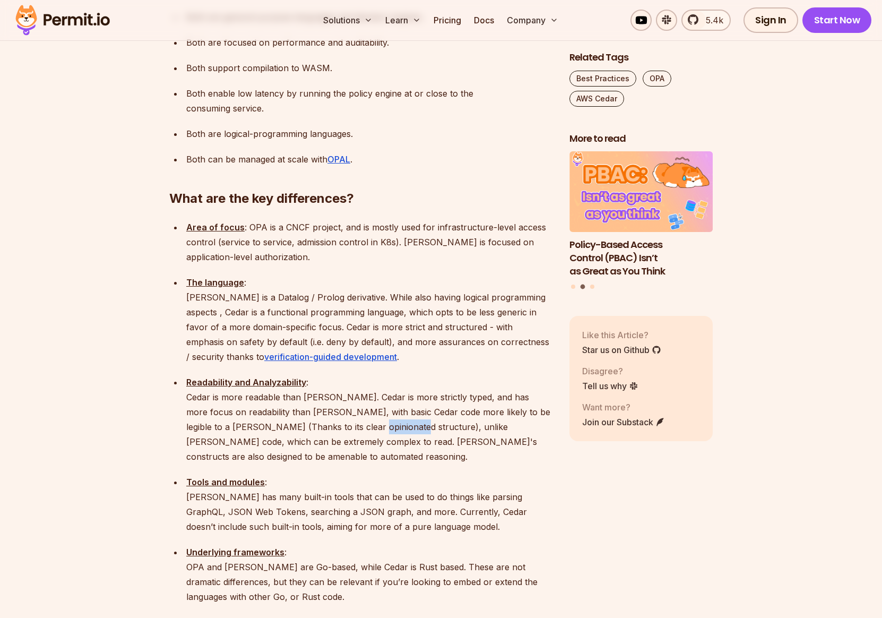
drag, startPoint x: 367, startPoint y: 371, endPoint x: 375, endPoint y: 371, distance: 8.5
click at [371, 375] on p "Readability and Analyzability : Cedar is more readable than Rego. Cedar is more…" at bounding box center [369, 419] width 366 height 89
drag, startPoint x: 403, startPoint y: 371, endPoint x: 486, endPoint y: 370, distance: 83.3
click at [484, 375] on p "Readability and Analyzability : Cedar is more readable than Rego. Cedar is more…" at bounding box center [369, 419] width 366 height 89
click at [510, 375] on p "Readability and Analyzability : Cedar is more readable than Rego. Cedar is more…" at bounding box center [369, 419] width 366 height 89
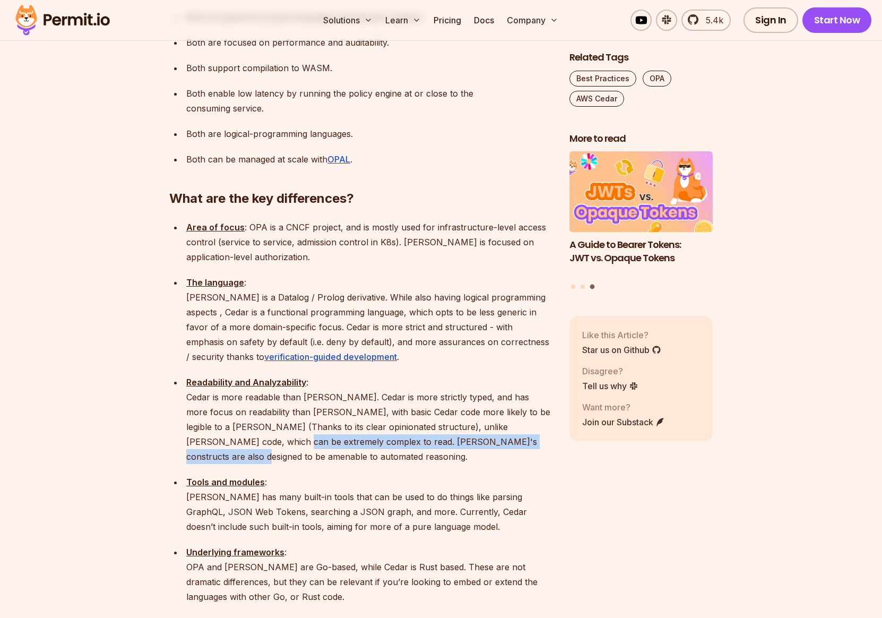
drag, startPoint x: 210, startPoint y: 386, endPoint x: 506, endPoint y: 389, distance: 295.7
click at [506, 389] on p "Readability and Analyzability : Cedar is more readable than Rego. Cedar is more…" at bounding box center [369, 419] width 366 height 89
click at [473, 384] on p "Readability and Analyzability : Cedar is more readable than Rego. Cedar is more…" at bounding box center [369, 419] width 366 height 89
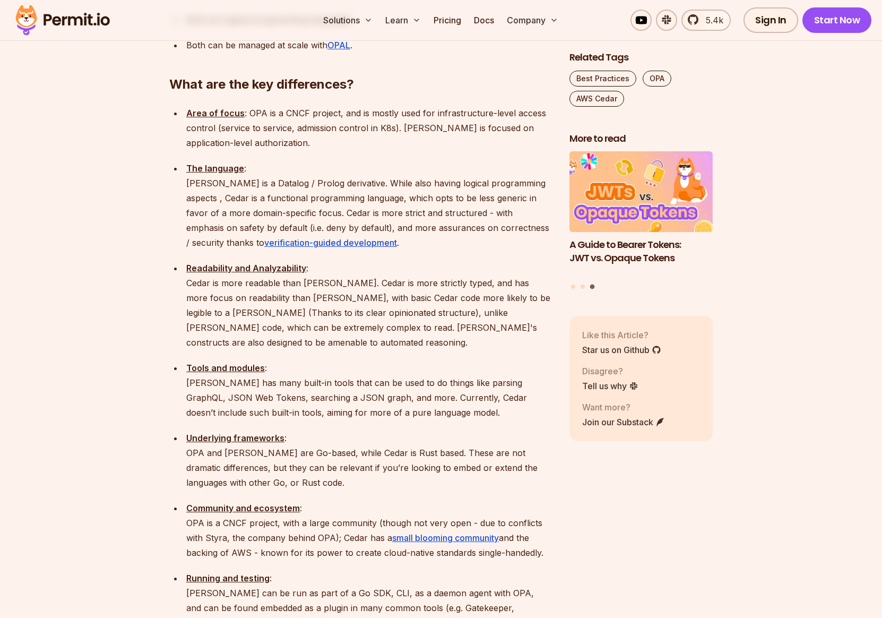
scroll to position [1264, 0]
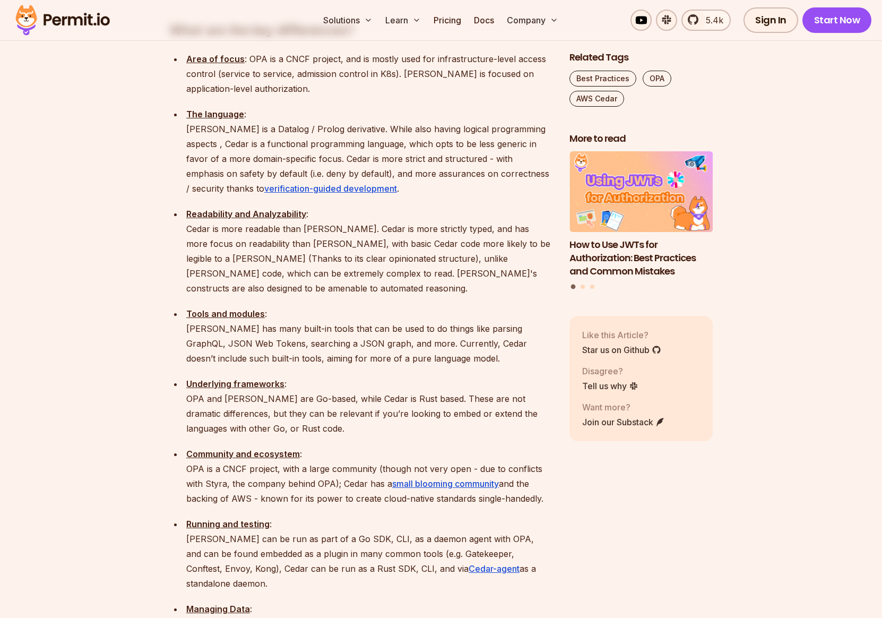
drag, startPoint x: 190, startPoint y: 328, endPoint x: 295, endPoint y: 328, distance: 105.1
click at [295, 376] on p "Underlying frameworks : OPA and Rego are Go-based, while Cedar is Rust based. T…" at bounding box center [369, 405] width 366 height 59
drag, startPoint x: 187, startPoint y: 328, endPoint x: 398, endPoint y: 328, distance: 210.2
click at [398, 376] on p "Underlying frameworks : OPA and Rego are Go-based, while Cedar is Rust based. T…" at bounding box center [369, 405] width 366 height 59
drag, startPoint x: 416, startPoint y: 327, endPoint x: 558, endPoint y: 328, distance: 141.7
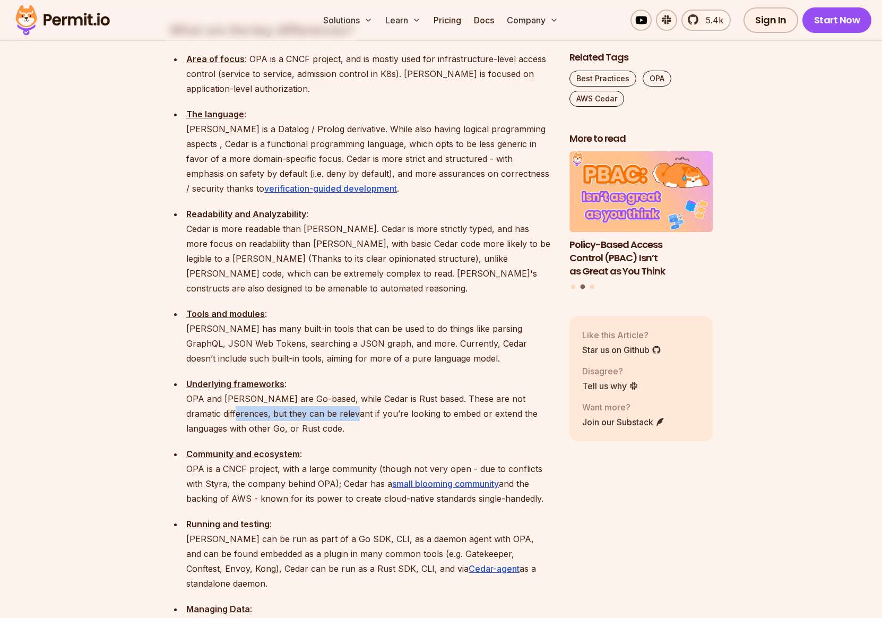
drag, startPoint x: 237, startPoint y: 342, endPoint x: 355, endPoint y: 341, distance: 117.3
click at [355, 376] on p "Underlying frameworks : OPA and Rego are Go-based, while Cedar is Rust based. T…" at bounding box center [369, 405] width 366 height 59
click at [256, 376] on p "Underlying frameworks : OPA and Rego are Go-based, while Cedar is Rust based. T…" at bounding box center [369, 405] width 366 height 59
drag, startPoint x: 200, startPoint y: 357, endPoint x: 369, endPoint y: 358, distance: 169.9
click at [369, 376] on p "Underlying frameworks : OPA and Rego are Go-based, while Cedar is Rust based. T…" at bounding box center [369, 405] width 366 height 59
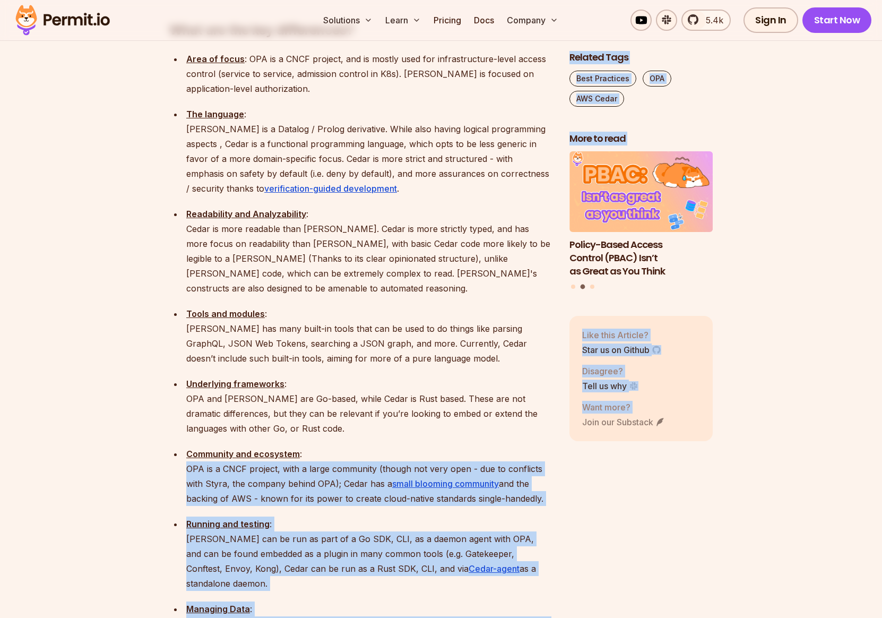
drag, startPoint x: 187, startPoint y: 397, endPoint x: 639, endPoint y: 416, distance: 452.2
click at [417, 446] on p "Community and ecosystem : OPA is a CNCF project, with a large community (though…" at bounding box center [369, 475] width 366 height 59
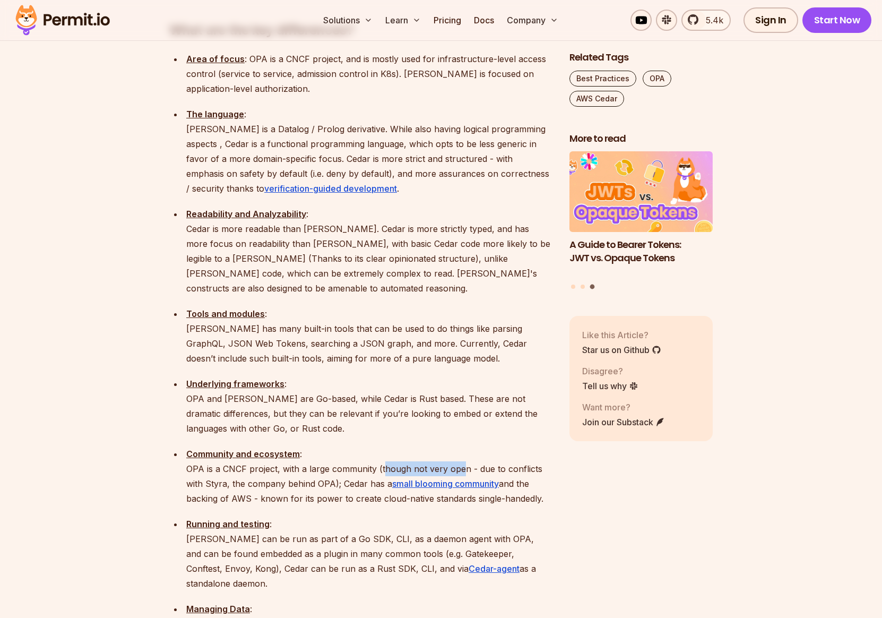
drag, startPoint x: 463, startPoint y: 397, endPoint x: 382, endPoint y: 396, distance: 81.8
click at [382, 446] on p "Community and ecosystem : OPA is a CNCF project, with a large community (though…" at bounding box center [369, 475] width 366 height 59
drag, startPoint x: 273, startPoint y: 399, endPoint x: 340, endPoint y: 397, distance: 66.9
click at [340, 446] on p "Community and ecosystem : OPA is a CNCF project, with a large community (though…" at bounding box center [369, 475] width 366 height 59
drag, startPoint x: 383, startPoint y: 397, endPoint x: 461, endPoint y: 399, distance: 78.6
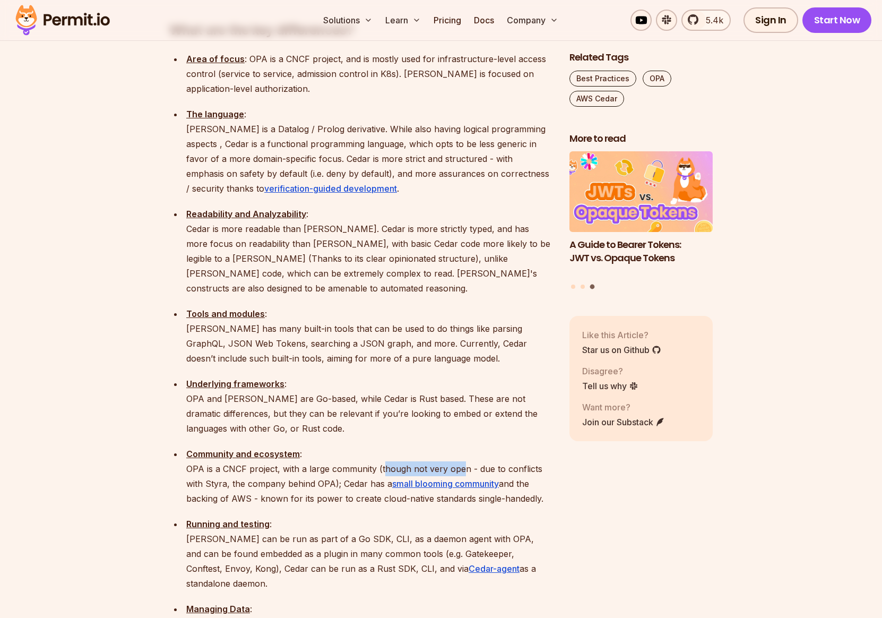
click at [461, 446] on p "Community and ecosystem : OPA is a CNCF project, with a large community (though…" at bounding box center [369, 475] width 366 height 59
drag, startPoint x: 474, startPoint y: 397, endPoint x: 356, endPoint y: 398, distance: 117.9
click at [356, 446] on p "Community and ecosystem : OPA is a CNCF project, with a large community (though…" at bounding box center [369, 475] width 366 height 59
drag, startPoint x: 189, startPoint y: 397, endPoint x: 233, endPoint y: 396, distance: 44.1
click at [233, 446] on p "Community and ecosystem : OPA is a CNCF project, with a large community (though…" at bounding box center [369, 475] width 366 height 59
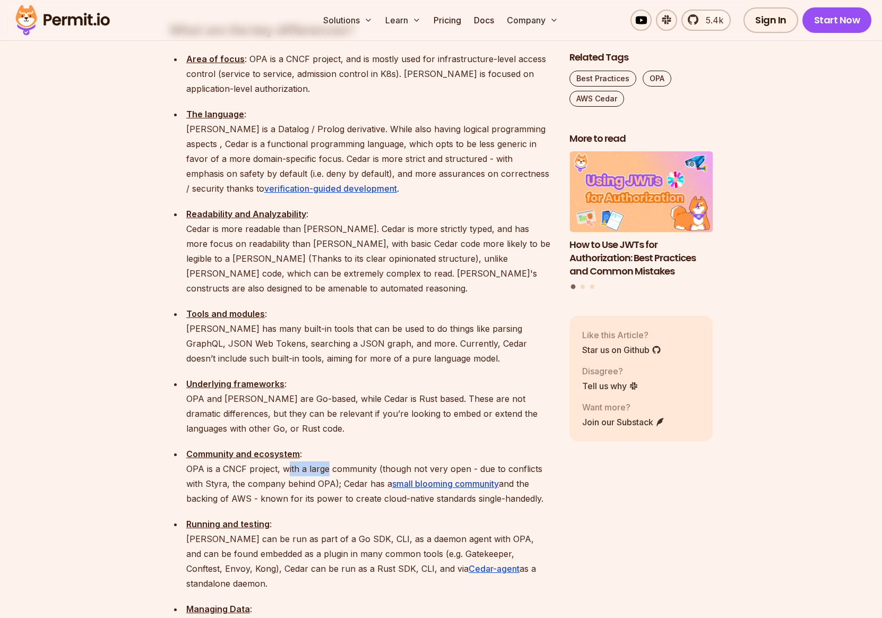
drag, startPoint x: 285, startPoint y: 398, endPoint x: 325, endPoint y: 405, distance: 41.5
click at [325, 446] on p "Community and ecosystem : OPA is a CNCF project, with a large community (though…" at bounding box center [369, 475] width 366 height 59
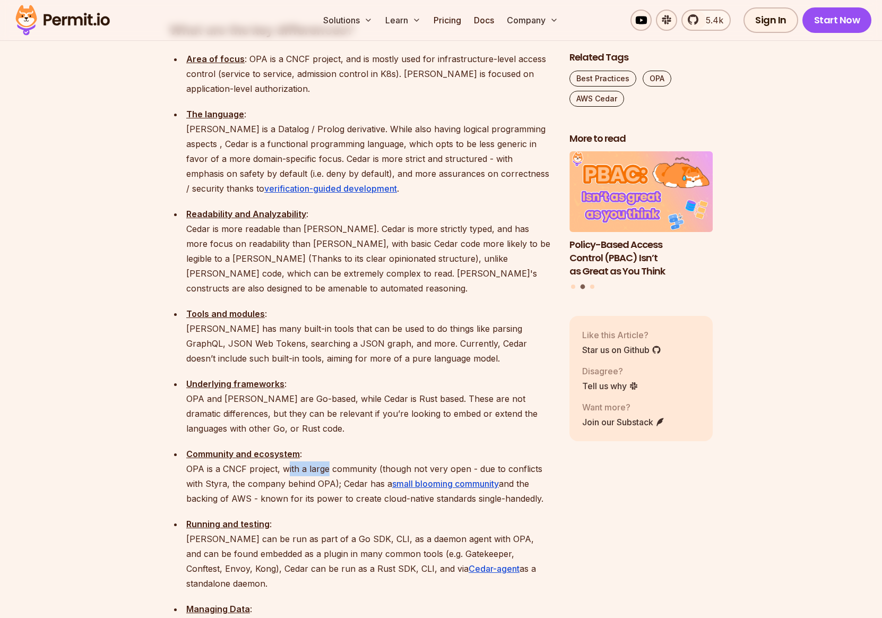
drag, startPoint x: 341, startPoint y: 412, endPoint x: 549, endPoint y: 427, distance: 208.1
click at [549, 446] on p "Community and ecosystem : OPA is a CNCF project, with a large community (though…" at bounding box center [369, 475] width 366 height 59
drag, startPoint x: 419, startPoint y: 428, endPoint x: 408, endPoint y: 427, distance: 11.2
click at [419, 446] on p "Community and ecosystem : OPA is a CNCF project, with a large community (though…" at bounding box center [369, 475] width 366 height 59
drag, startPoint x: 385, startPoint y: 427, endPoint x: 509, endPoint y: 428, distance: 123.7
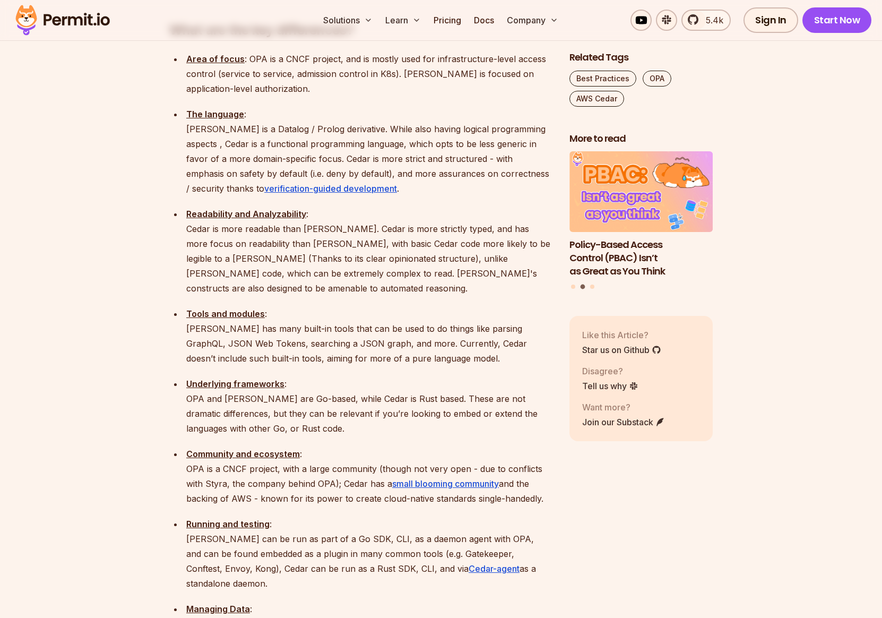
click at [509, 446] on p "Community and ecosystem : OPA is a CNCF project, with a large community (though…" at bounding box center [369, 475] width 366 height 59
drag, startPoint x: 539, startPoint y: 429, endPoint x: 188, endPoint y: 396, distance: 353.0
click at [188, 446] on p "Community and ecosystem : OPA is a CNCF project, with a large community (though…" at bounding box center [369, 475] width 366 height 59
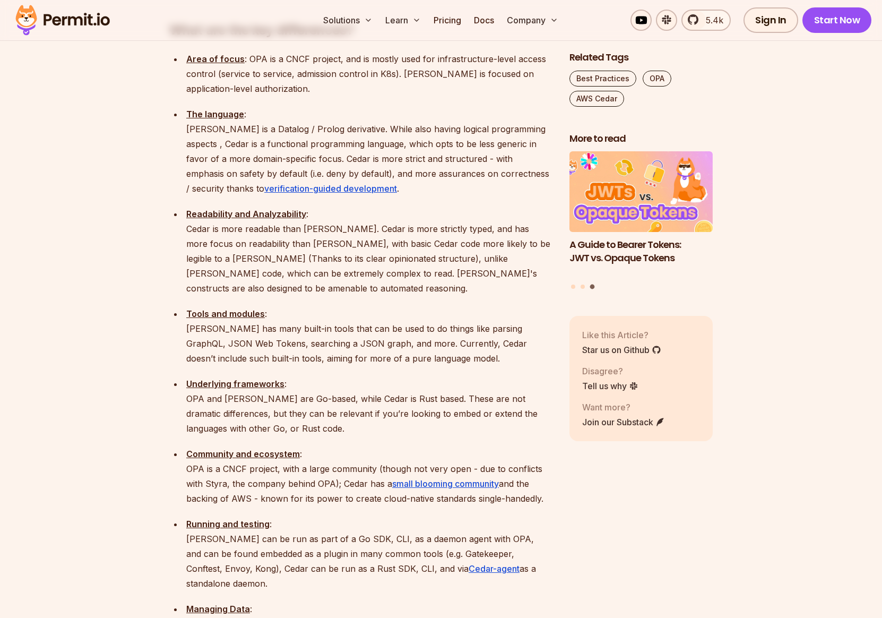
drag, startPoint x: 188, startPoint y: 397, endPoint x: 553, endPoint y: 428, distance: 366.0
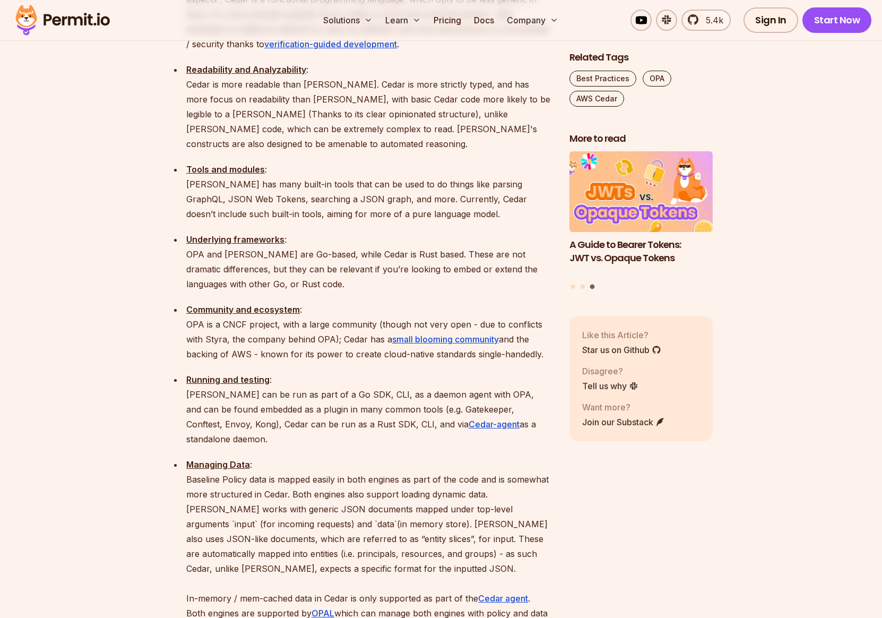
scroll to position [1463, 0]
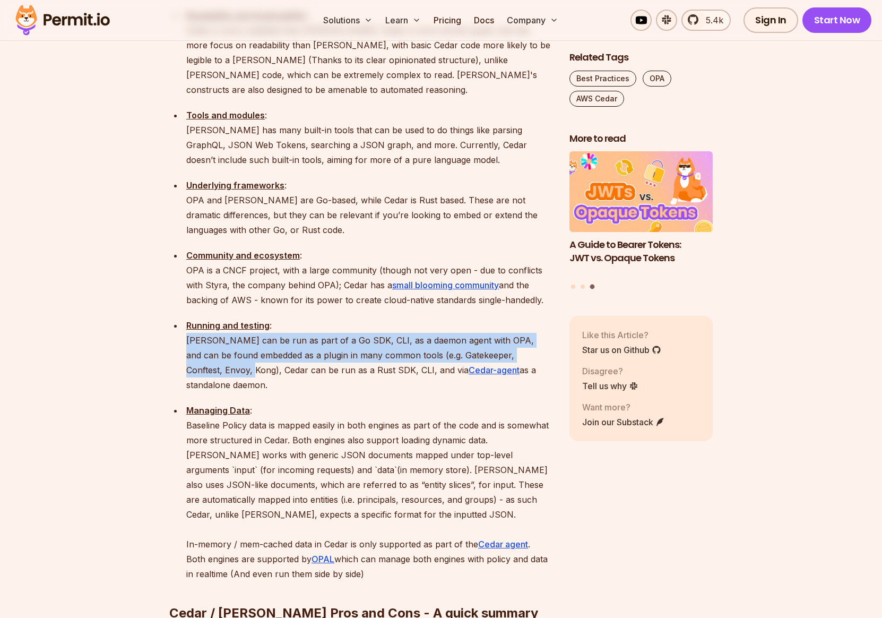
drag, startPoint x: 187, startPoint y: 270, endPoint x: 197, endPoint y: 306, distance: 37.5
click at [197, 306] on ul "Area of focus : OPA is a CNCF project, and is mostly used for infrastructure-le…" at bounding box center [360, 217] width 383 height 728
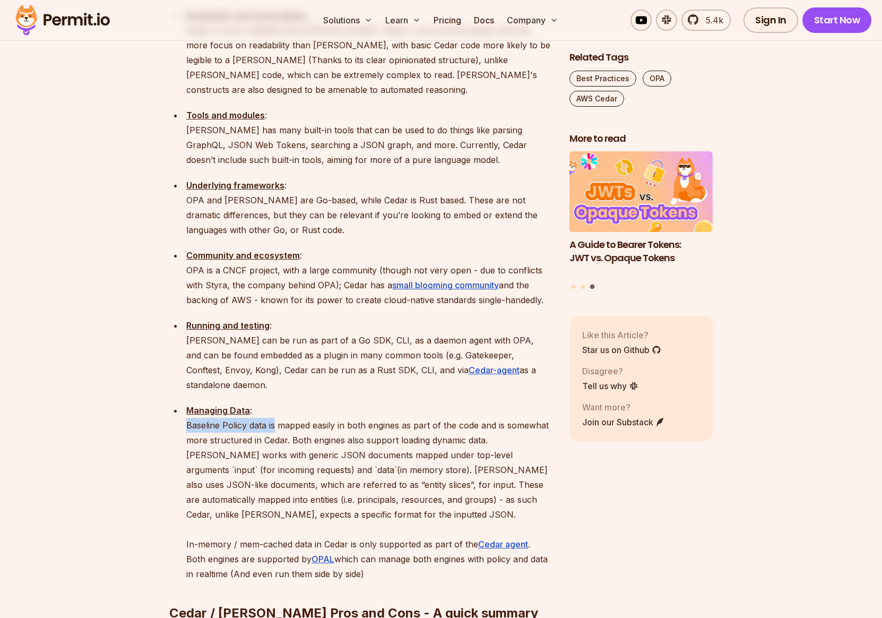
drag, startPoint x: 188, startPoint y: 340, endPoint x: 276, endPoint y: 346, distance: 87.8
click at [276, 403] on p "Managing Data : Baseline Policy data is mapped easily in both engines as part o…" at bounding box center [369, 492] width 366 height 178
click at [277, 403] on p "Managing Data : Baseline Policy data is mapped easily in both engines as part o…" at bounding box center [369, 492] width 366 height 178
drag, startPoint x: 279, startPoint y: 340, endPoint x: 367, endPoint y: 342, distance: 88.7
click at [367, 403] on p "Managing Data : Baseline Policy data is mapped easily in both engines as part o…" at bounding box center [369, 492] width 366 height 178
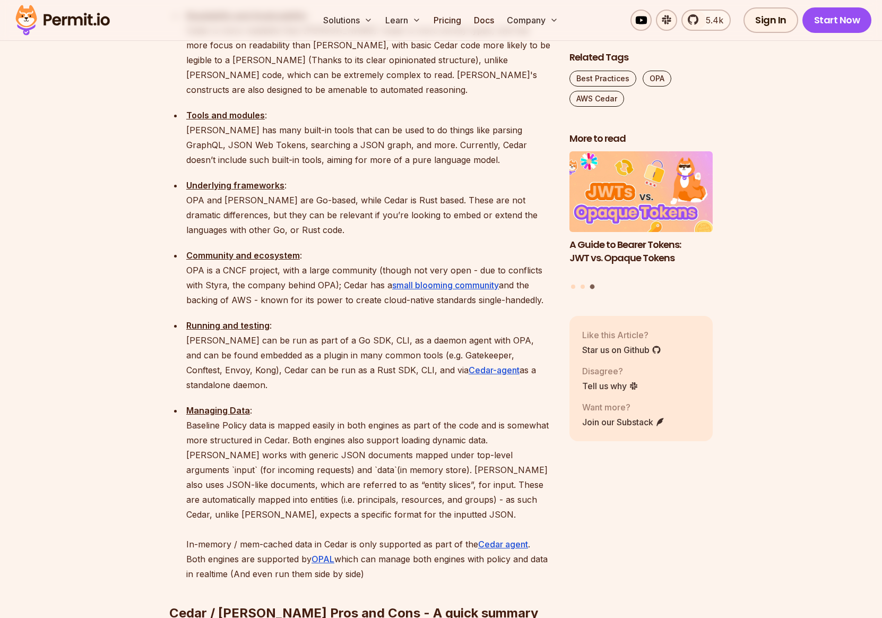
click at [392, 403] on p "Managing Data : Baseline Policy data is mapped easily in both engines as part o…" at bounding box center [369, 492] width 366 height 178
drag, startPoint x: 435, startPoint y: 342, endPoint x: 476, endPoint y: 341, distance: 40.4
click at [476, 403] on p "Managing Data : Baseline Policy data is mapped easily in both engines as part o…" at bounding box center [369, 492] width 366 height 178
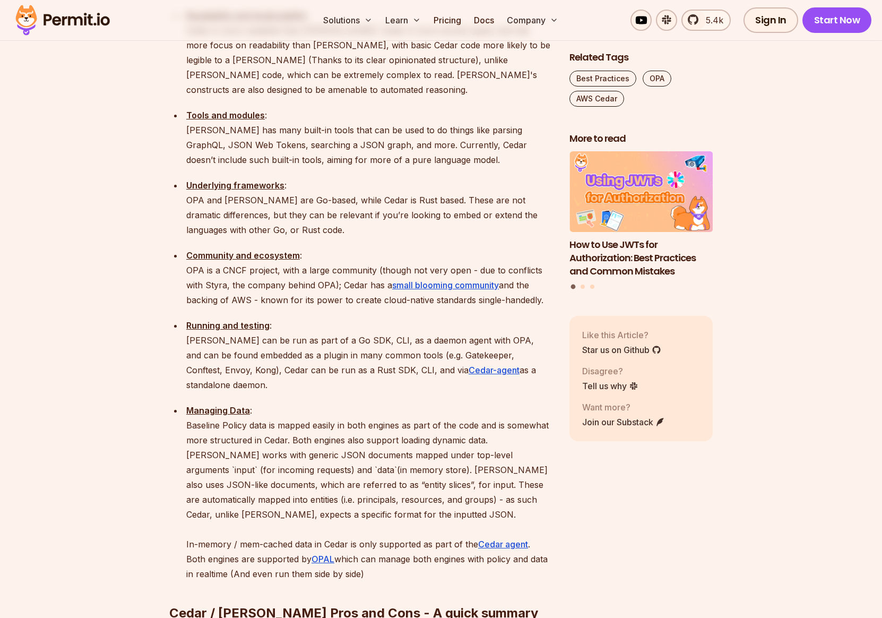
click at [304, 403] on p "Managing Data : Baseline Policy data is mapped easily in both engines as part o…" at bounding box center [369, 492] width 366 height 178
drag, startPoint x: 351, startPoint y: 398, endPoint x: 458, endPoint y: 399, distance: 106.7
click at [457, 403] on p "Managing Data : Baseline Policy data is mapped easily in both engines as part o…" at bounding box center [369, 492] width 366 height 178
click at [532, 403] on p "Managing Data : Baseline Policy data is mapped easily in both engines as part o…" at bounding box center [369, 492] width 366 height 178
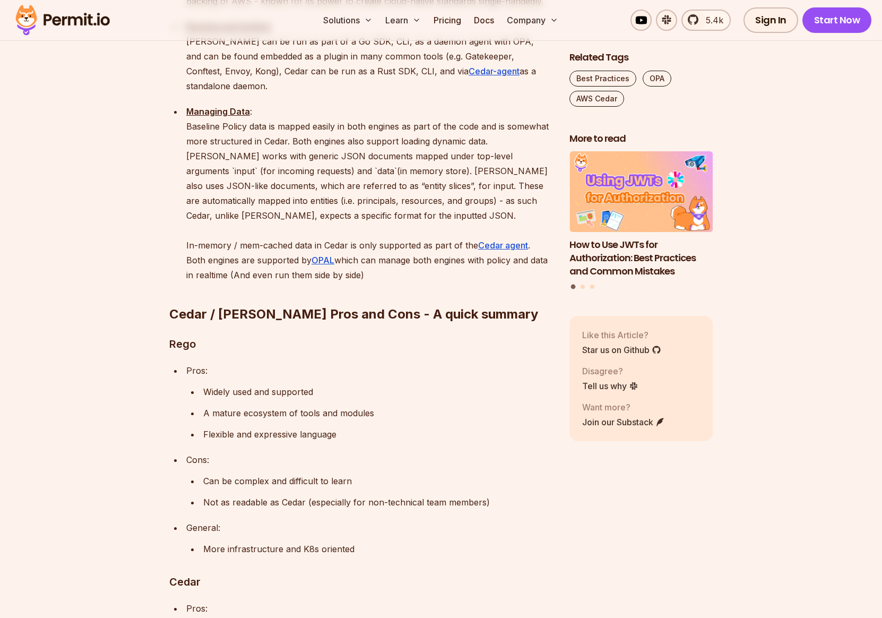
scroll to position [1816, 0]
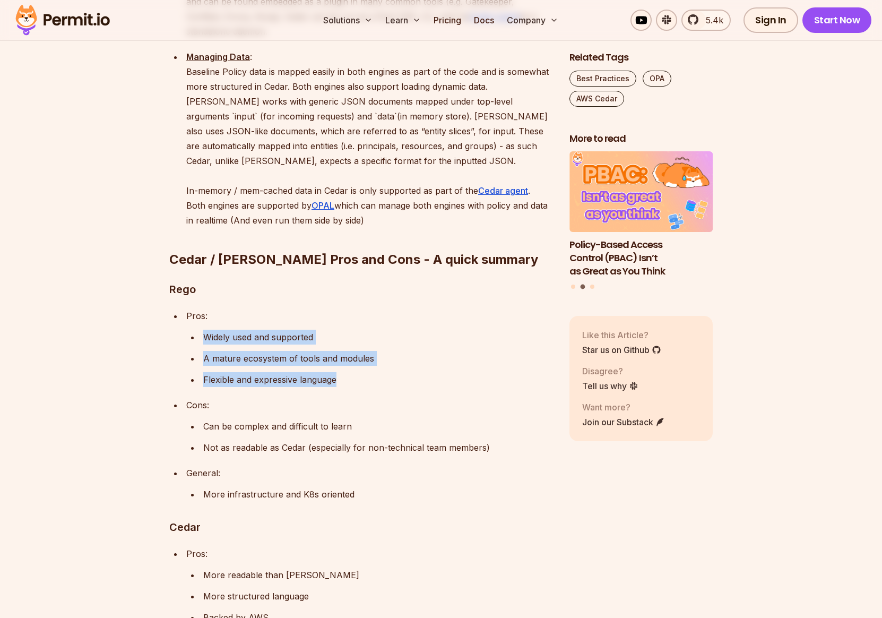
drag, startPoint x: 204, startPoint y: 252, endPoint x: 362, endPoint y: 290, distance: 162.4
click at [362, 330] on ul "Widely used and supported A mature ecosystem of tools and modules Flexible and …" at bounding box center [369, 358] width 366 height 57
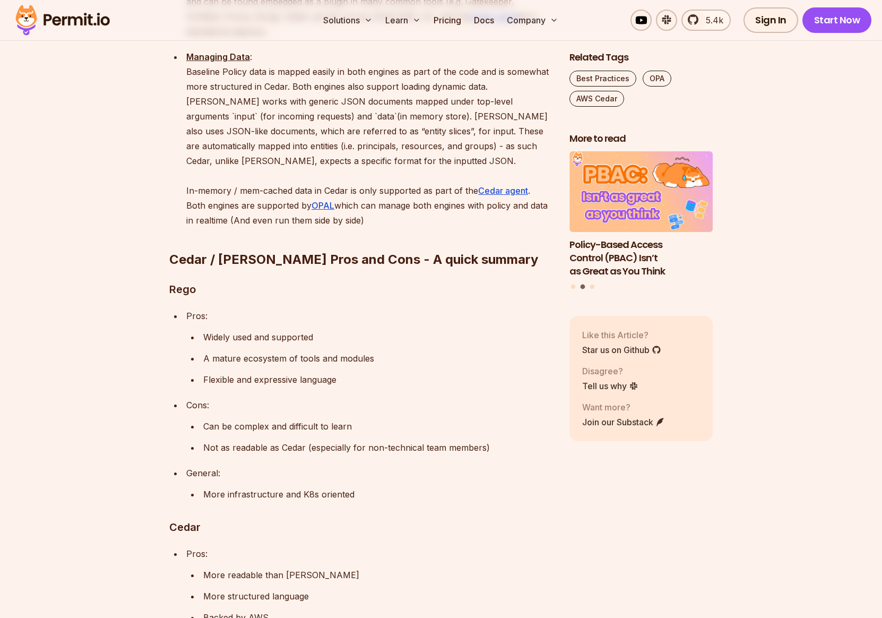
click at [201, 440] on li "Not as readable as Cedar (especially for non-technical team members)" at bounding box center [376, 447] width 353 height 15
drag, startPoint x: 203, startPoint y: 406, endPoint x: 369, endPoint y: 409, distance: 166.2
click at [369, 487] on p "More infrastructure and K8s oriented" at bounding box center [377, 494] width 349 height 15
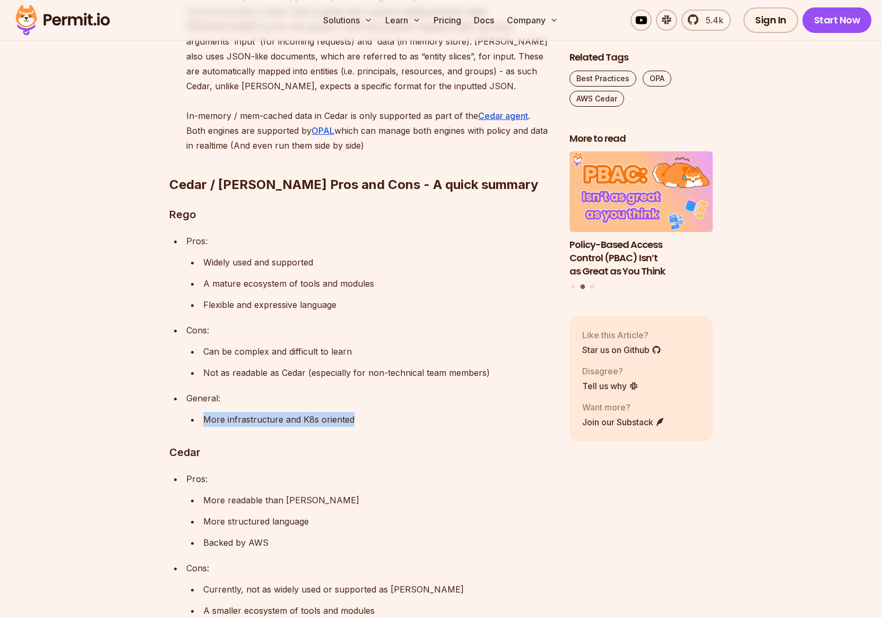
scroll to position [1898, 0]
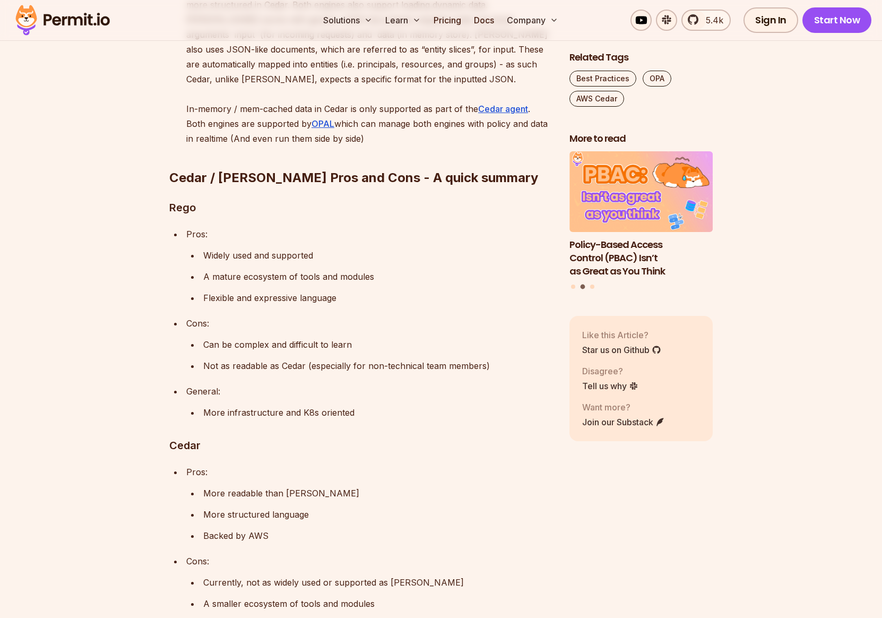
drag, startPoint x: 203, startPoint y: 562, endPoint x: 428, endPoint y: 563, distance: 224.6
click at [428, 563] on div "Policy as code (PAC) is a software development approach that treats authorizati…" at bounding box center [360, 116] width 383 height 2663
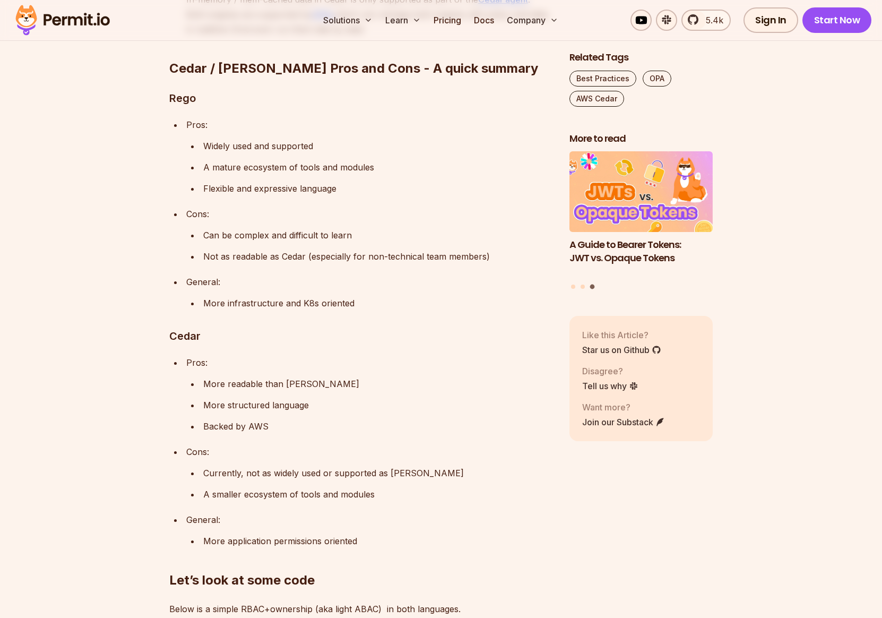
click at [169, 328] on h3 "Cedar" at bounding box center [360, 336] width 383 height 17
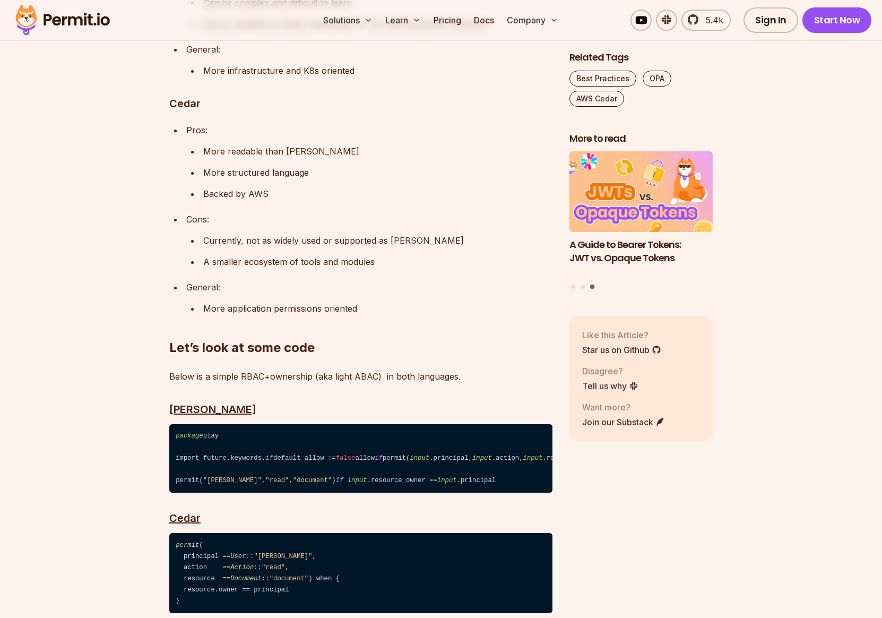
scroll to position [2294, 0]
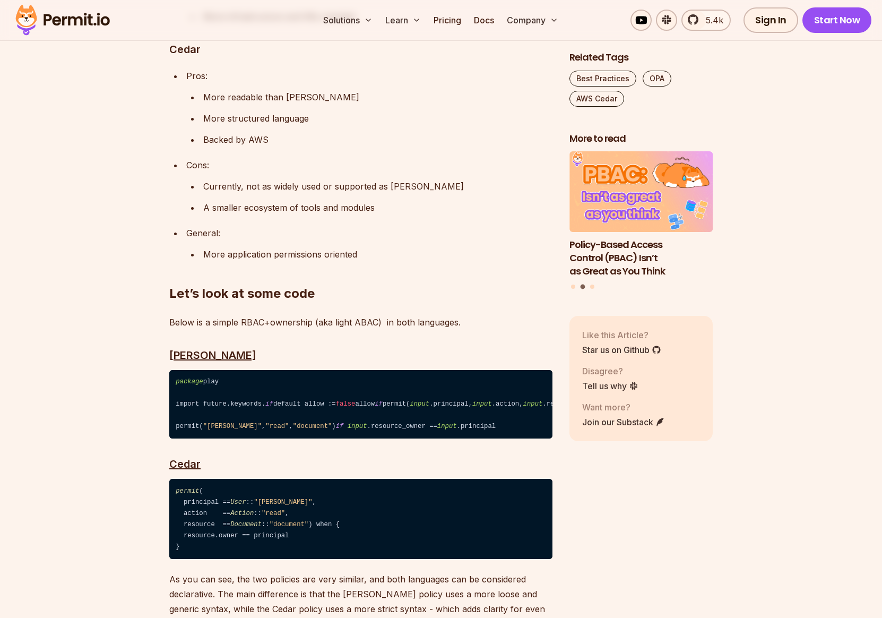
drag, startPoint x: 184, startPoint y: 517, endPoint x: 301, endPoint y: 521, distance: 116.9
click at [333, 524] on code "permit ( principal == User :: "alice" , action == Action :: "read" , resource =…" at bounding box center [360, 519] width 383 height 80
click at [217, 518] on code "permit ( principal == User :: "alice" , action == Action :: "read" , resource =…" at bounding box center [360, 519] width 383 height 80
click at [185, 490] on code "permit ( principal == User :: "alice" , action == Action :: "read" , resource =…" at bounding box center [360, 519] width 383 height 80
drag, startPoint x: 185, startPoint y: 517, endPoint x: 331, endPoint y: 514, distance: 146.0
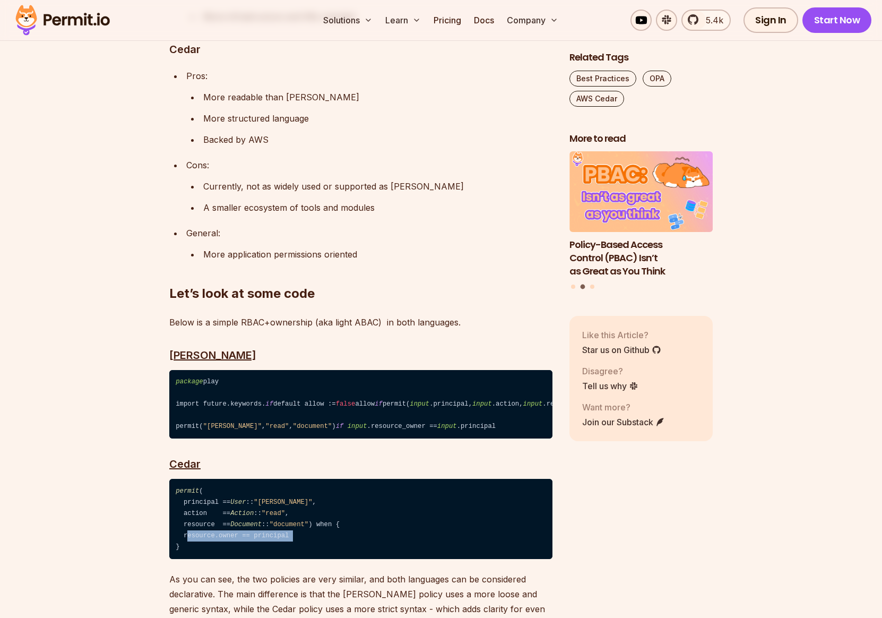
click at [331, 514] on code "permit ( principal == User :: "alice" , action == Action :: "read" , resource =…" at bounding box center [360, 519] width 383 height 80
click at [253, 514] on code "permit ( principal == User :: "alice" , action == Action :: "read" , resource =…" at bounding box center [360, 519] width 383 height 80
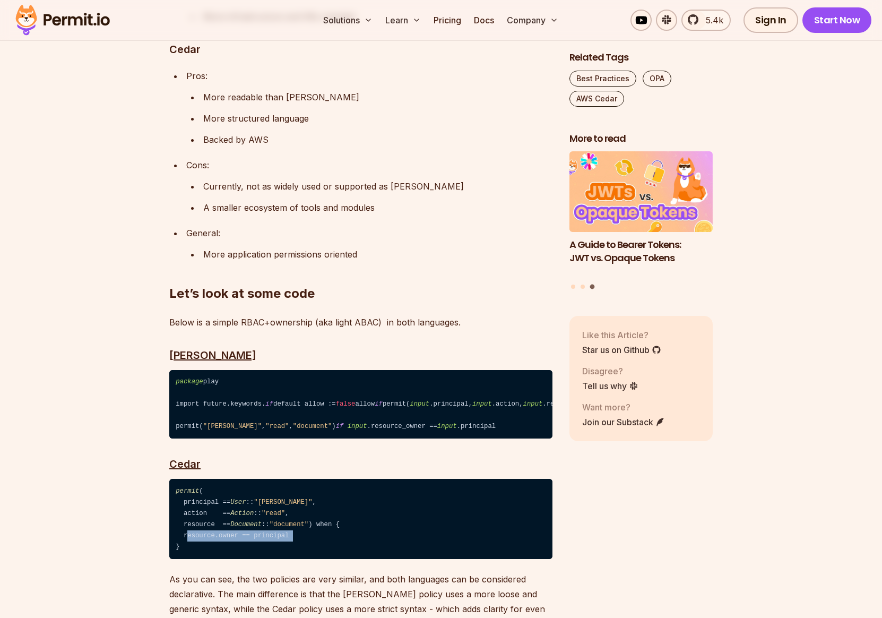
drag, startPoint x: 184, startPoint y: 516, endPoint x: 341, endPoint y: 518, distance: 157.1
click at [341, 518] on code "permit ( principal == User :: "alice" , action == Action :: "read" , resource =…" at bounding box center [360, 519] width 383 height 80
drag, startPoint x: 170, startPoint y: 434, endPoint x: 233, endPoint y: 439, distance: 62.8
click at [233, 455] on h3 "Cedar" at bounding box center [360, 463] width 383 height 17
click at [178, 487] on span "permit" at bounding box center [187, 490] width 23 height 7
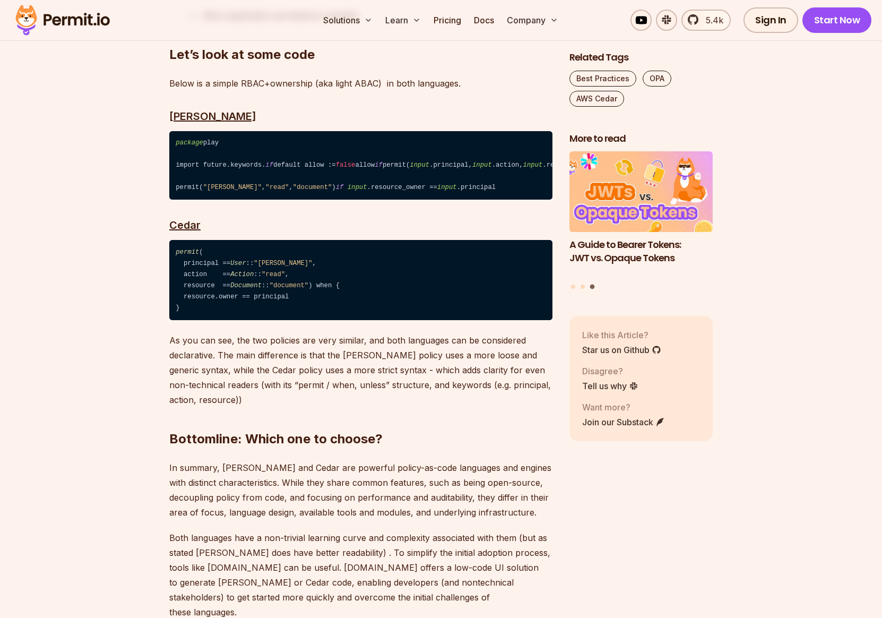
scroll to position [2587, 0]
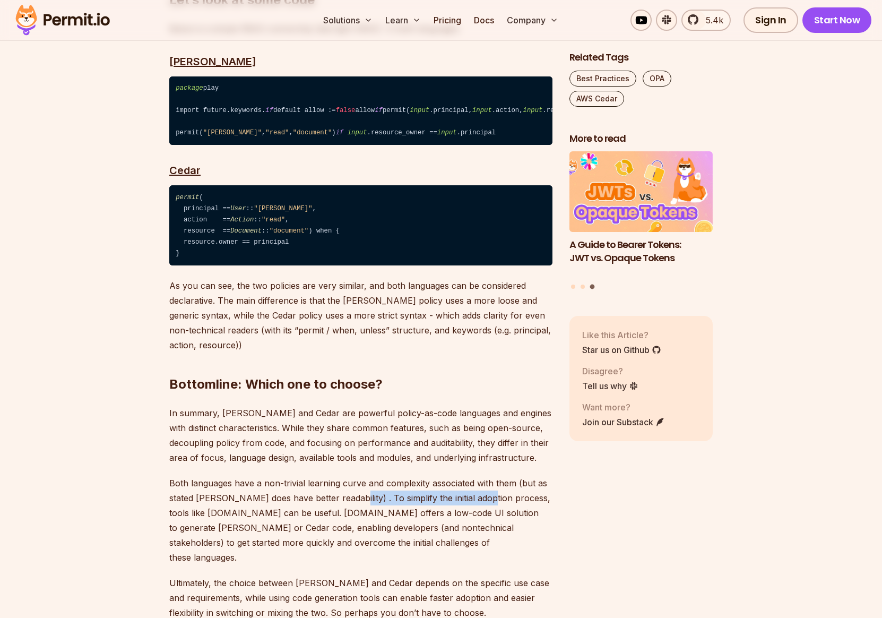
drag, startPoint x: 343, startPoint y: 478, endPoint x: 483, endPoint y: 478, distance: 139.6
click at [483, 478] on p "Both languages have a non-trivial learning curve and complexity associated with…" at bounding box center [360, 520] width 383 height 89
click at [504, 480] on p "Both languages have a non-trivial learning curve and complexity associated with…" at bounding box center [360, 520] width 383 height 89
drag, startPoint x: 523, startPoint y: 479, endPoint x: 433, endPoint y: 480, distance: 90.3
click at [433, 480] on p "Both languages have a non-trivial learning curve and complexity associated with…" at bounding box center [360, 520] width 383 height 89
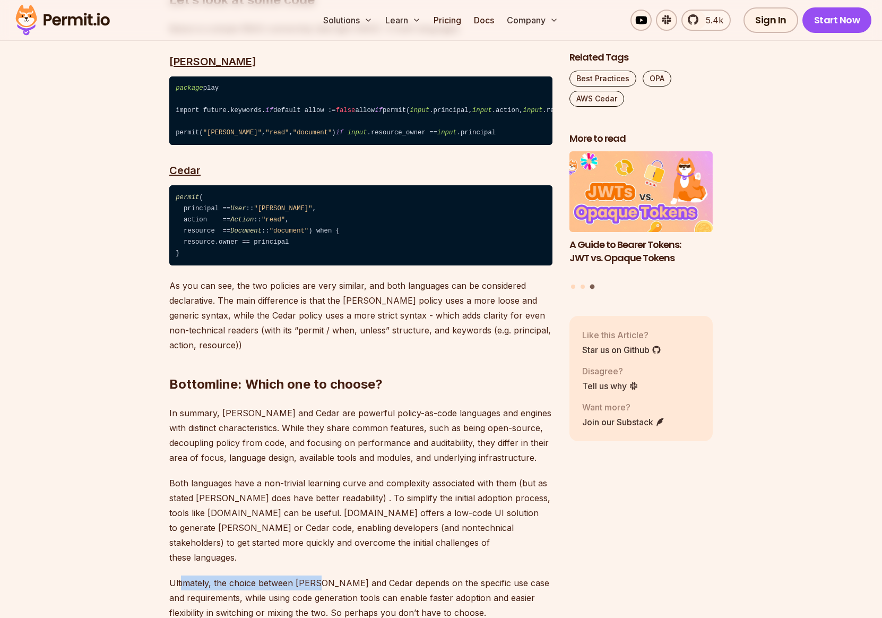
drag, startPoint x: 310, startPoint y: 550, endPoint x: 320, endPoint y: 550, distance: 9.6
click at [320, 575] on p "Ultimately, the choice between Rego and Cedar depends on the specific use case …" at bounding box center [360, 597] width 383 height 45
drag, startPoint x: 366, startPoint y: 548, endPoint x: 337, endPoint y: 550, distance: 29.8
click at [366, 575] on p "Ultimately, the choice between Rego and Cedar depends on the specific use case …" at bounding box center [360, 597] width 383 height 45
drag, startPoint x: 247, startPoint y: 548, endPoint x: 384, endPoint y: 551, distance: 137.0
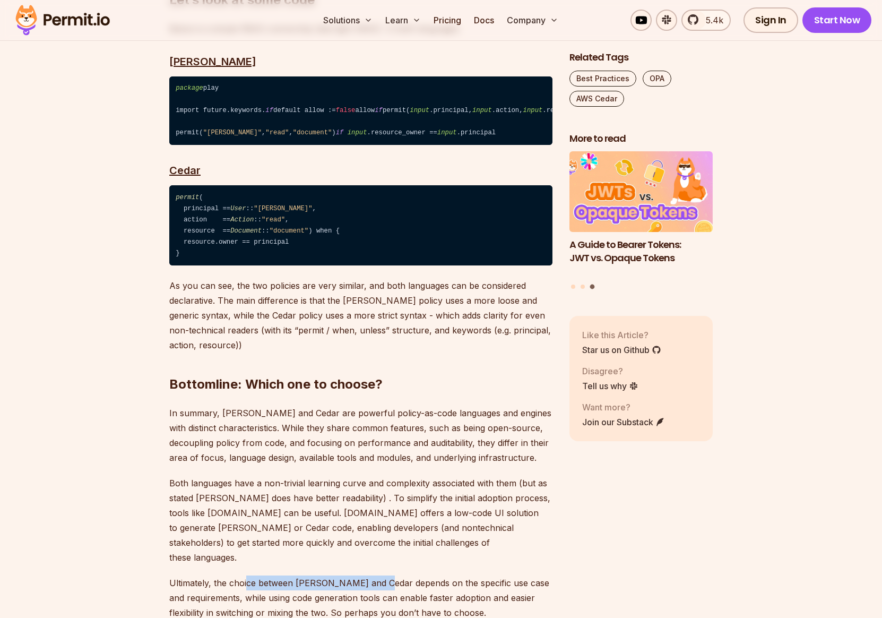
click at [384, 575] on p "Ultimately, the choice between Rego and Cedar depends on the specific use case …" at bounding box center [360, 597] width 383 height 45
drag, startPoint x: 431, startPoint y: 551, endPoint x: 469, endPoint y: 549, distance: 38.2
click at [432, 575] on p "Ultimately, the choice between Rego and Cedar depends on the specific use case …" at bounding box center [360, 597] width 383 height 45
drag, startPoint x: 523, startPoint y: 549, endPoint x: 257, endPoint y: 548, distance: 266.5
click at [257, 575] on p "Ultimately, the choice between Rego and Cedar depends on the specific use case …" at bounding box center [360, 597] width 383 height 45
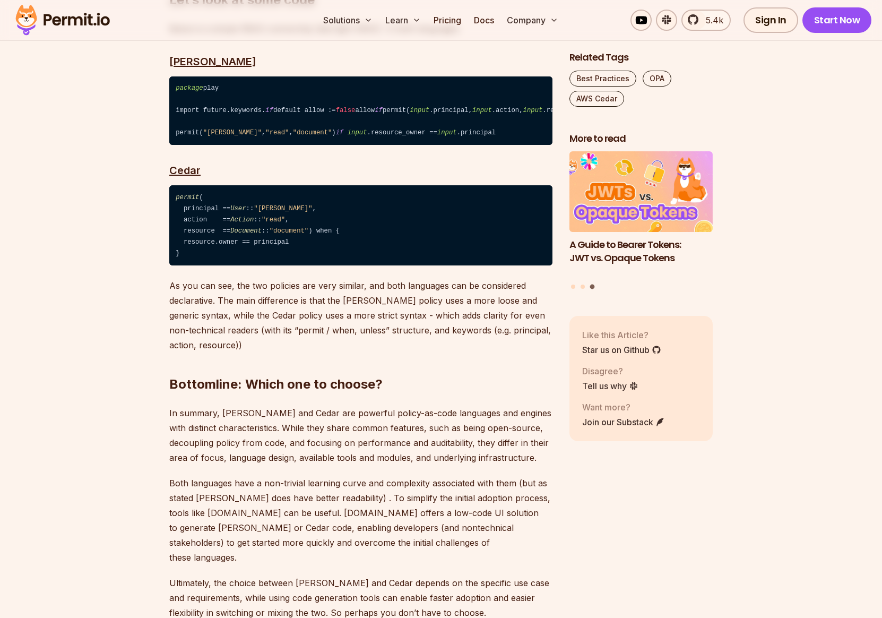
click at [246, 575] on p "Ultimately, the choice between Rego and Cedar depends on the specific use case …" at bounding box center [360, 597] width 383 height 45
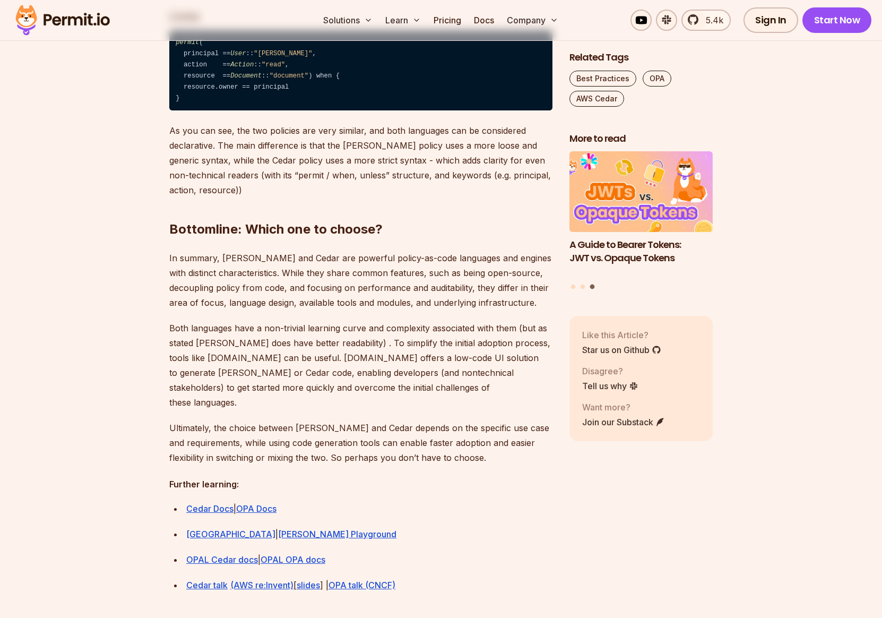
scroll to position [2797, 0]
